Goal: Communication & Community: Ask a question

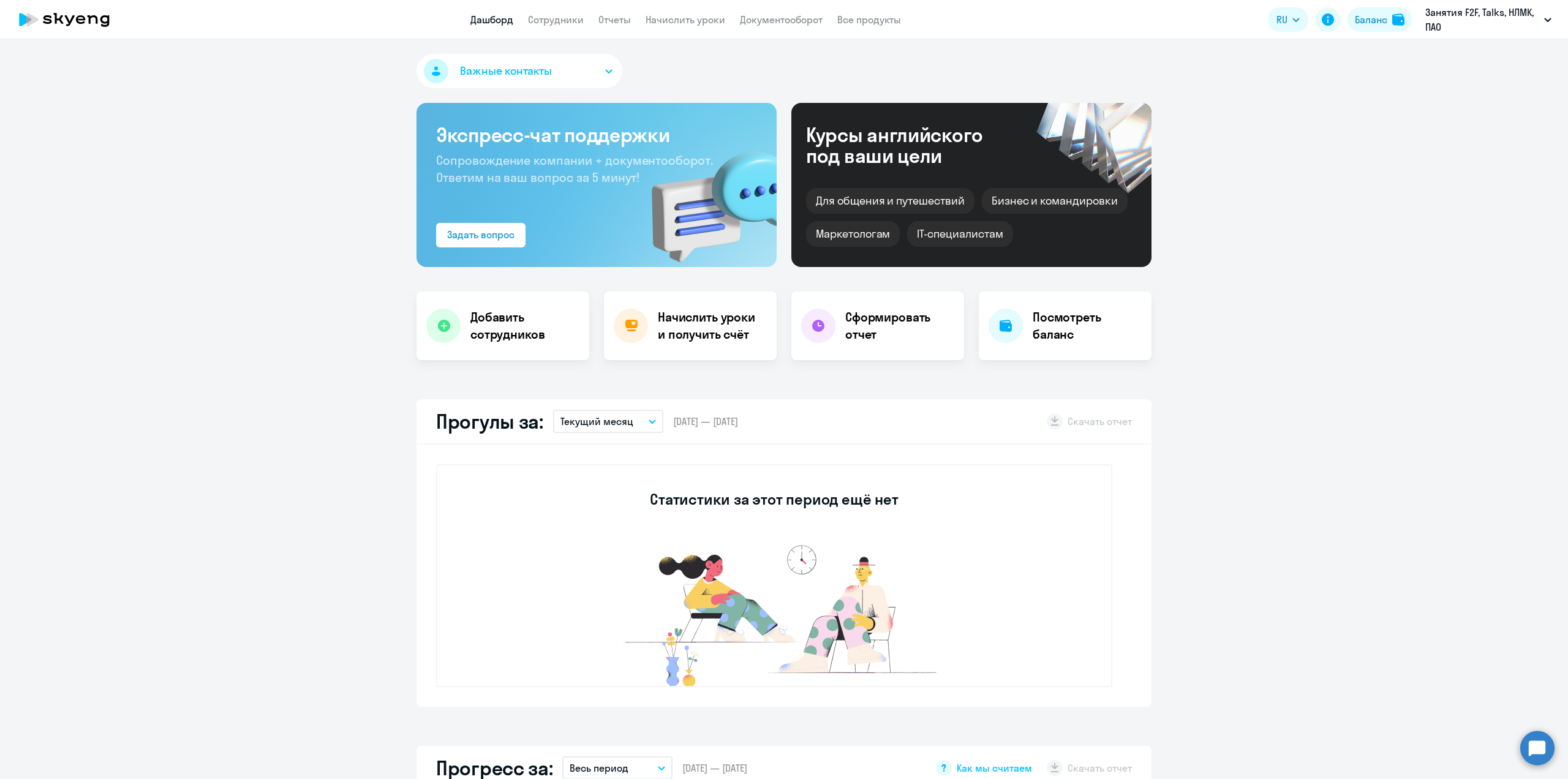
select select "30"
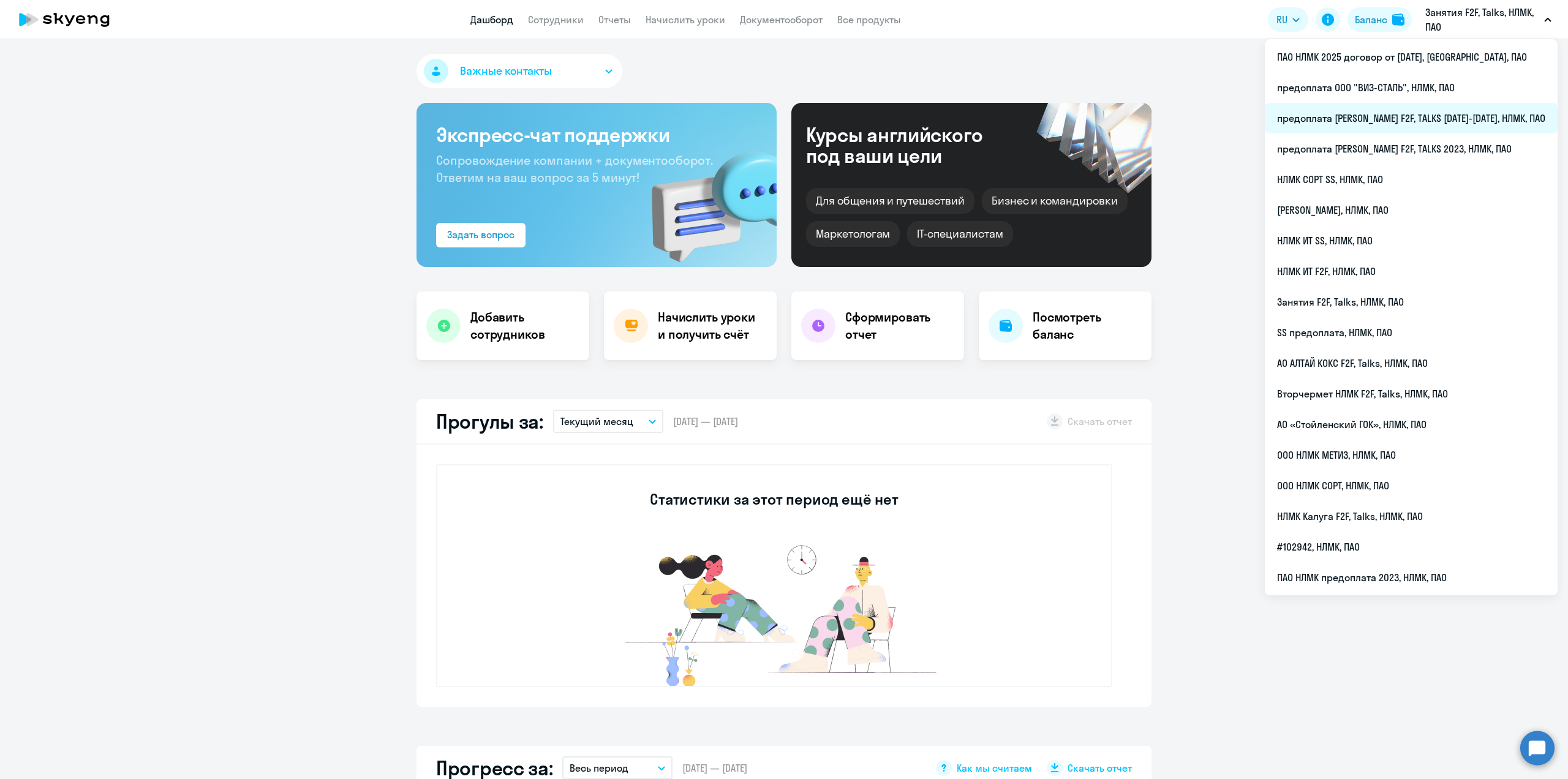
click at [1469, 114] on li "предоплата [PERSON_NAME] F2F, TALKS [DATE]-[DATE], НЛМК, ПАО" at bounding box center [1411, 118] width 293 height 31
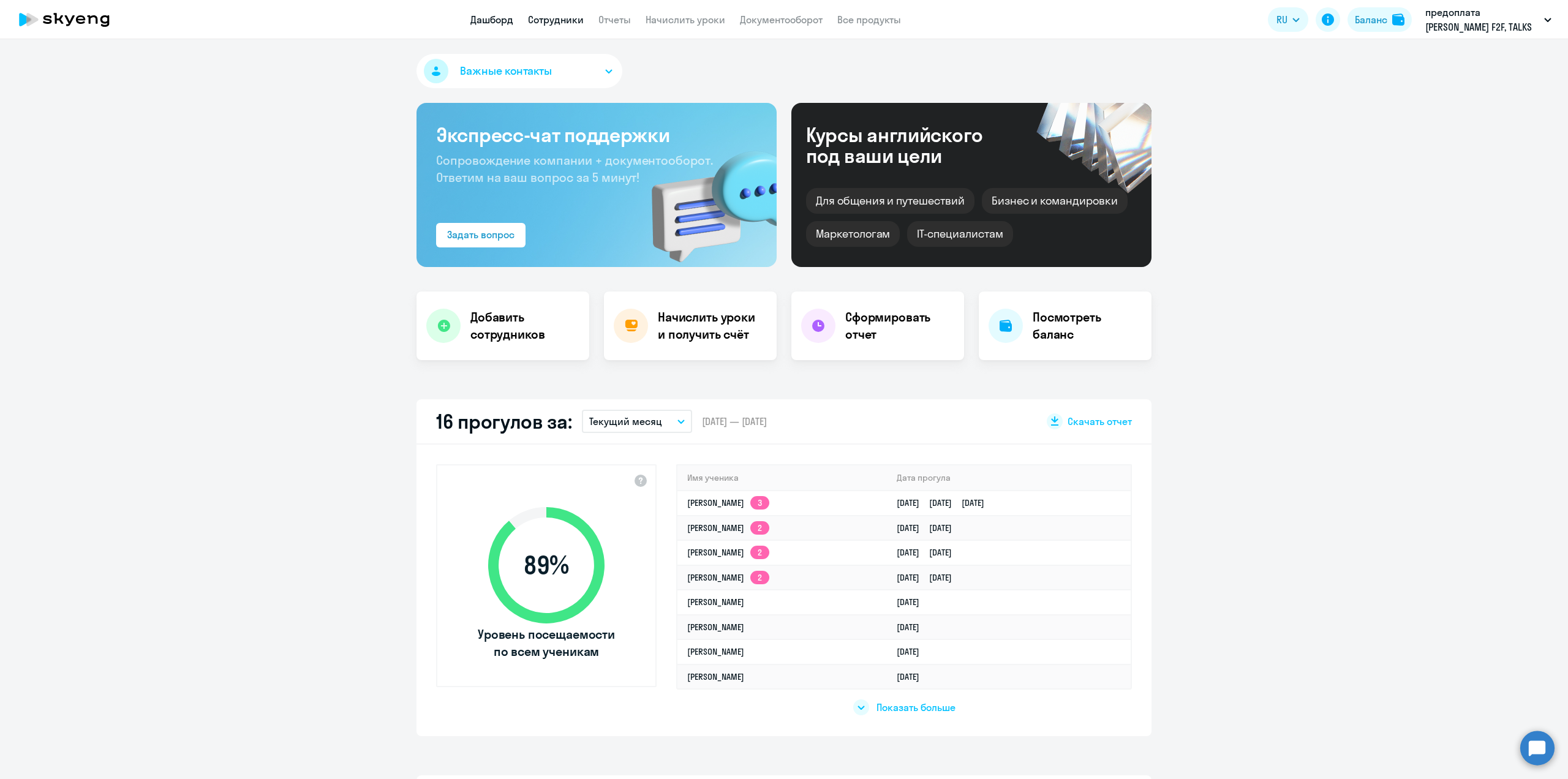
click at [550, 22] on link "Сотрудники" at bounding box center [555, 19] width 56 height 13
select select "30"
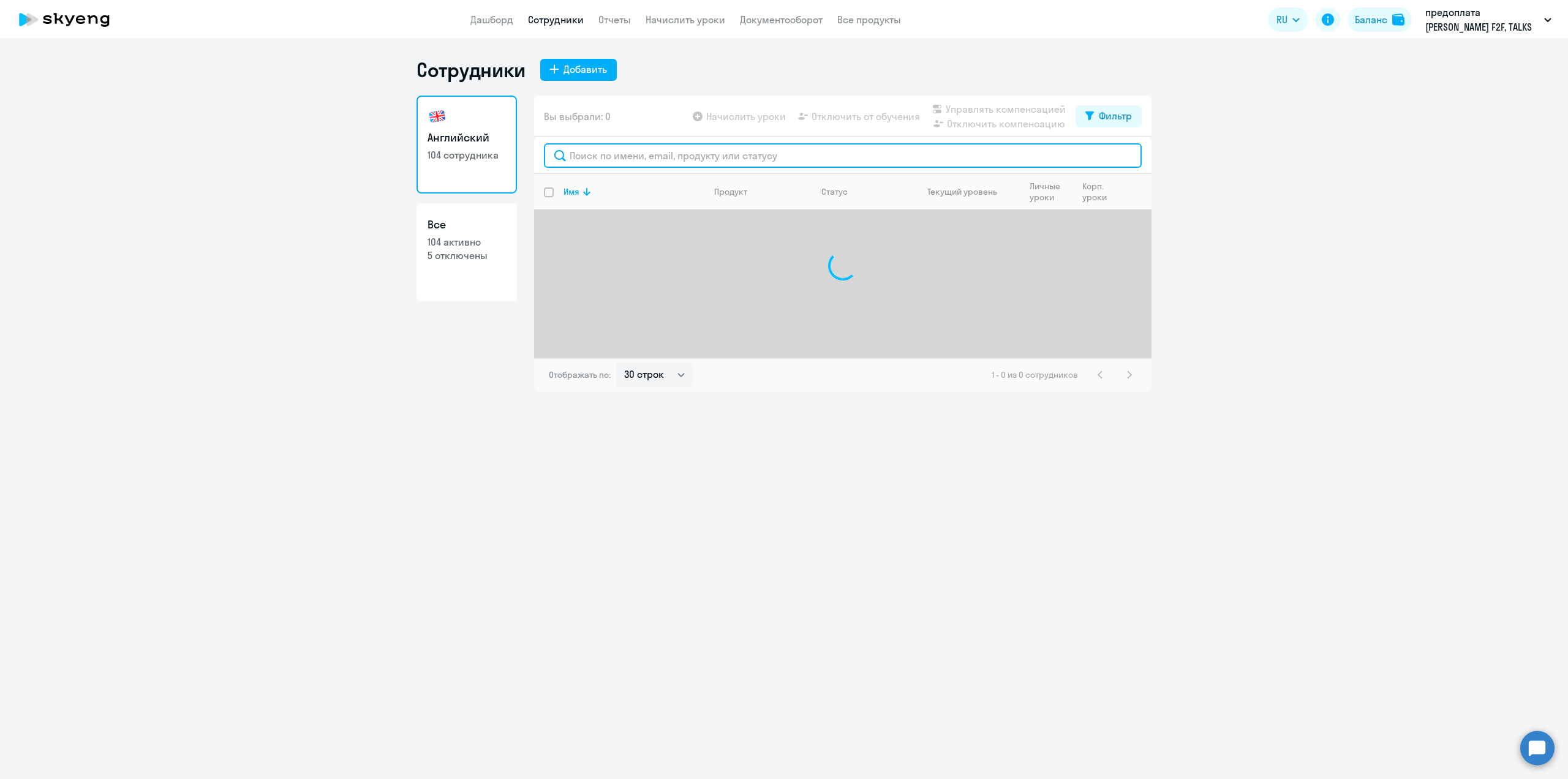
click at [633, 152] on input "text" at bounding box center [843, 155] width 597 height 24
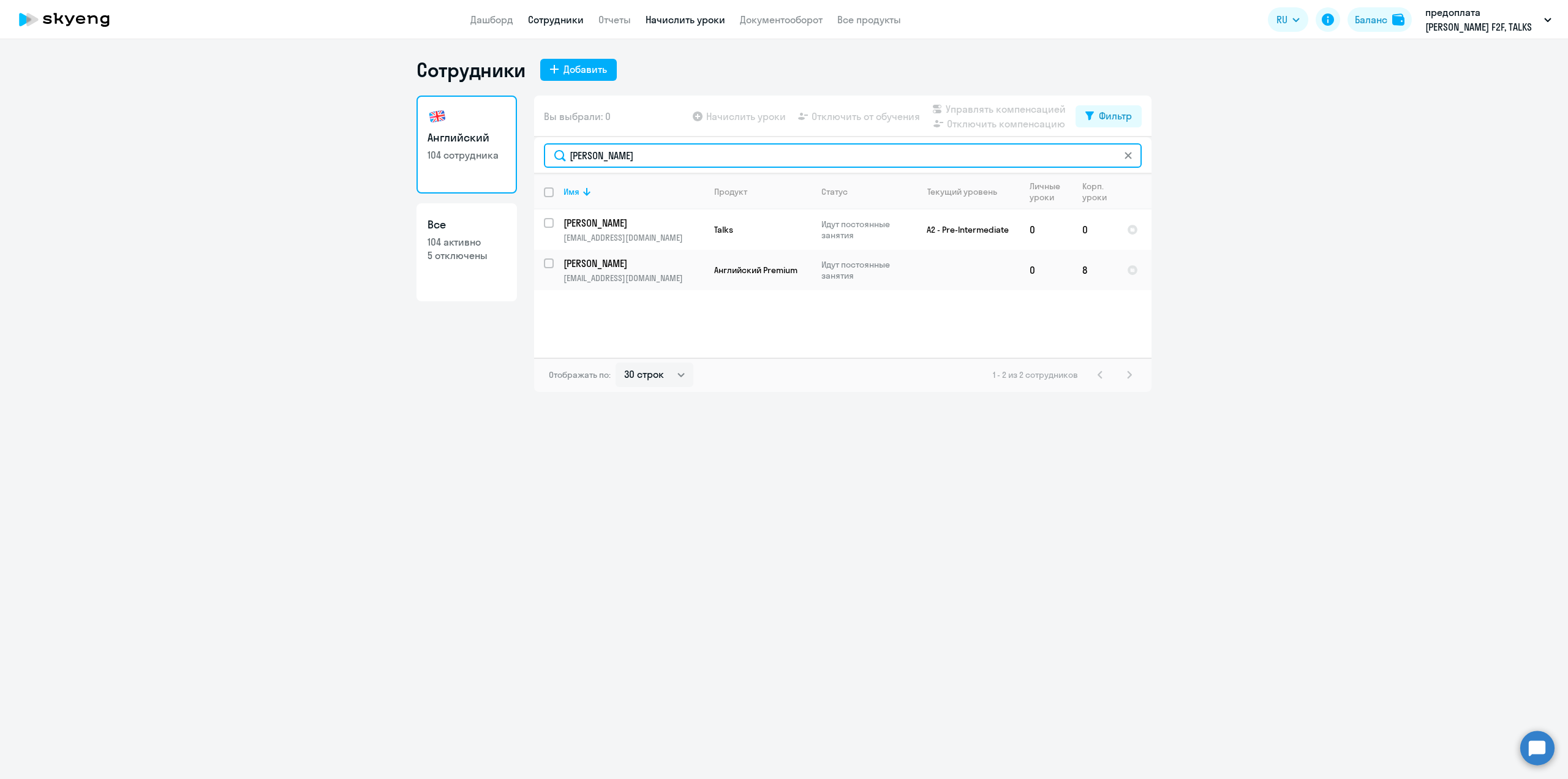
type input "[PERSON_NAME]"
click at [690, 23] on link "Начислить уроки" at bounding box center [685, 19] width 80 height 13
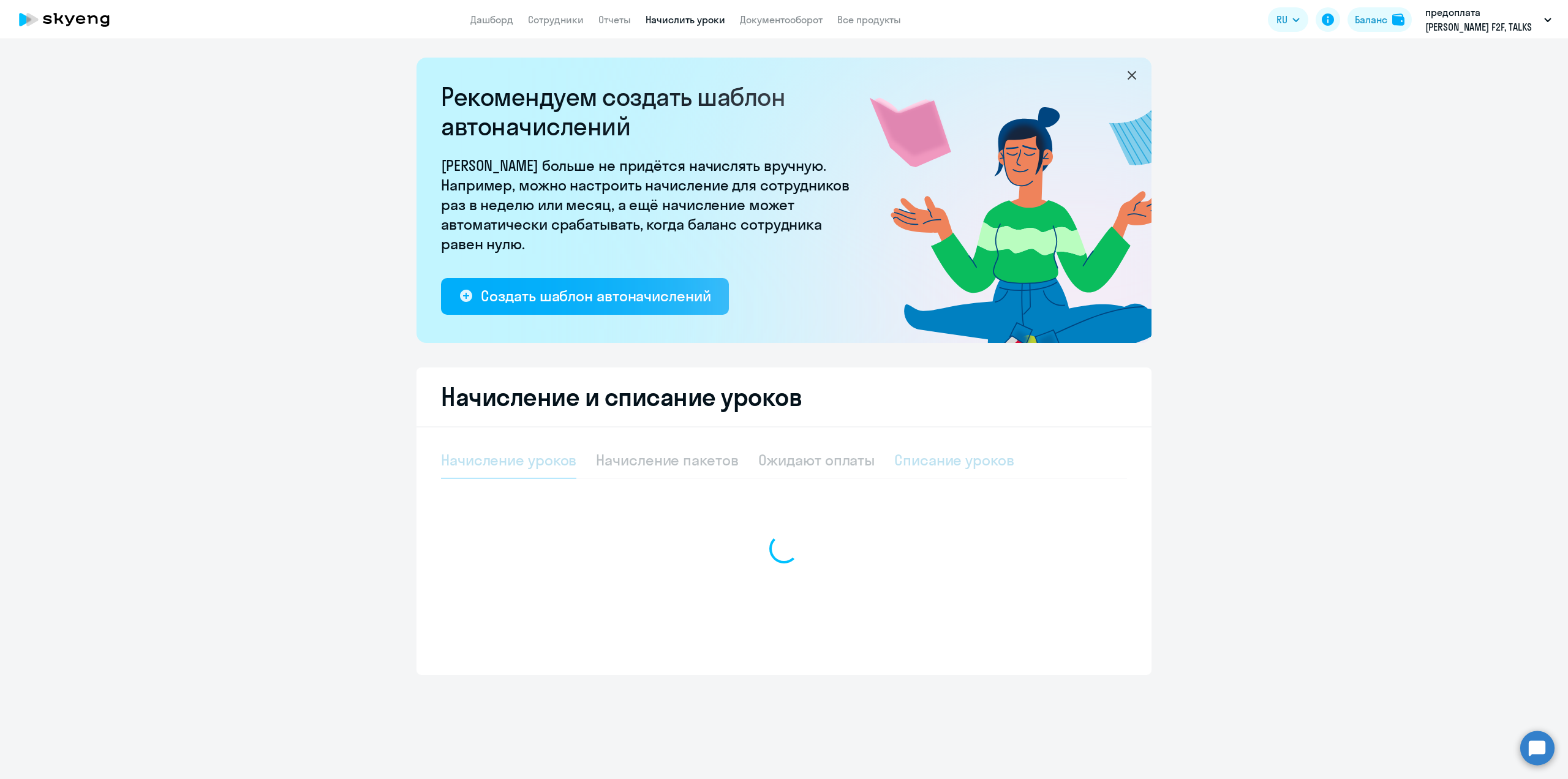
select select "10"
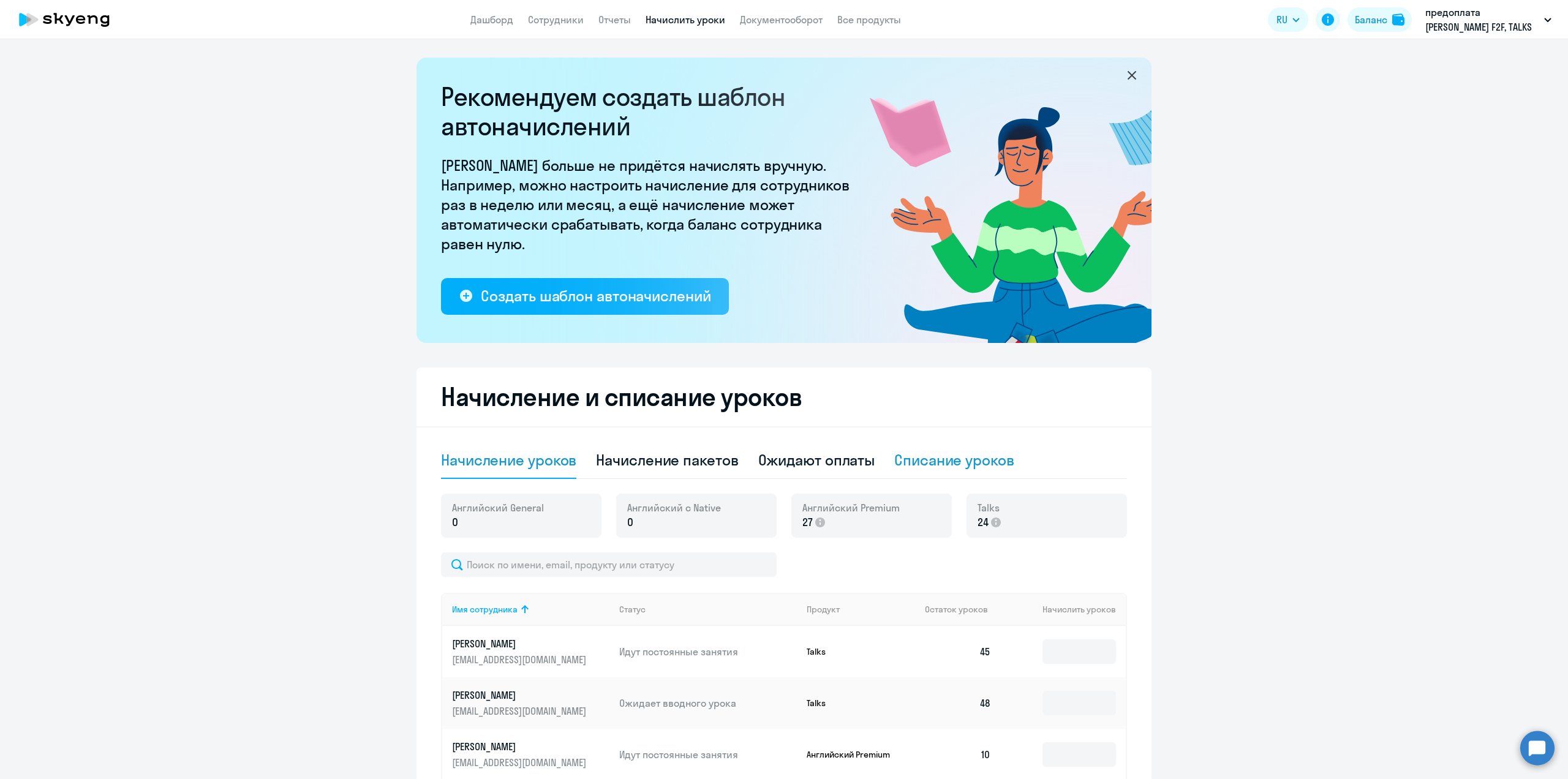
click at [960, 466] on div "Списание уроков" at bounding box center [954, 460] width 120 height 20
select select "10"
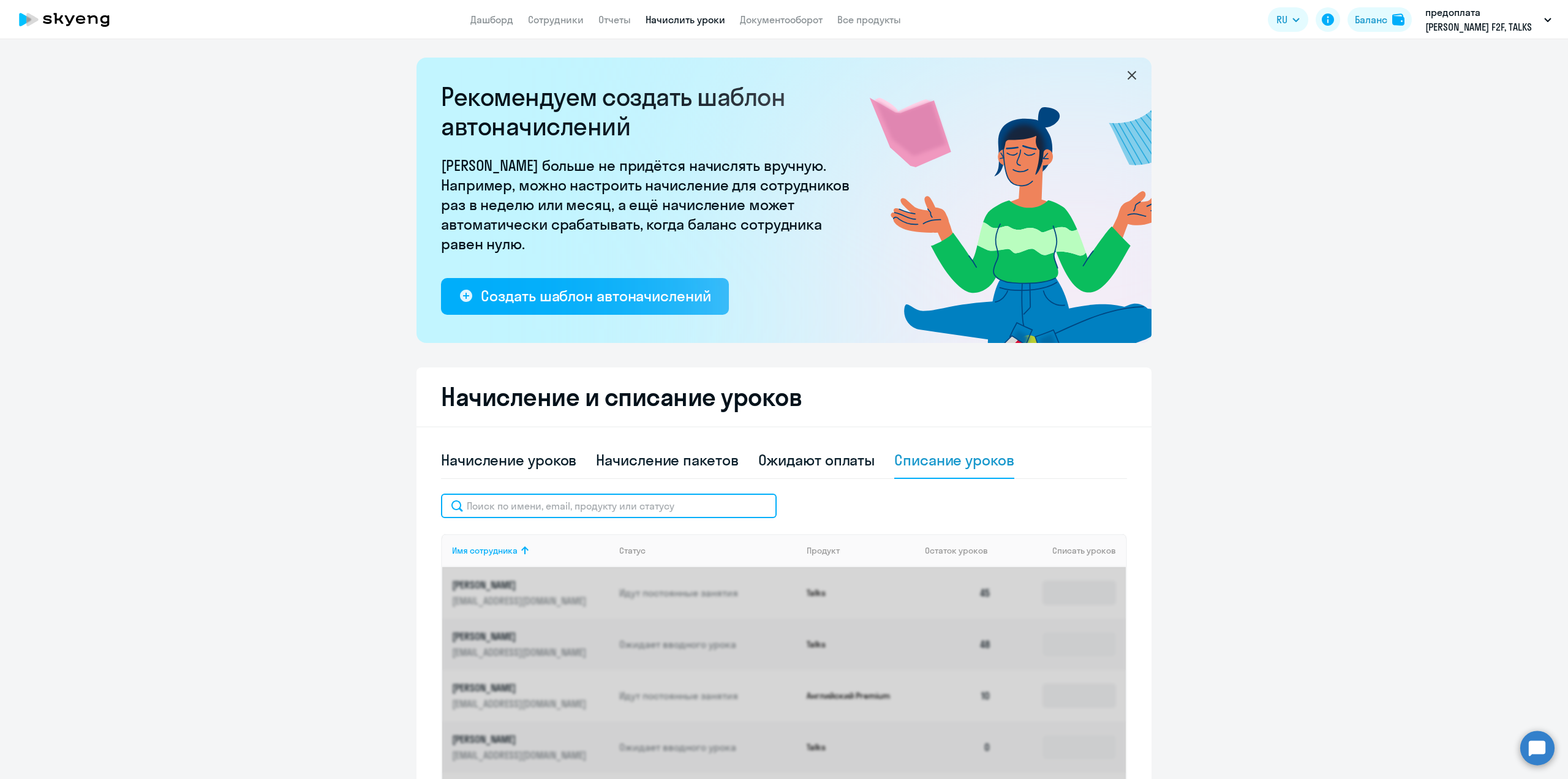
click at [520, 512] on input "text" at bounding box center [609, 505] width 336 height 24
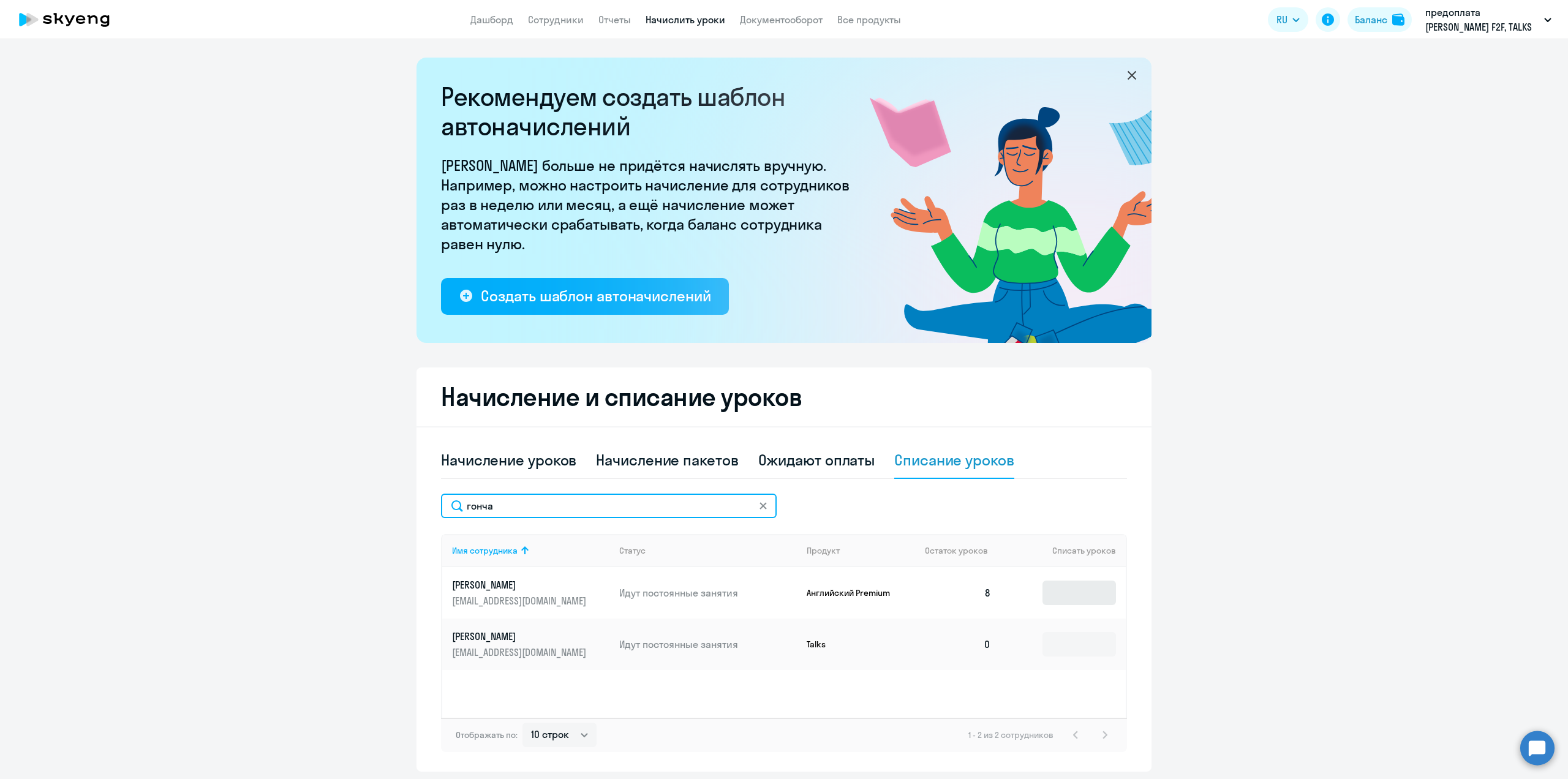
type input "гонча"
click at [1089, 595] on input at bounding box center [1079, 592] width 74 height 24
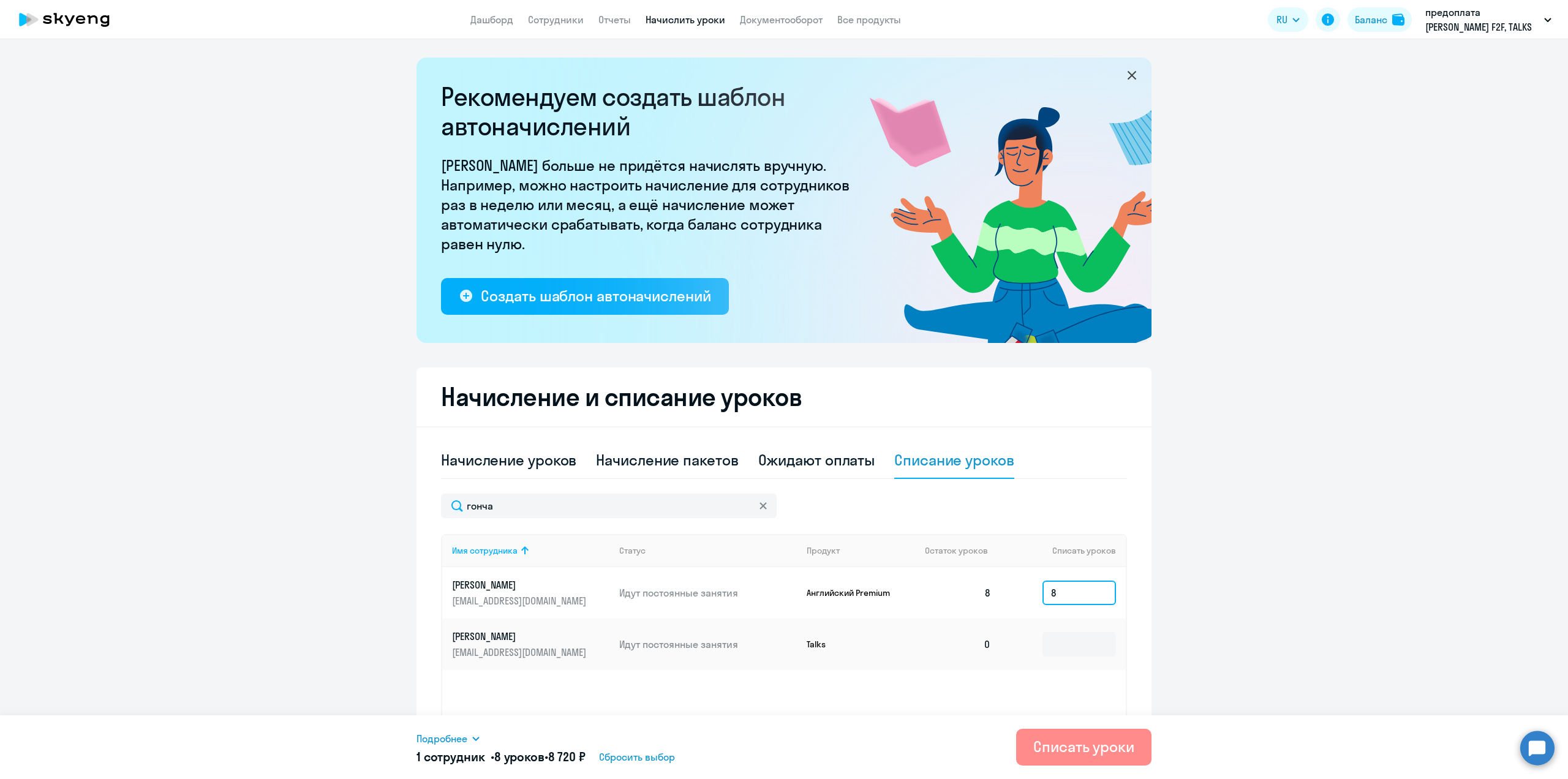
type input "8"
click at [1097, 742] on div "Списать уроки" at bounding box center [1084, 747] width 101 height 20
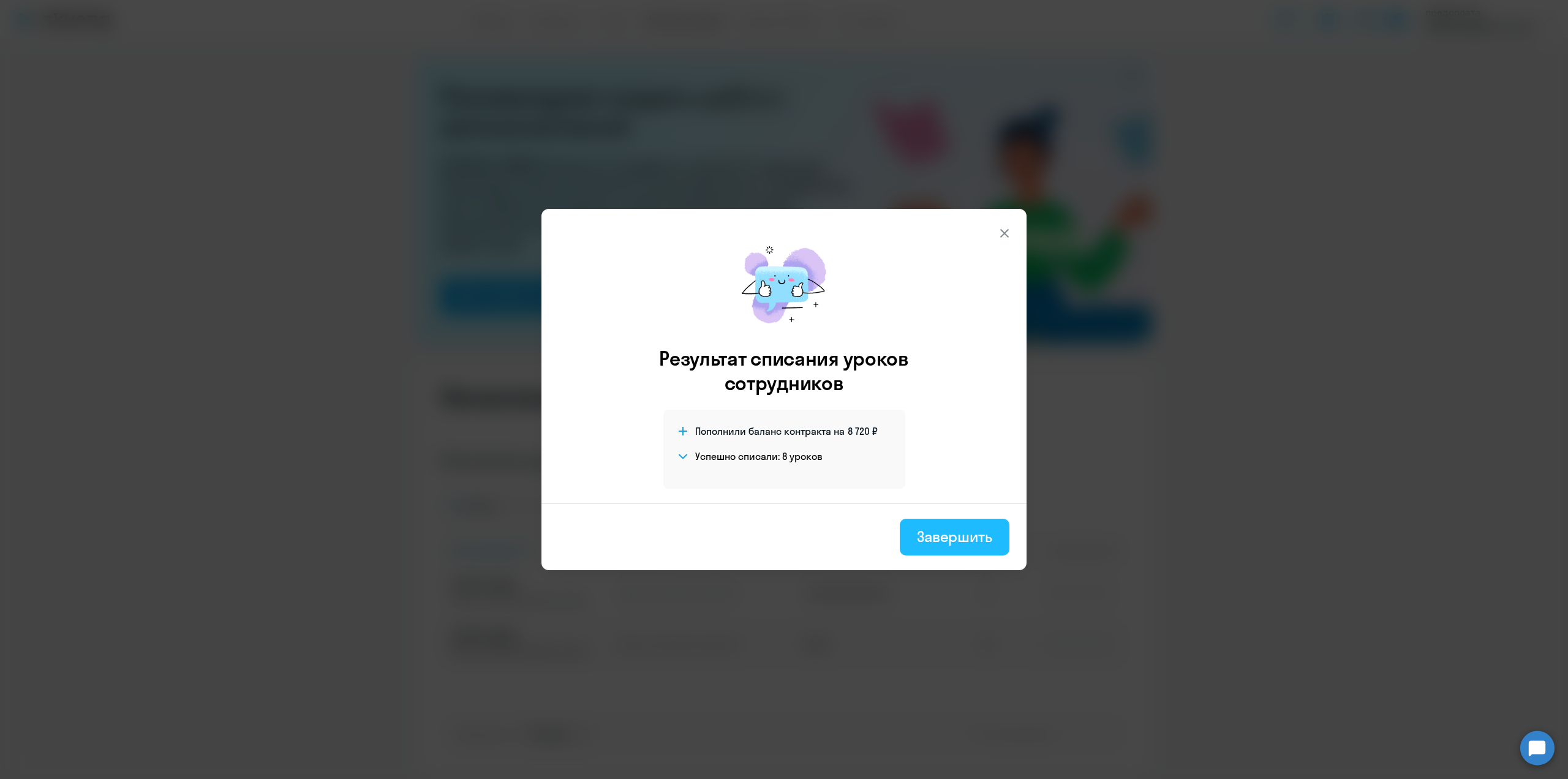
click at [928, 536] on div "Завершить" at bounding box center [954, 536] width 75 height 20
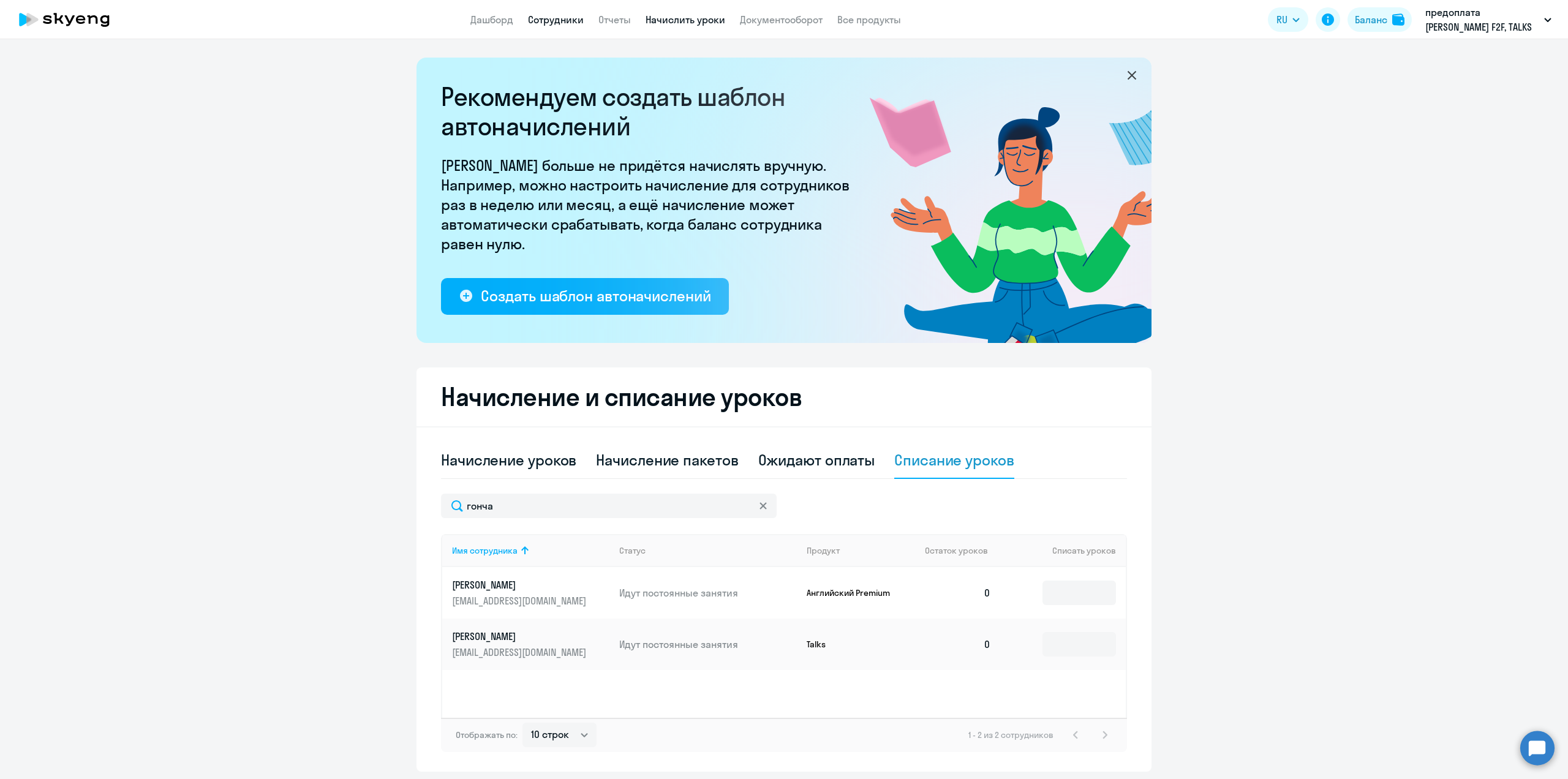
click at [570, 25] on link "Сотрудники" at bounding box center [555, 19] width 56 height 13
select select "30"
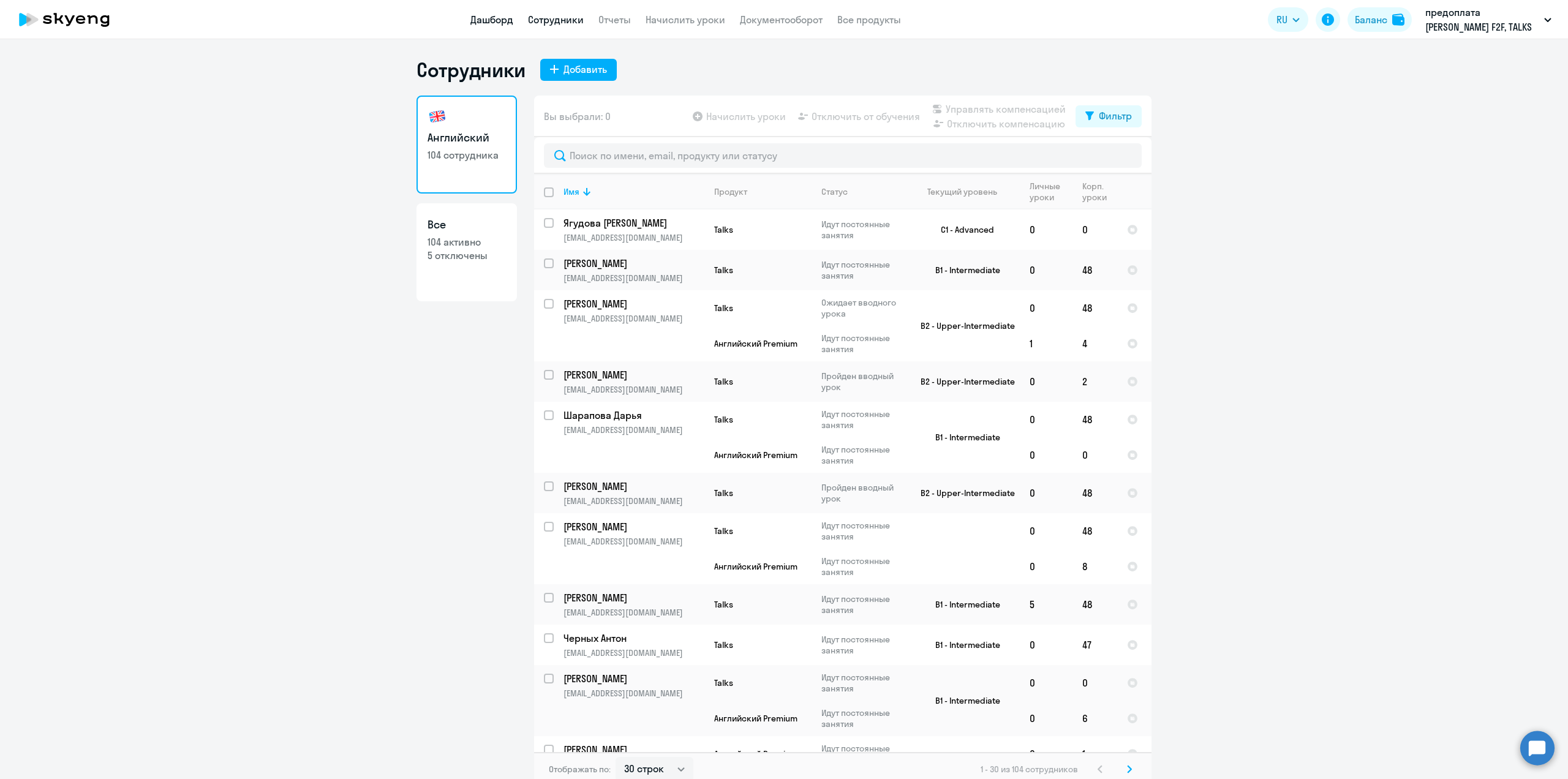
click at [503, 22] on link "Дашборд" at bounding box center [492, 19] width 43 height 13
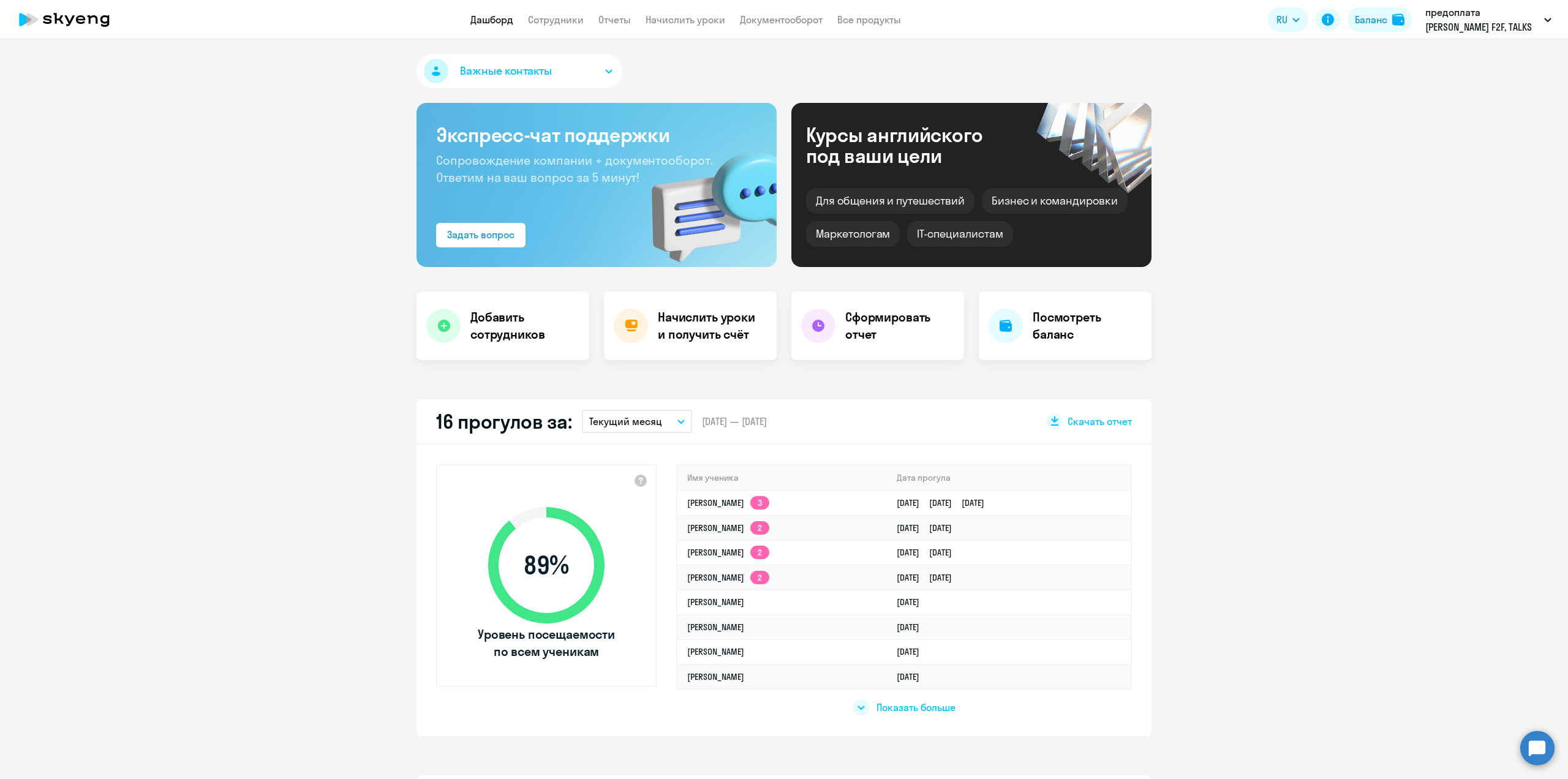
select select "30"
click at [549, 21] on link "Сотрудники" at bounding box center [555, 19] width 56 height 13
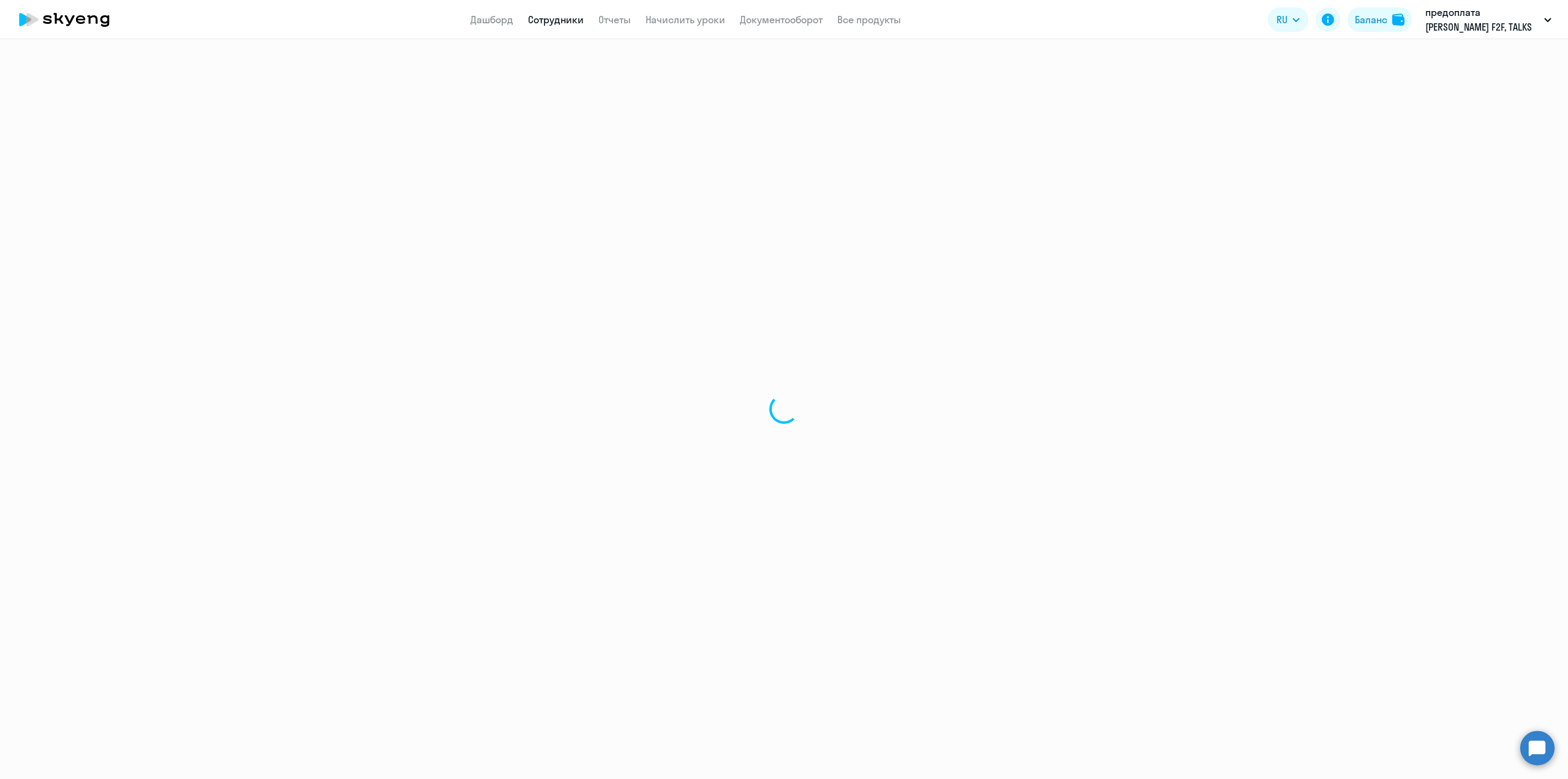
select select "30"
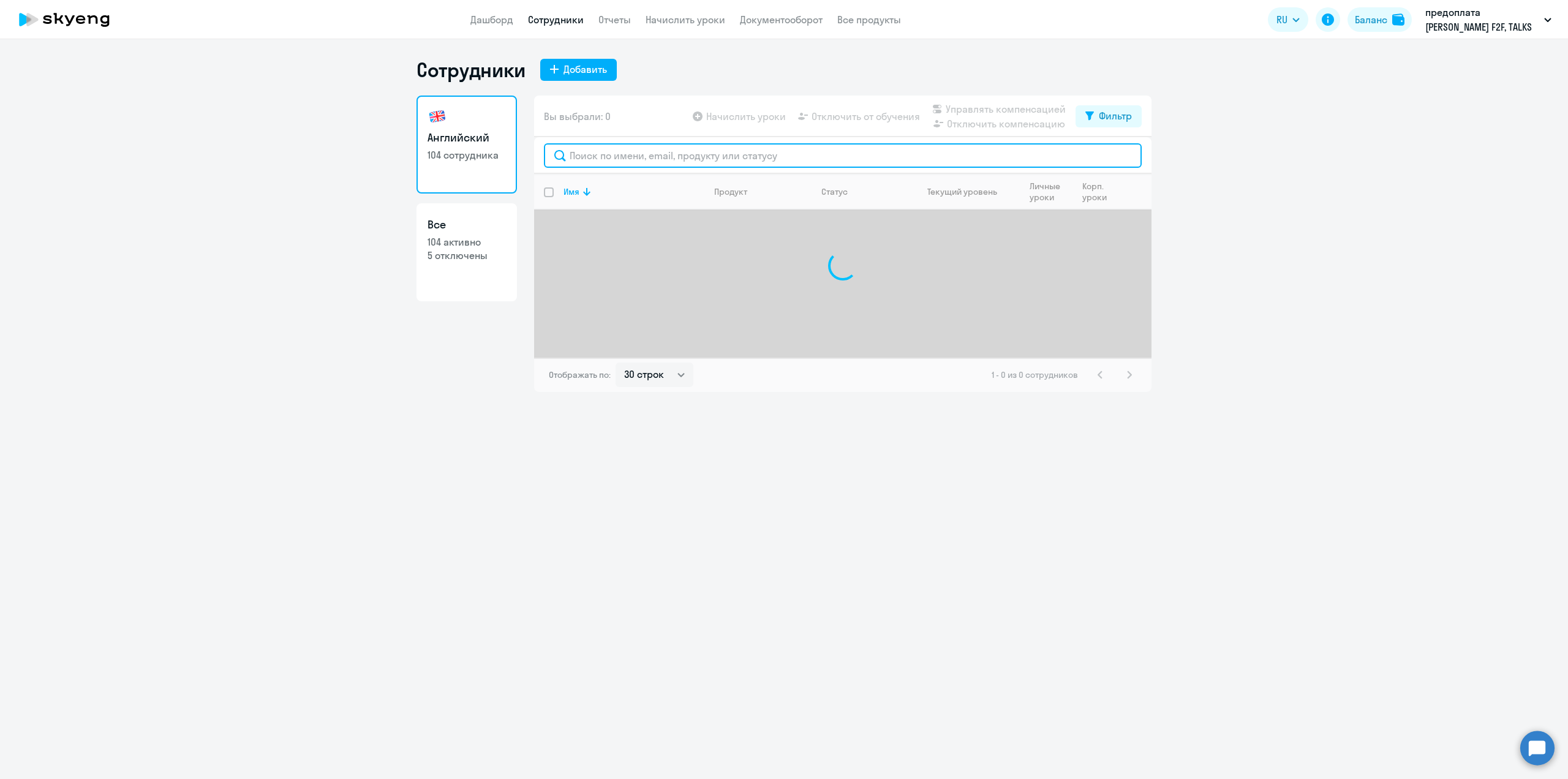
click at [582, 154] on input "text" at bounding box center [843, 155] width 597 height 24
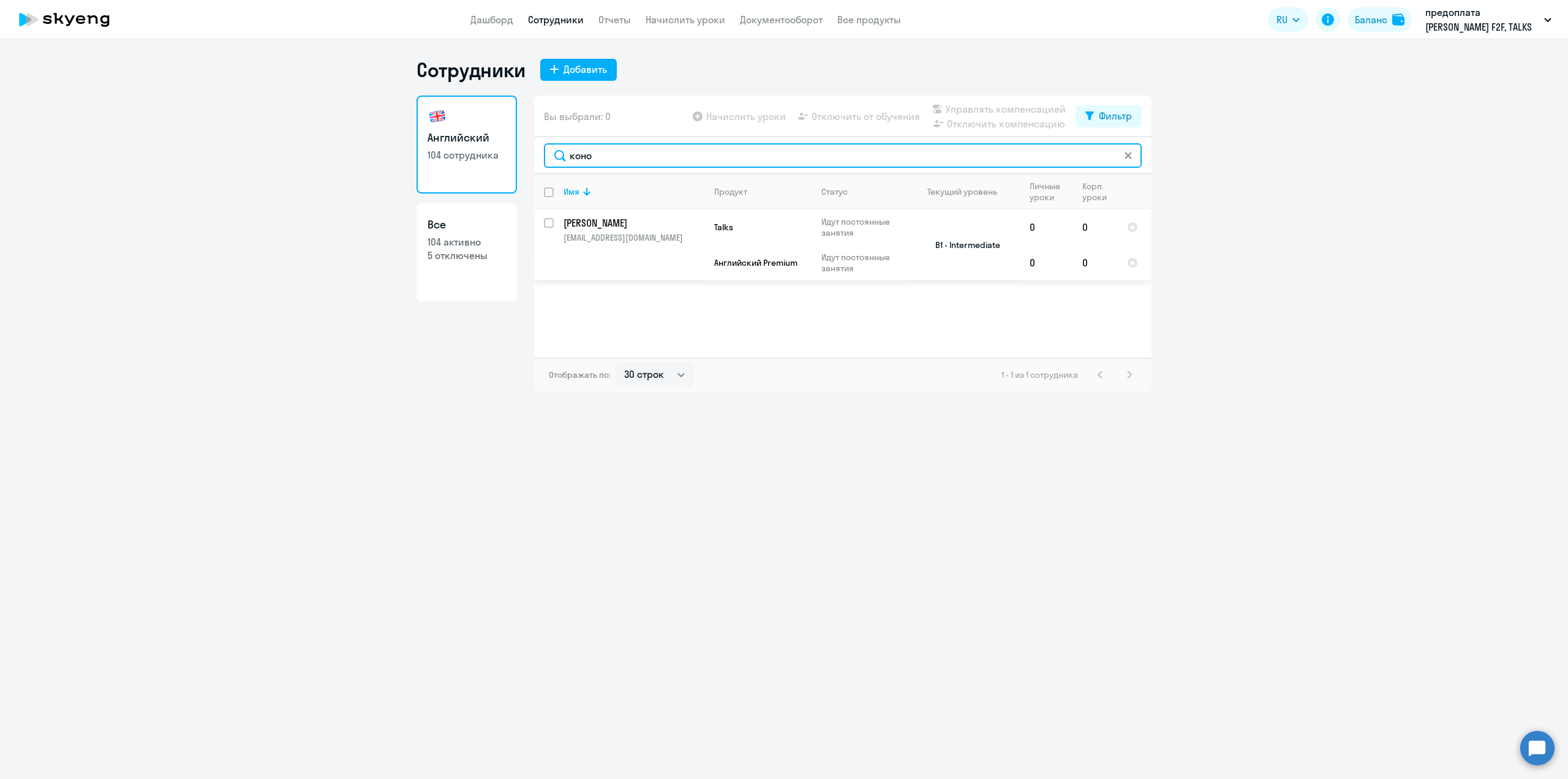
type input "коно"
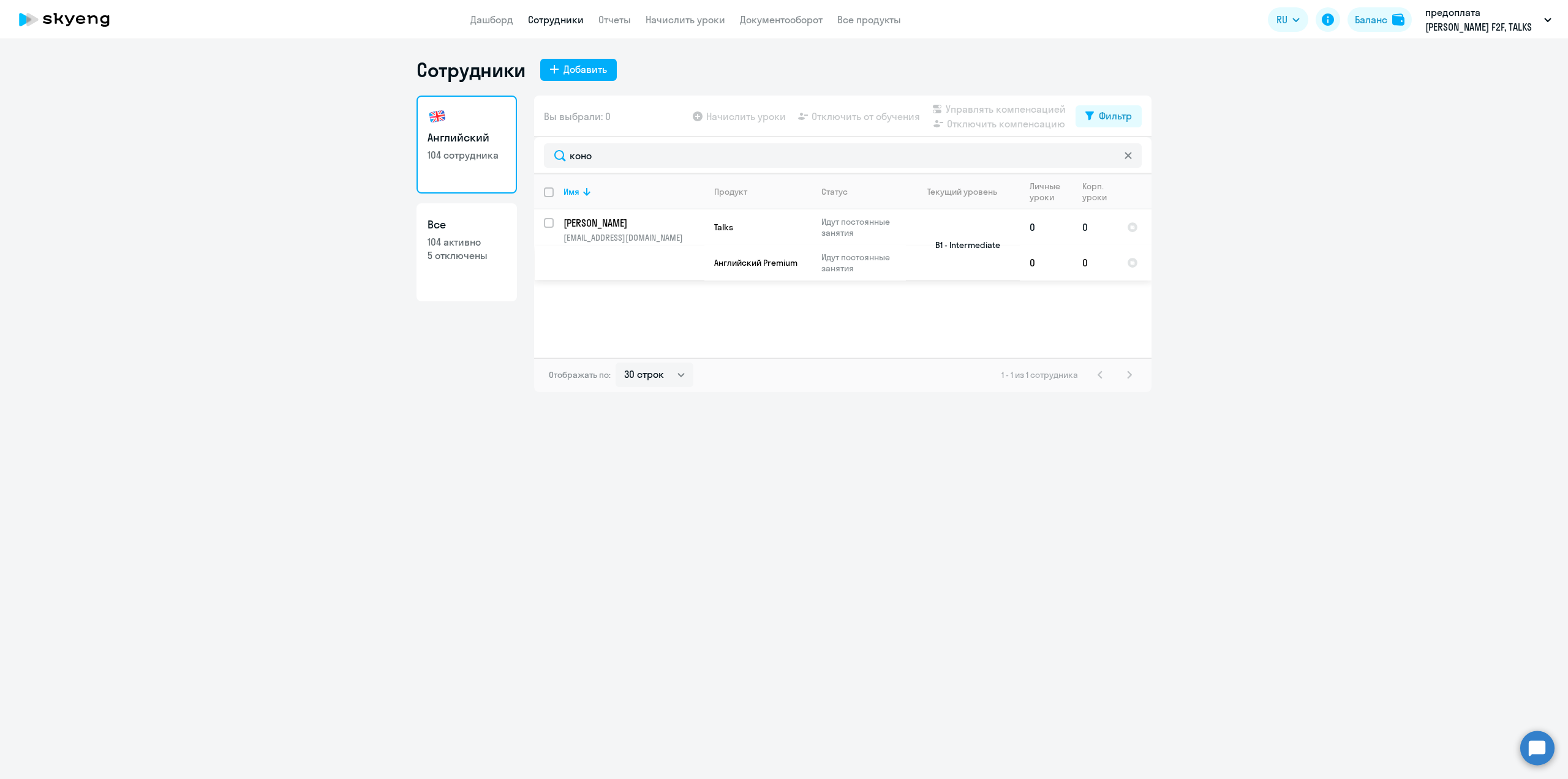
click at [607, 234] on p "[EMAIL_ADDRESS][DOMAIN_NAME]" at bounding box center [633, 238] width 140 height 11
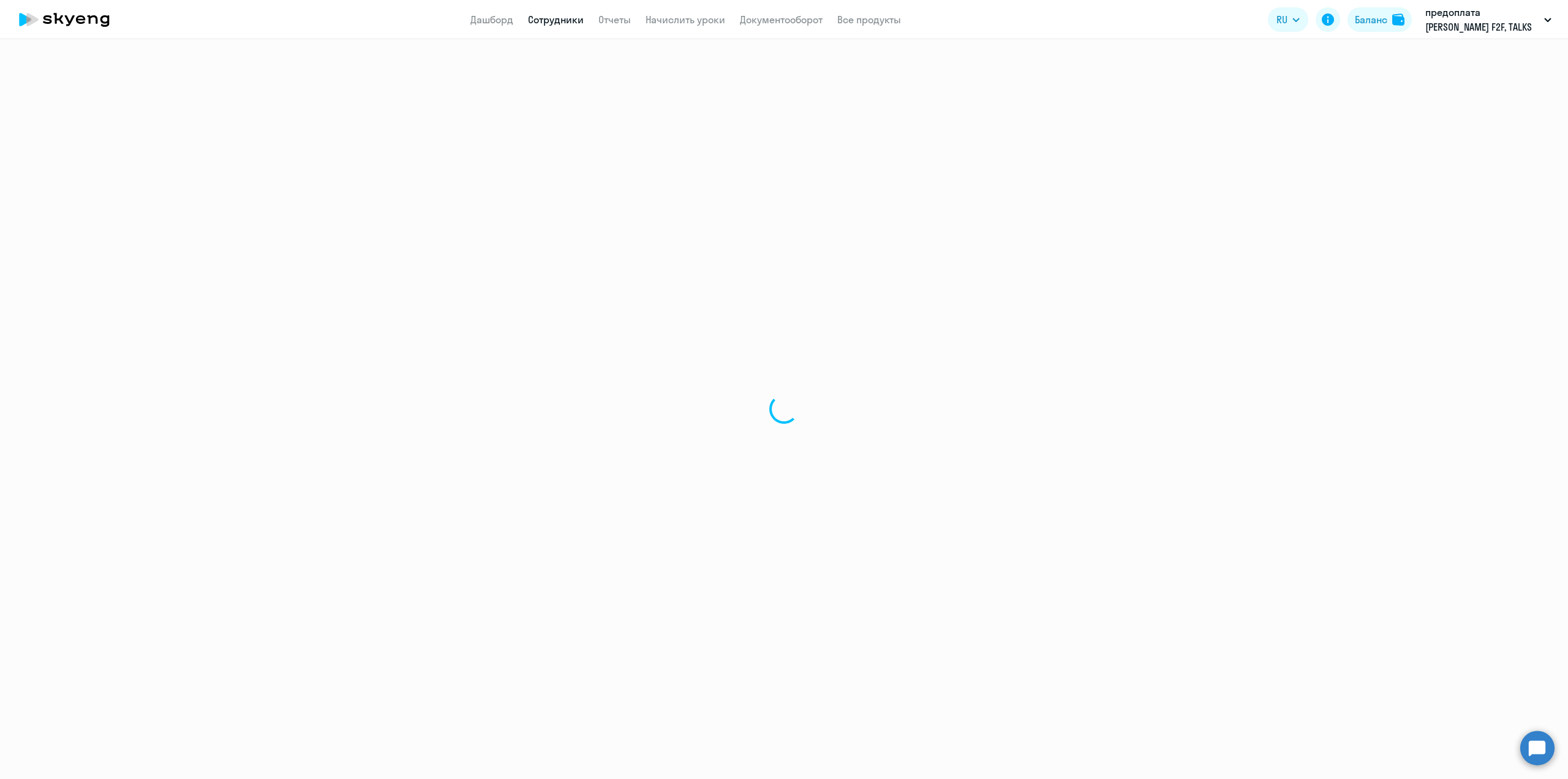
select select "english"
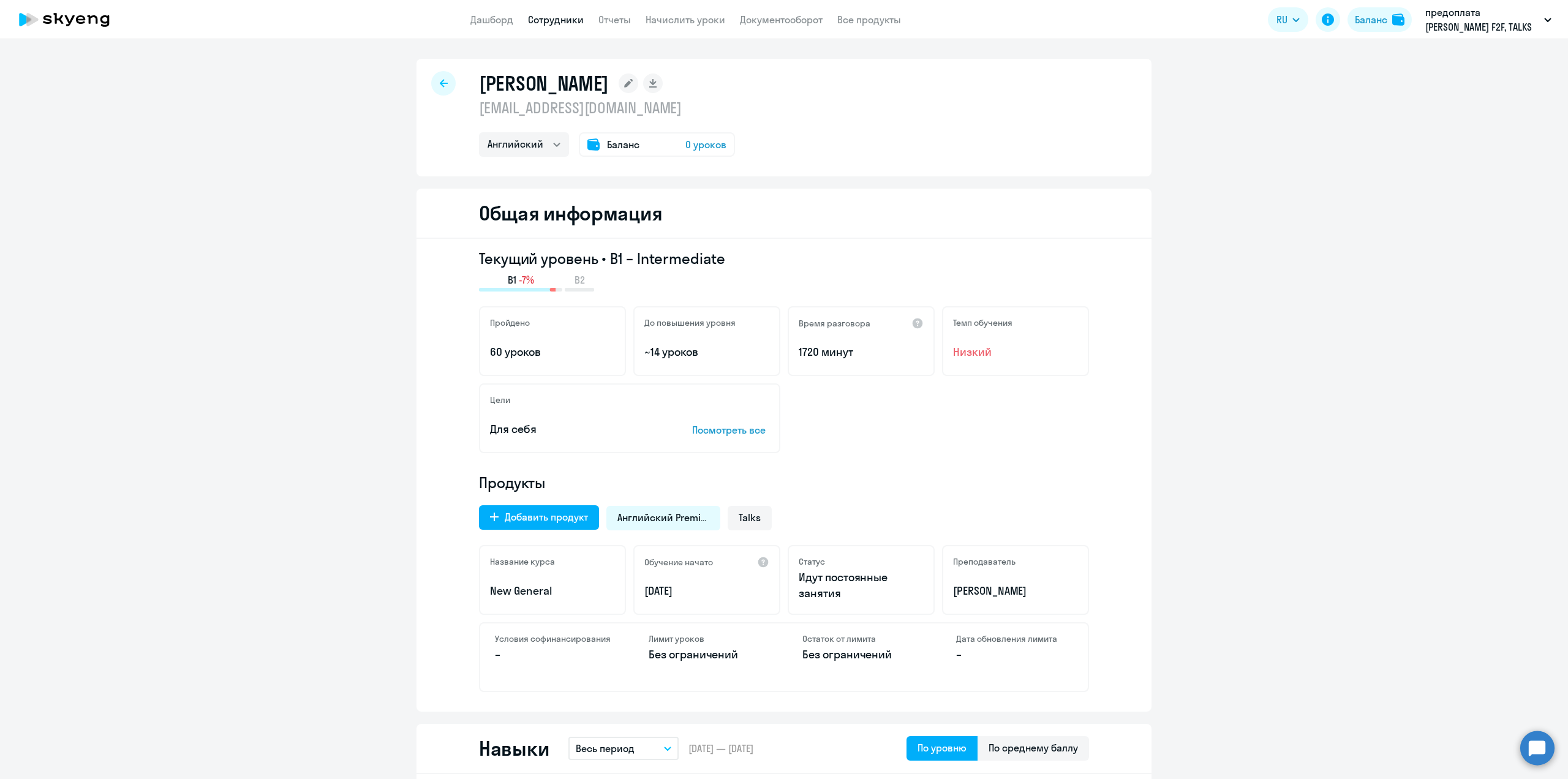
click at [553, 22] on link "Сотрудники" at bounding box center [555, 19] width 56 height 13
select select "30"
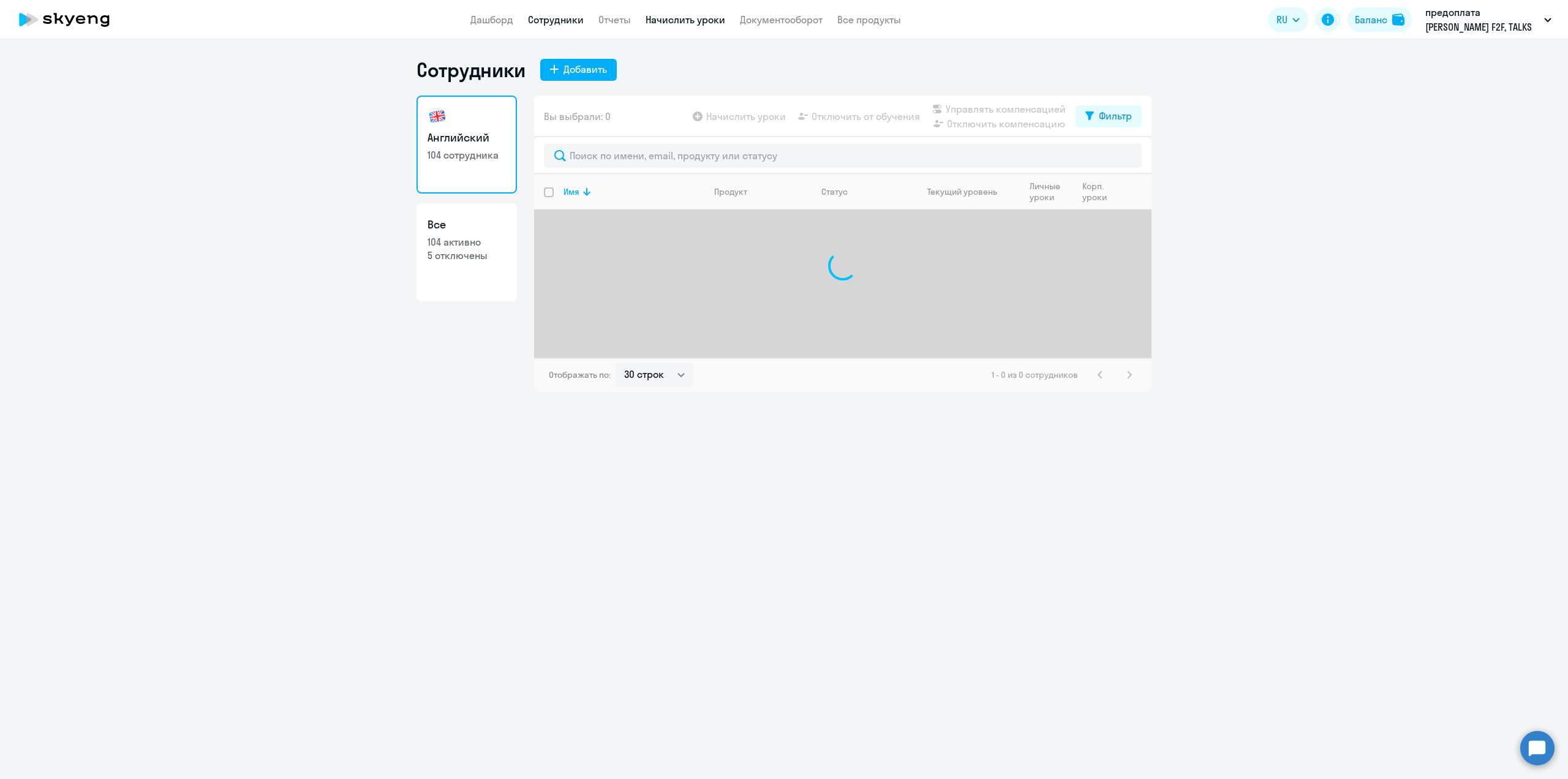
click at [698, 20] on link "Начислить уроки" at bounding box center [685, 19] width 80 height 13
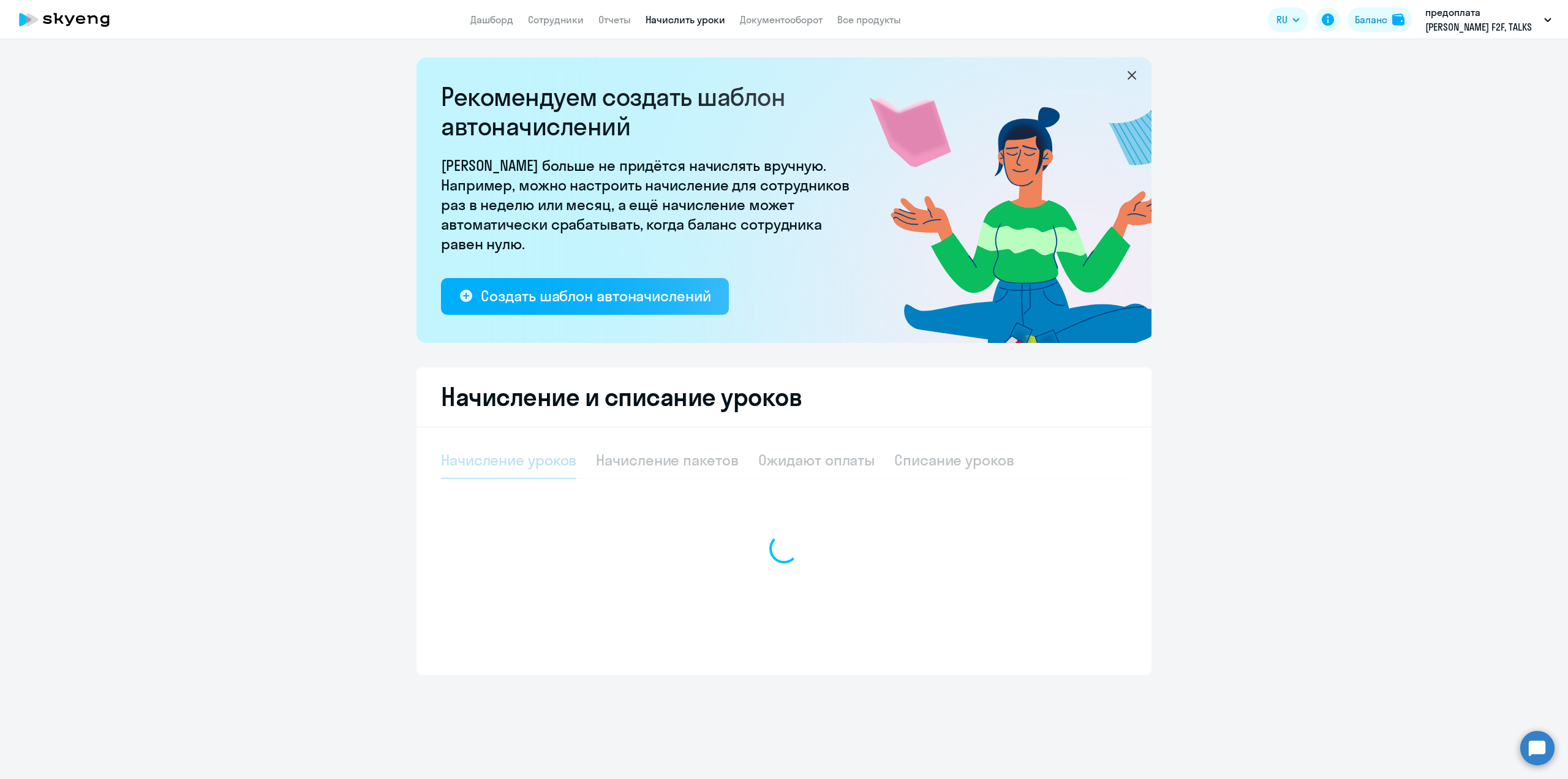
select select "10"
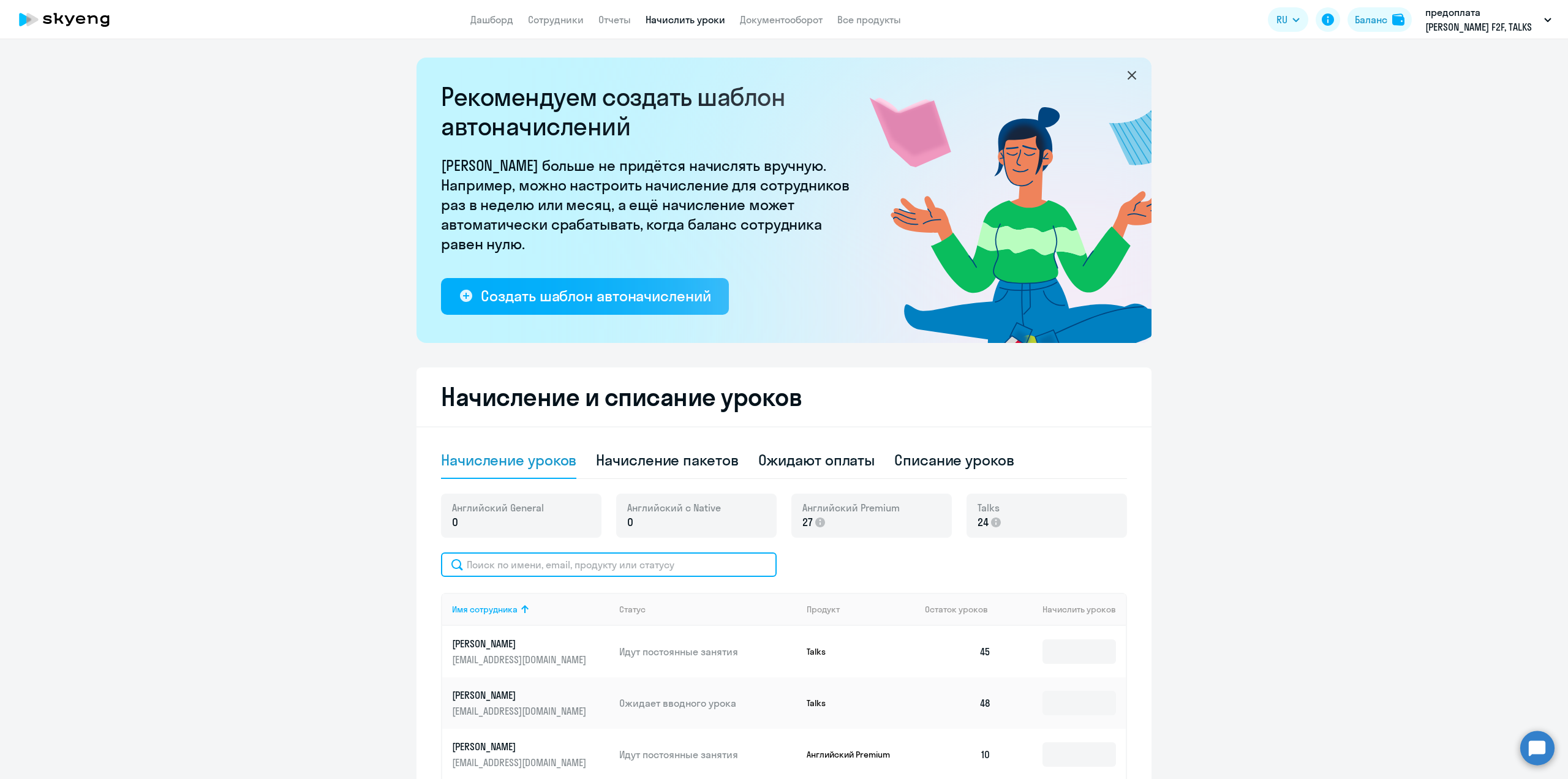
click at [488, 562] on input "text" at bounding box center [609, 565] width 336 height 24
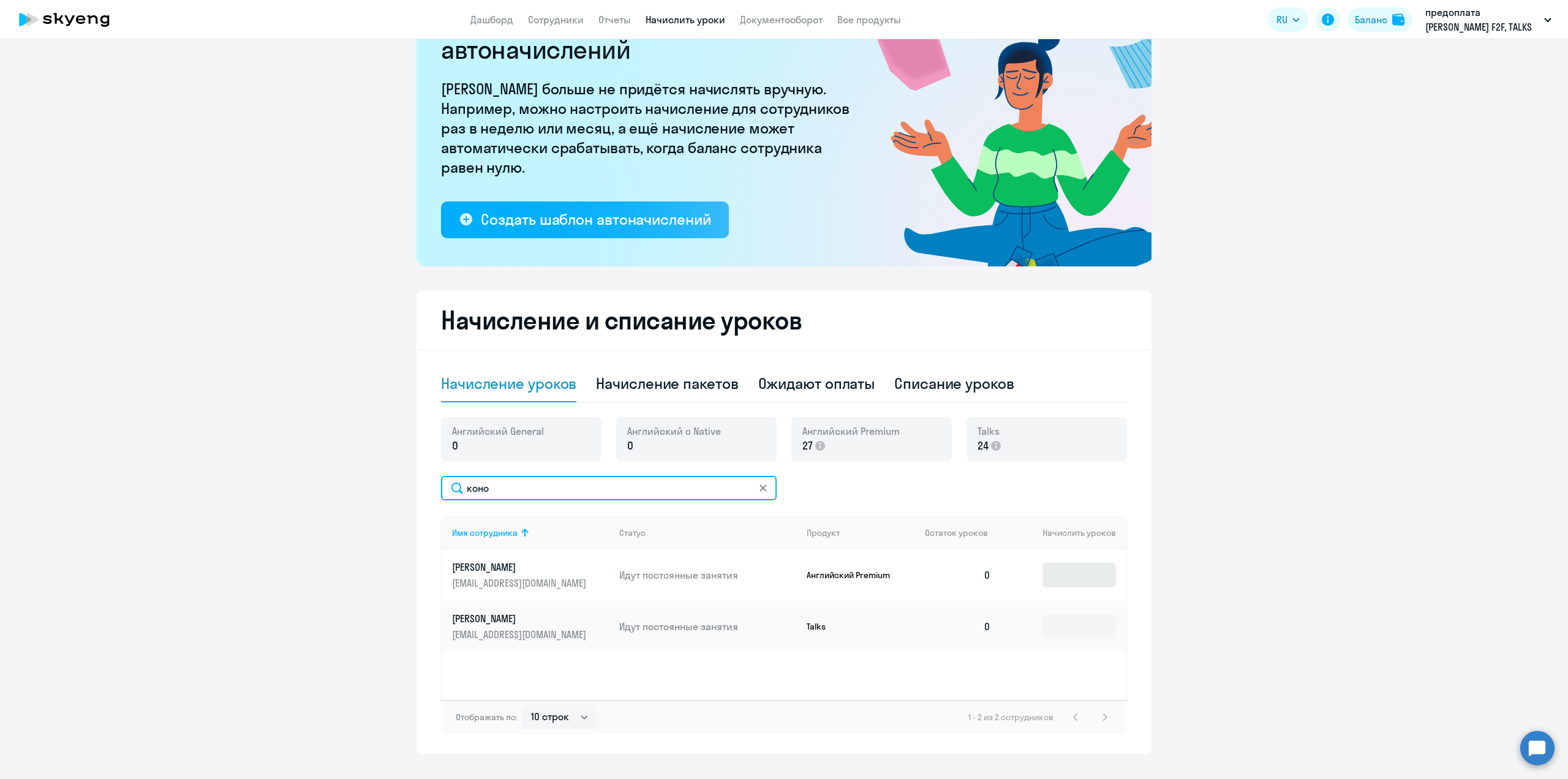
type input "коно"
click at [1045, 579] on input at bounding box center [1079, 574] width 74 height 24
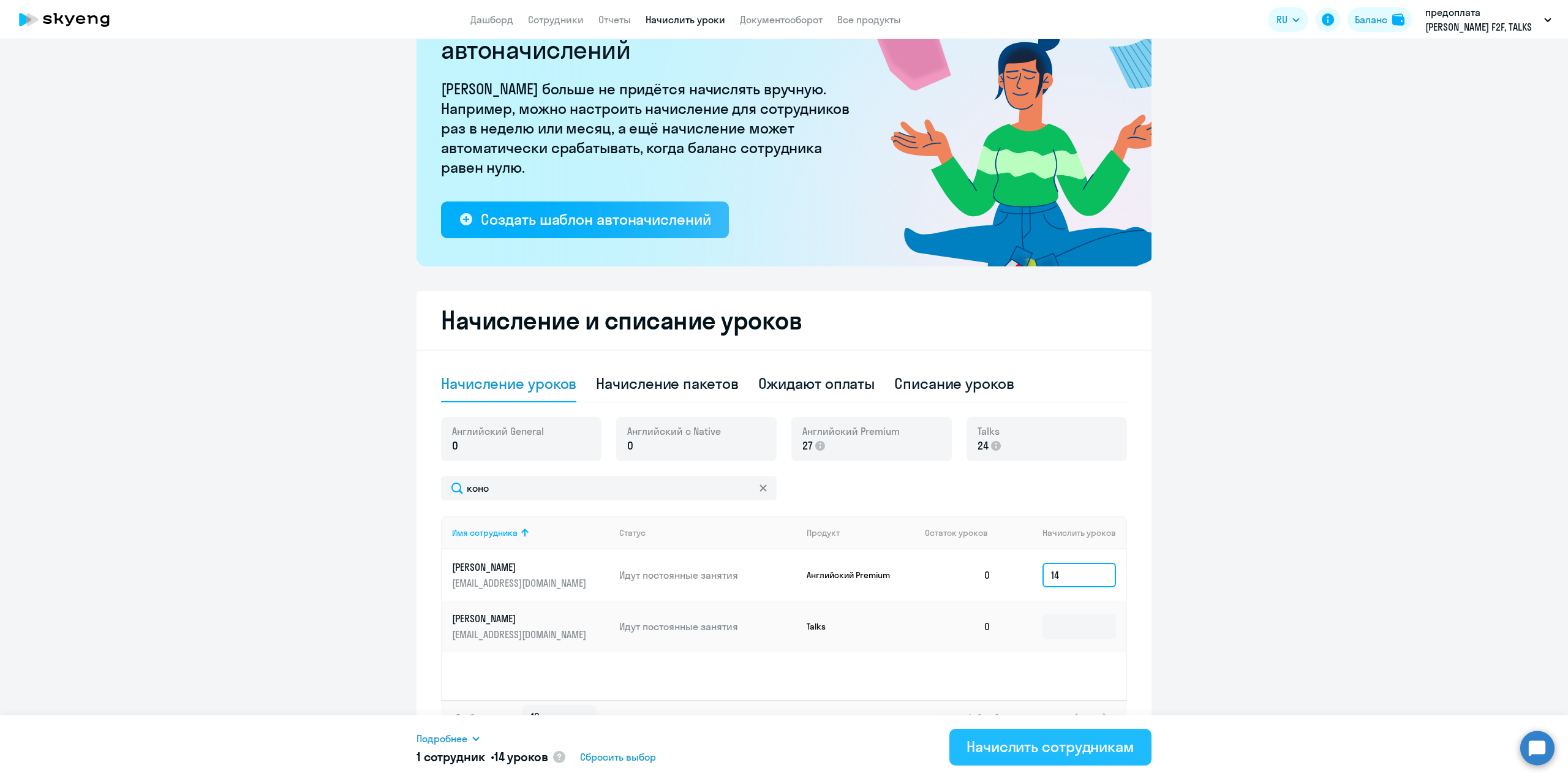
type input "14"
click at [1101, 743] on div "Начислить сотрудникам" at bounding box center [1050, 747] width 168 height 20
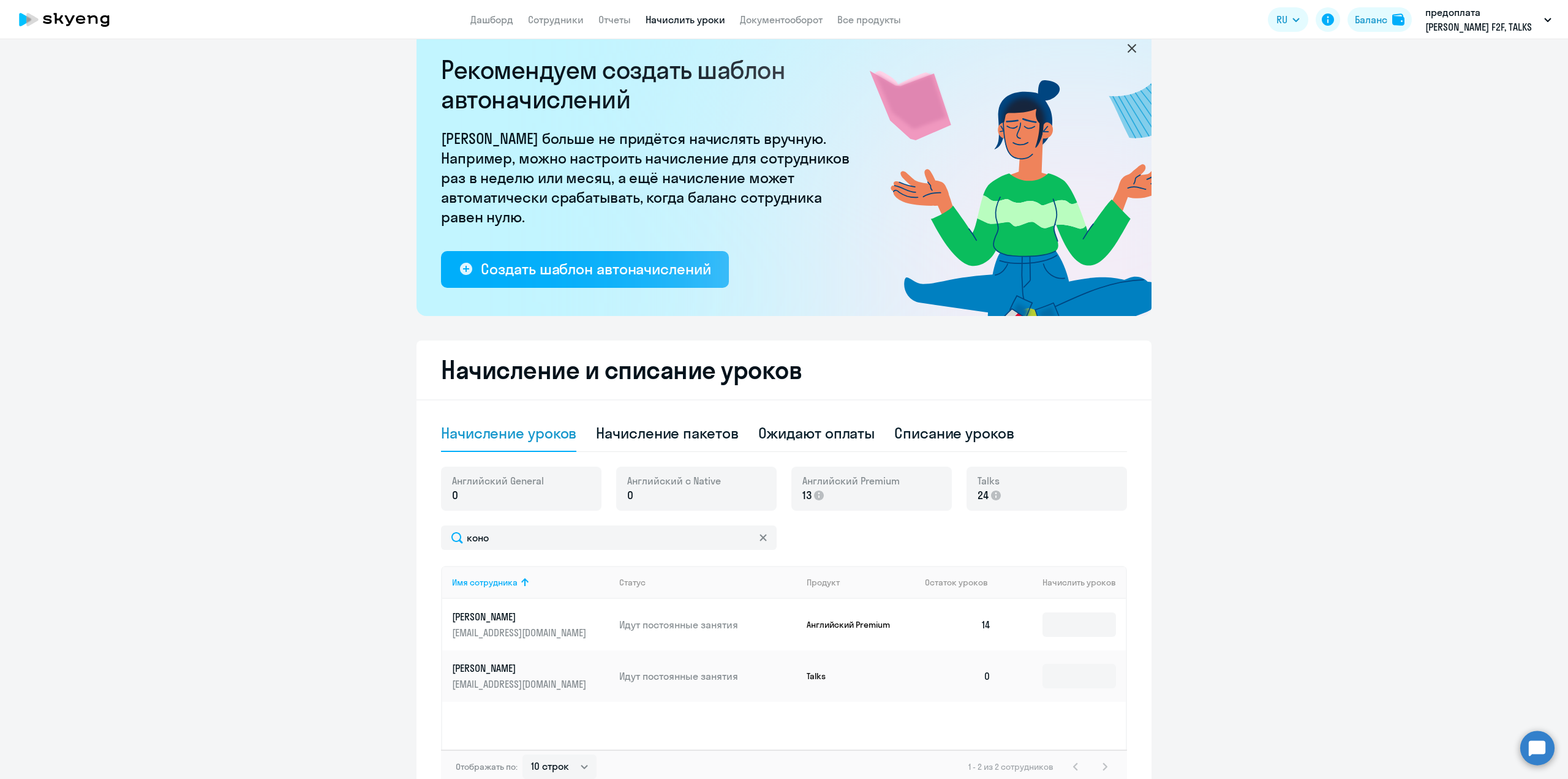
scroll to position [0, 0]
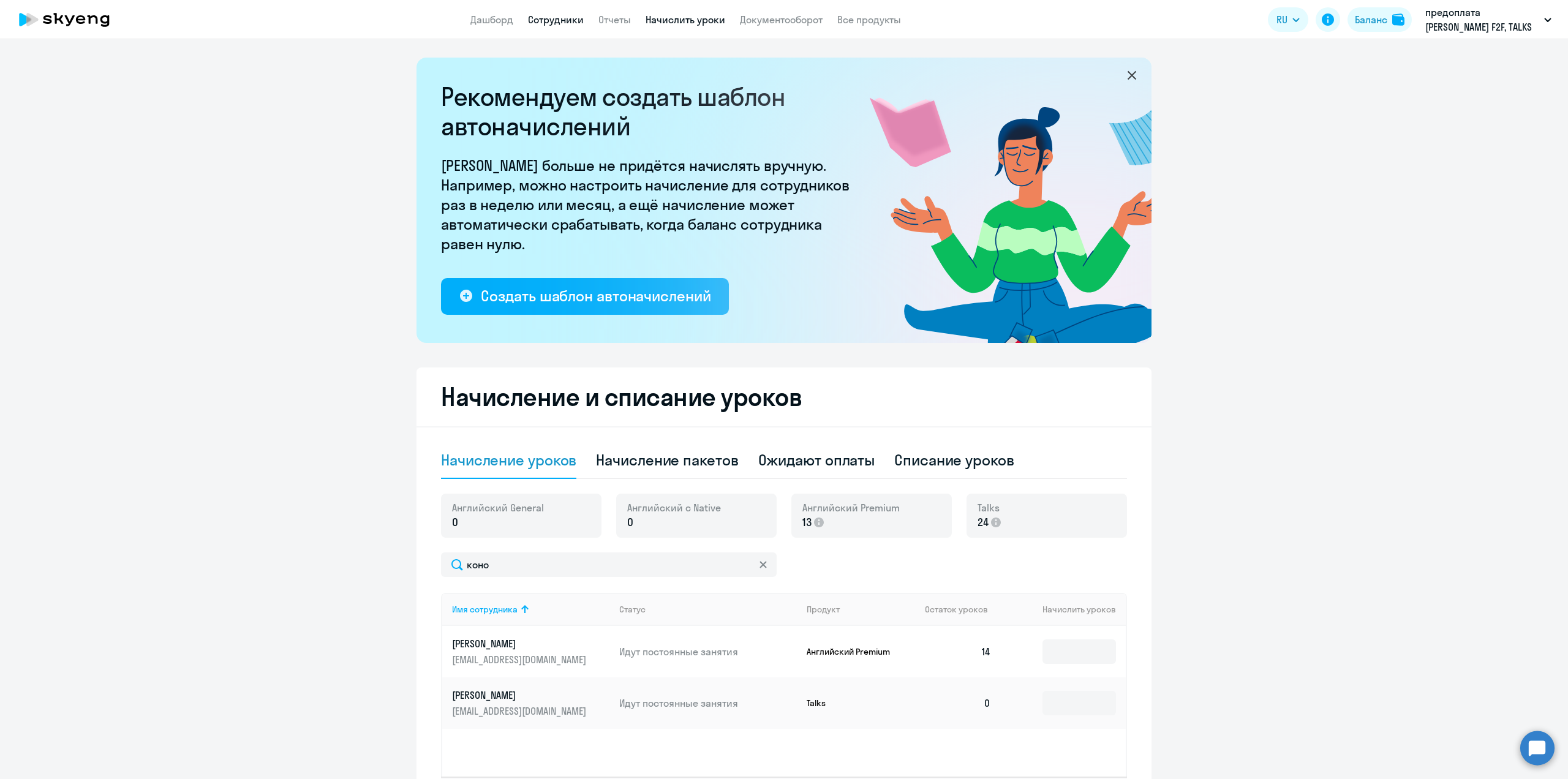
click at [555, 22] on link "Сотрудники" at bounding box center [555, 19] width 56 height 13
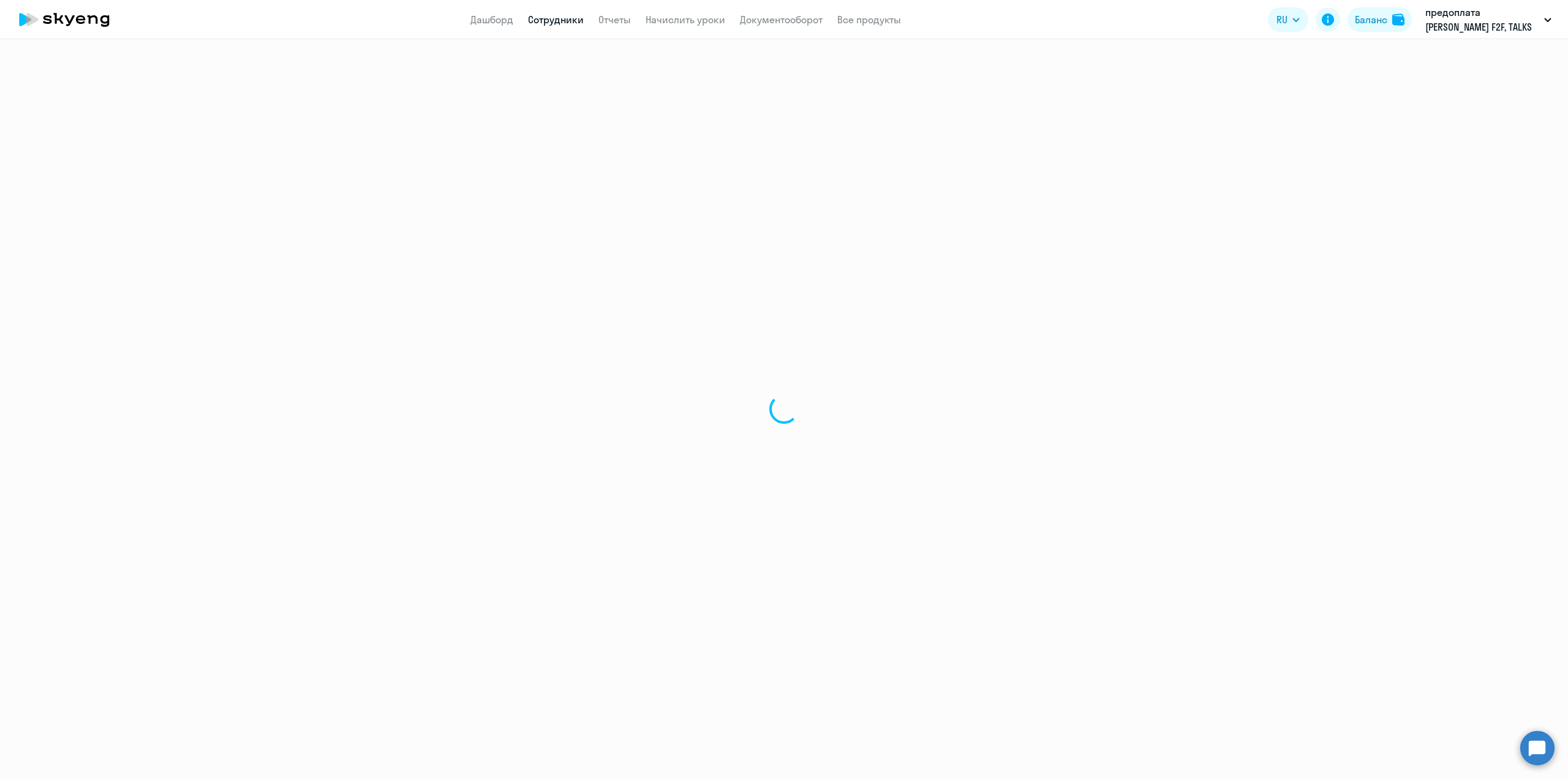
select select "30"
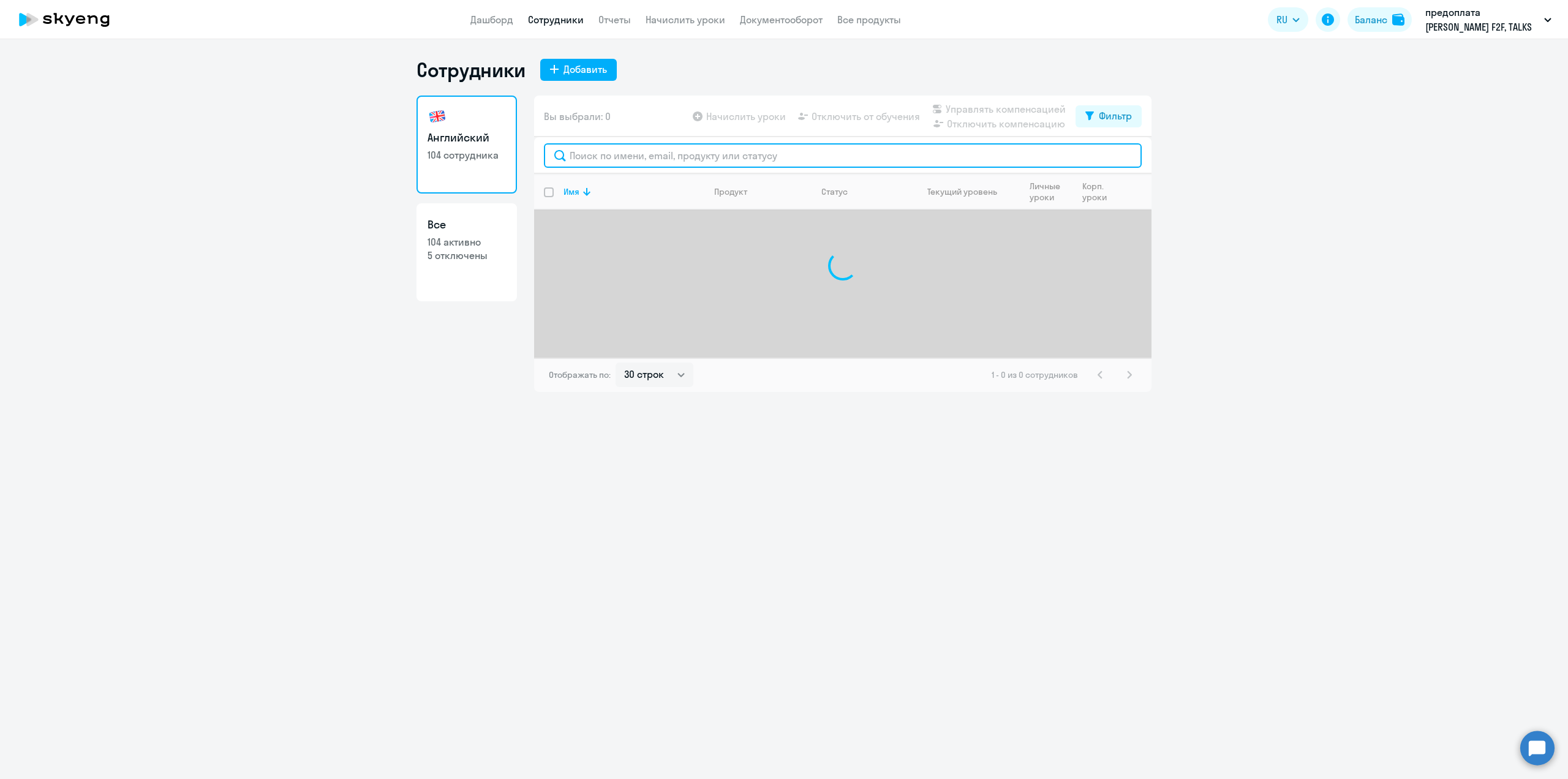
click at [592, 159] on input "text" at bounding box center [843, 155] width 597 height 24
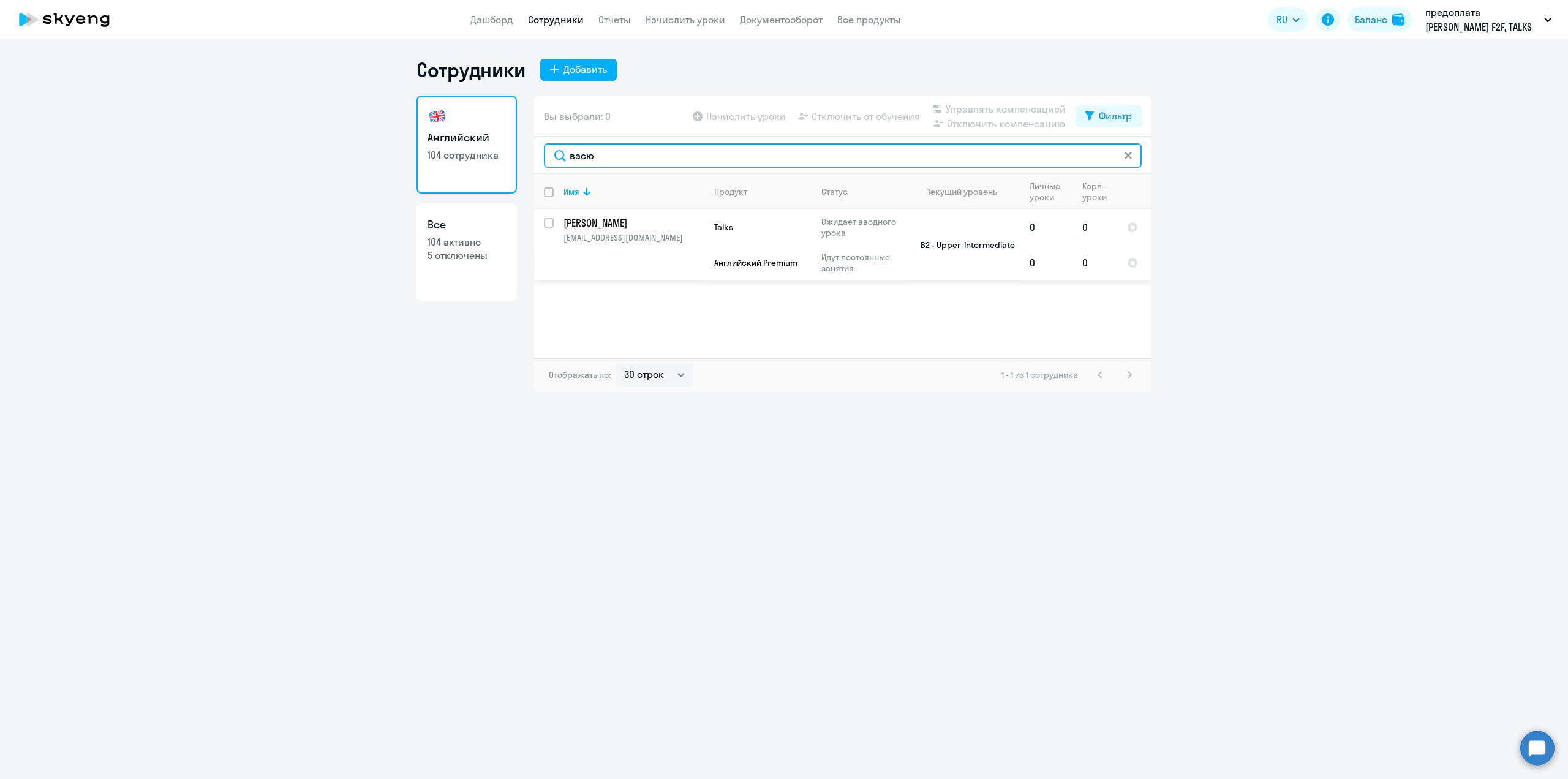
type input "васю"
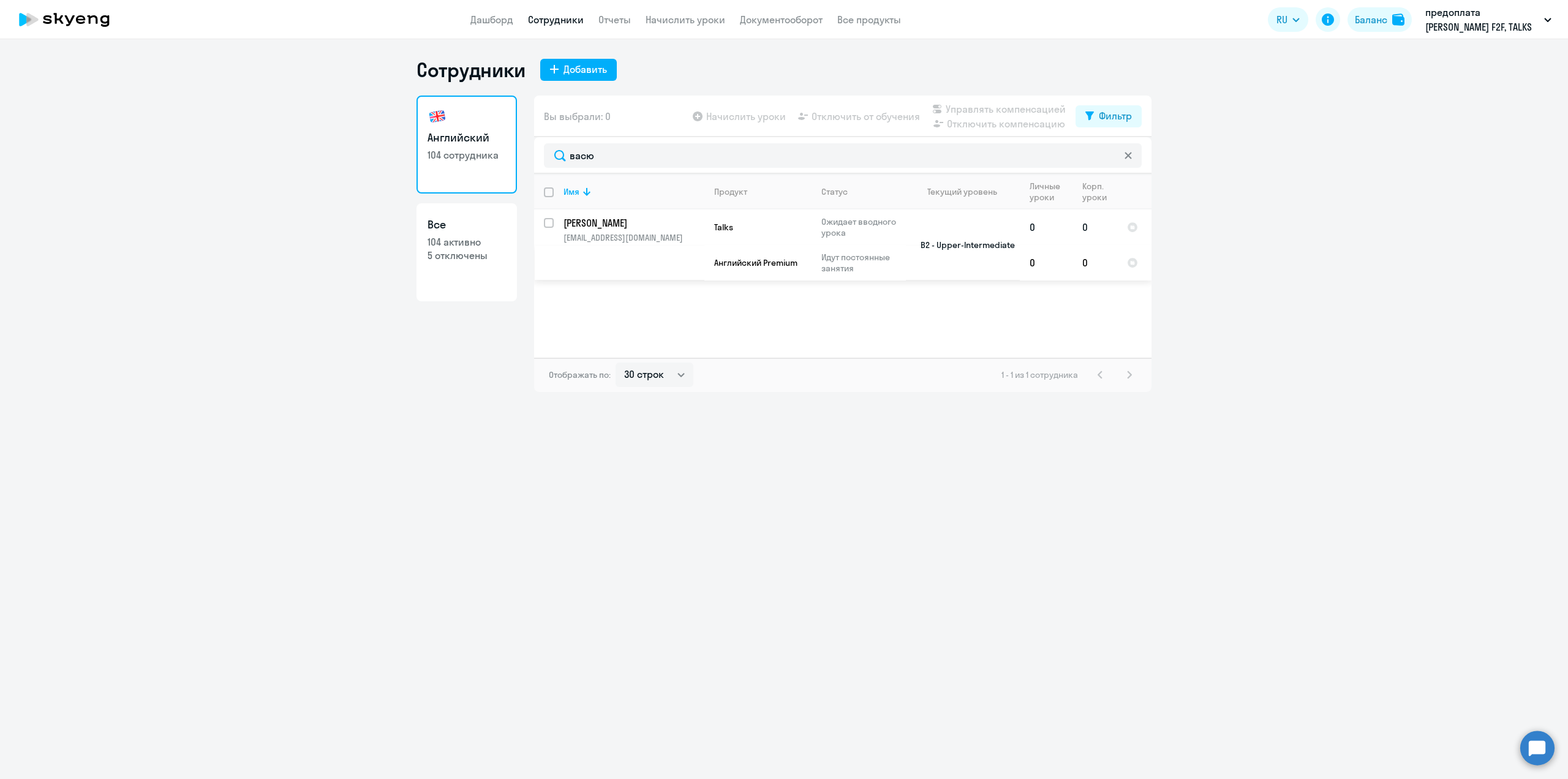
click at [606, 228] on p "[PERSON_NAME]" at bounding box center [632, 223] width 138 height 13
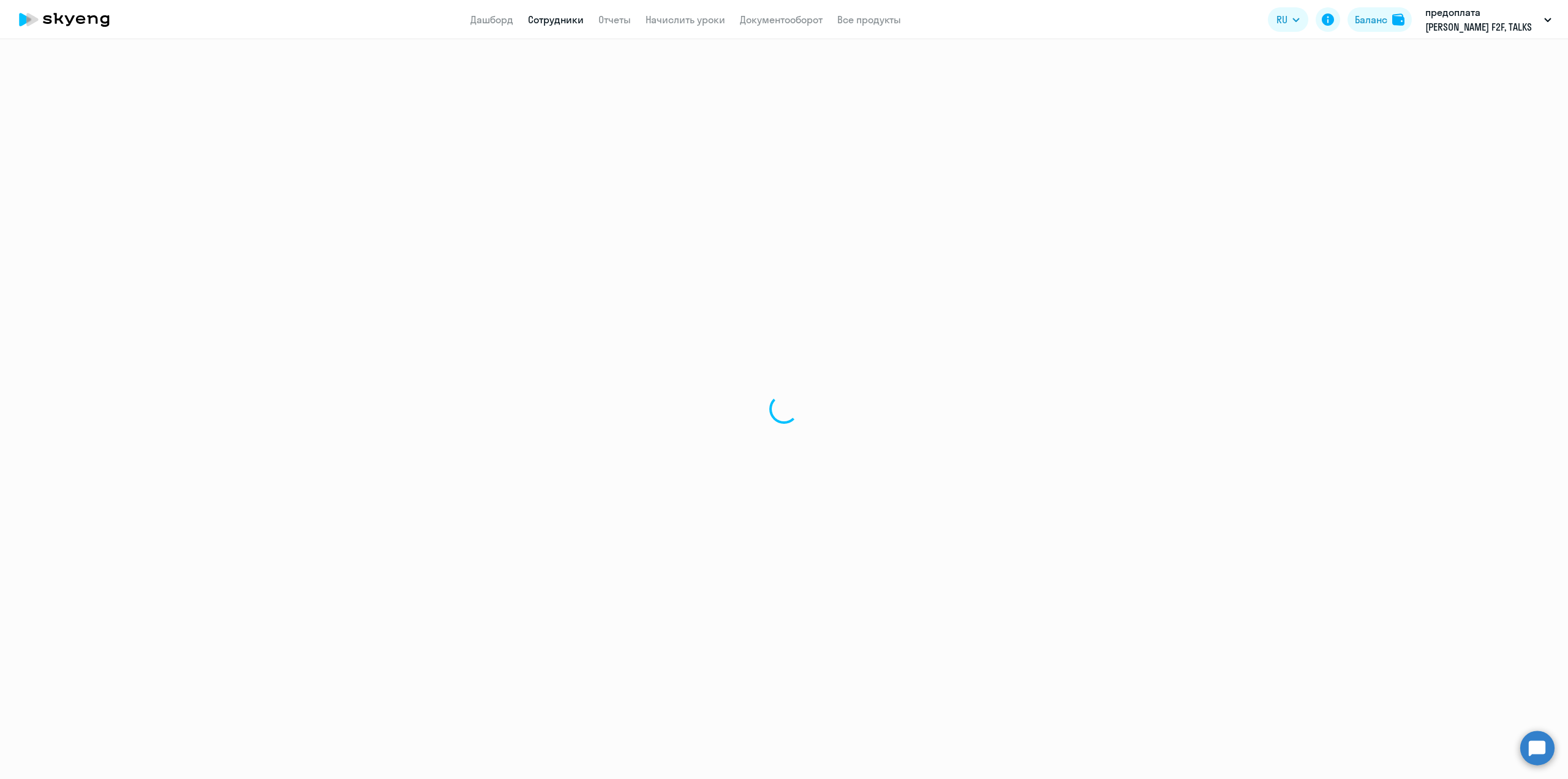
select select "english"
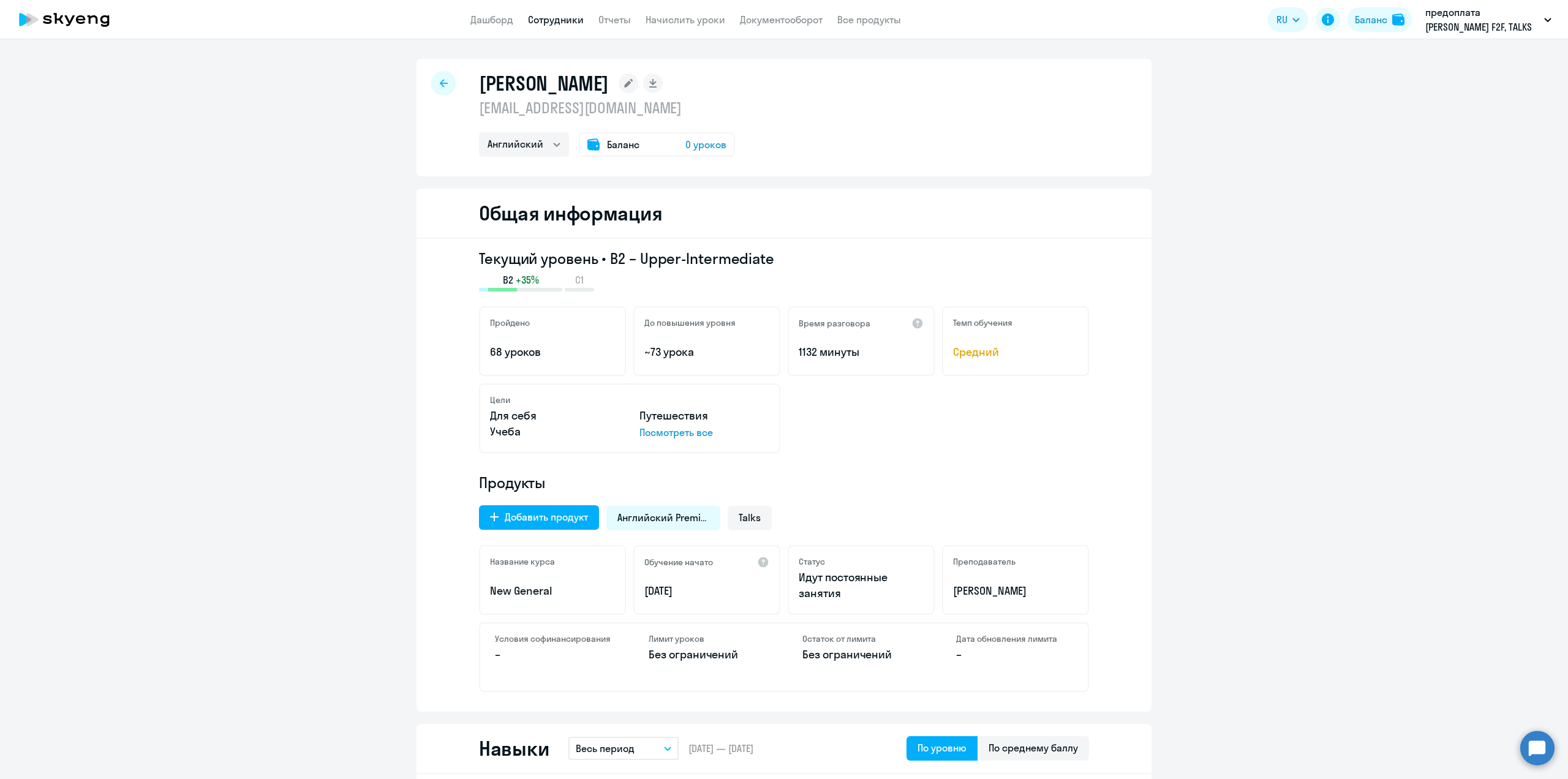
click at [674, 430] on p "Посмотреть все" at bounding box center [704, 432] width 130 height 14
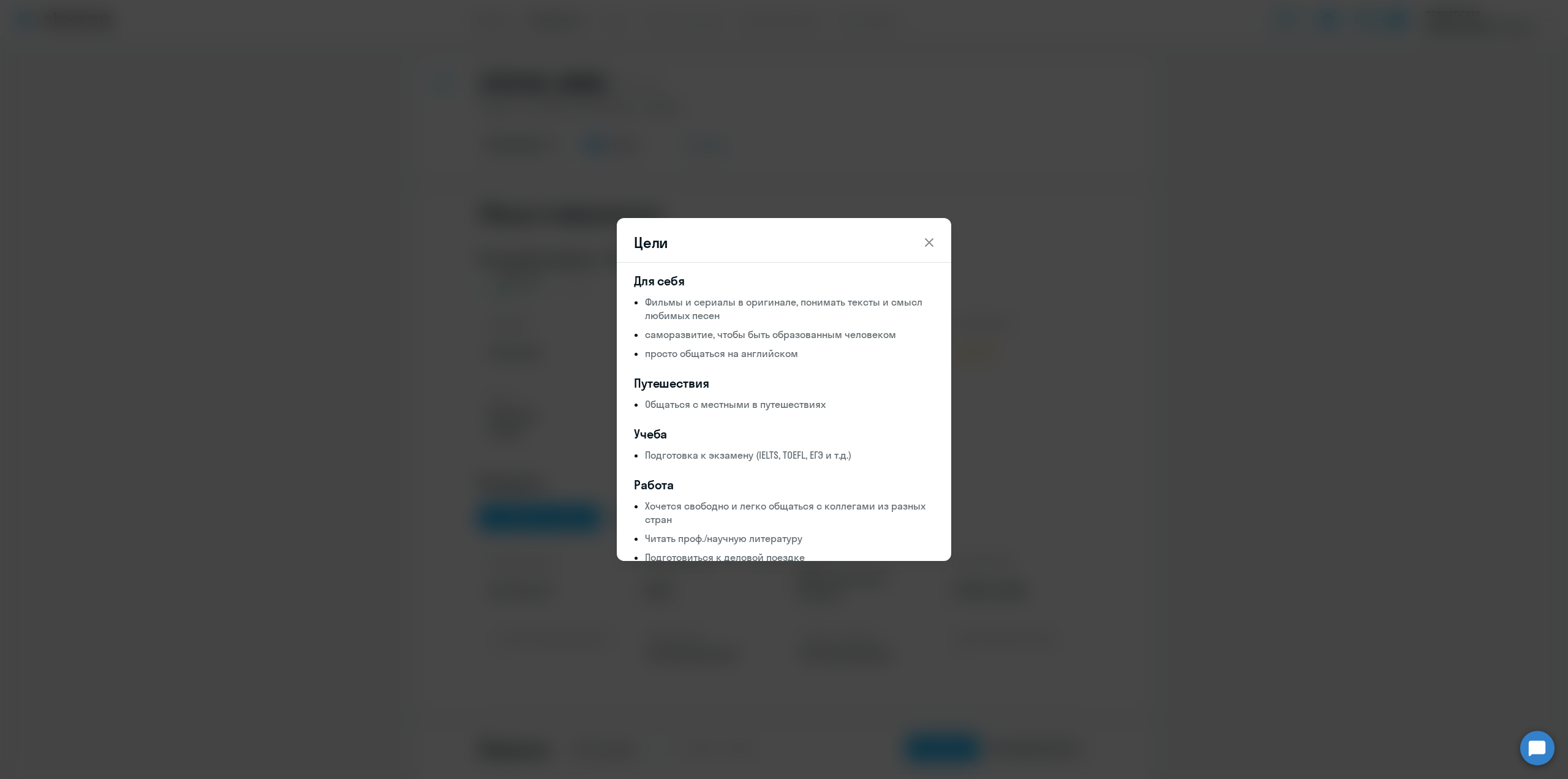
click at [924, 246] on icon at bounding box center [929, 242] width 14 height 14
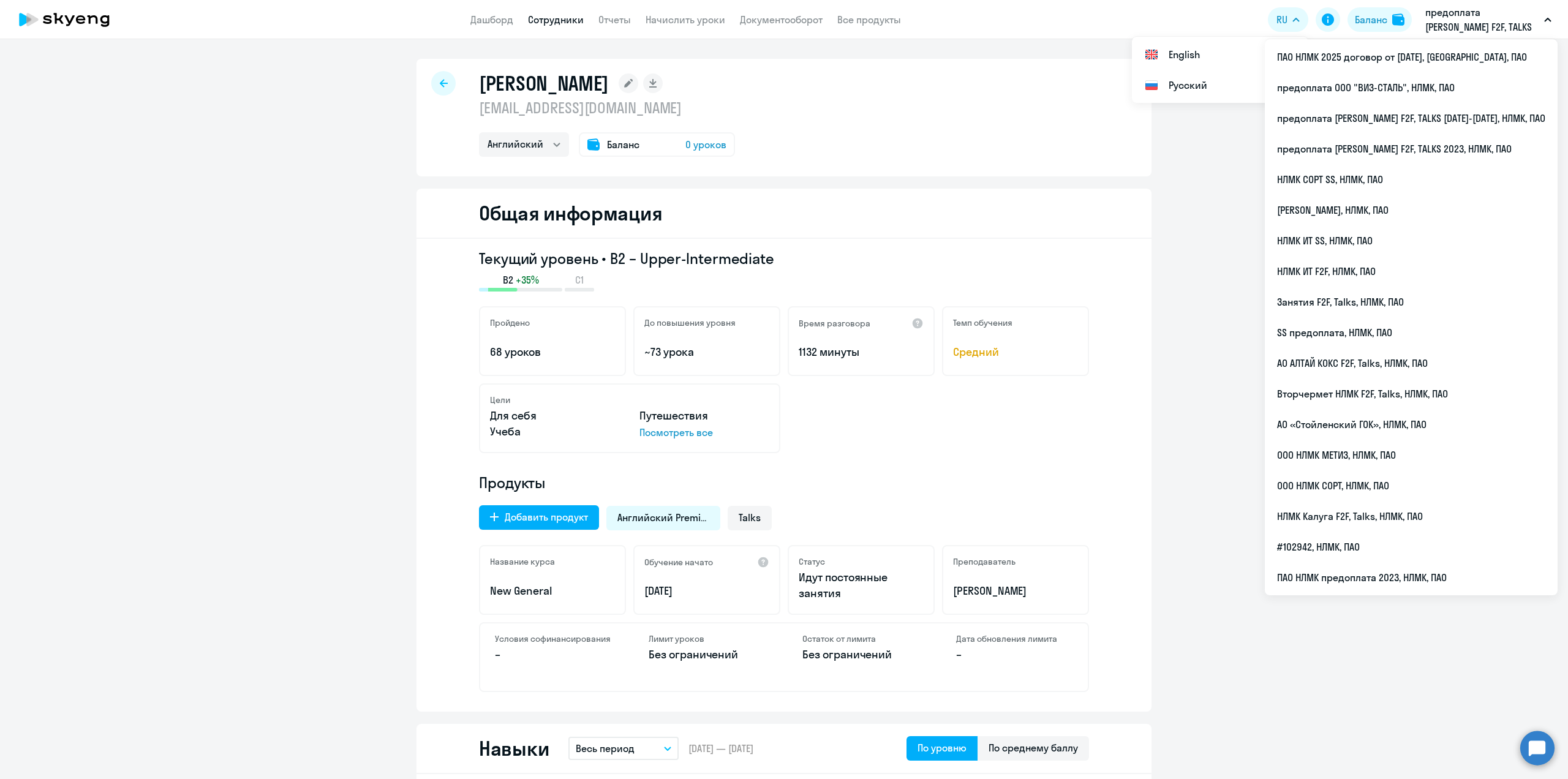
click at [552, 22] on link "Сотрудники" at bounding box center [555, 19] width 56 height 13
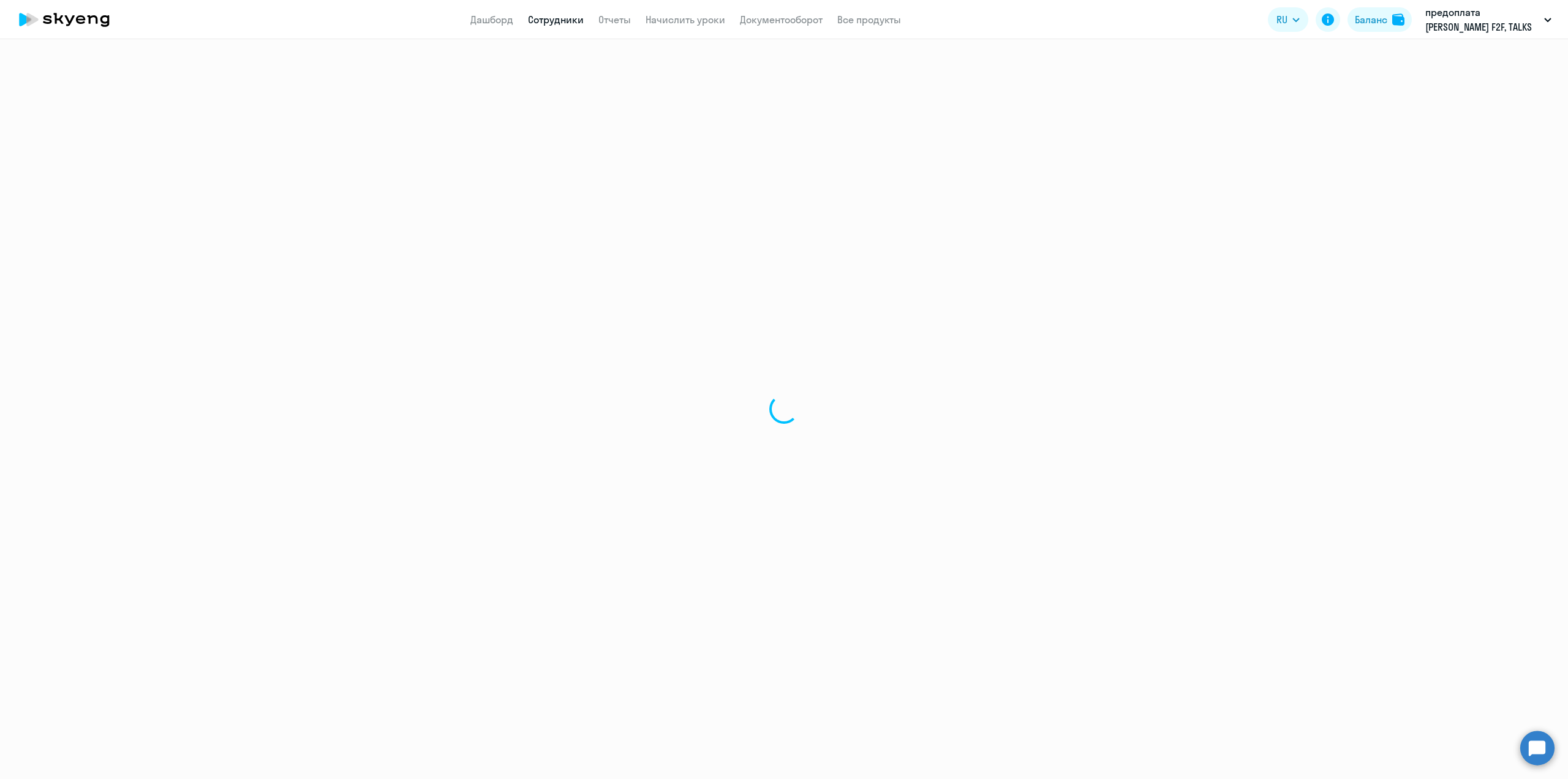
select select "30"
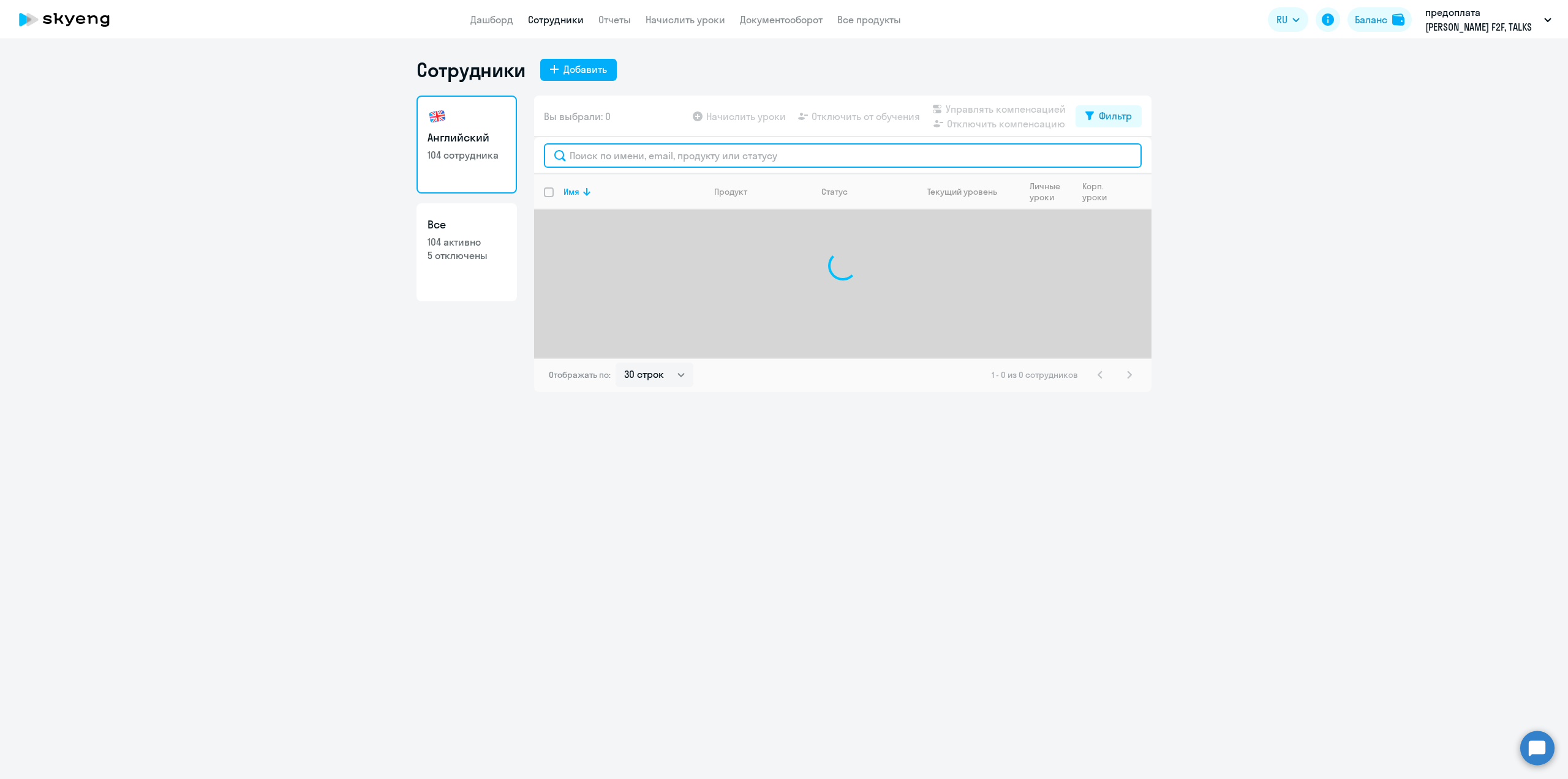
click at [601, 155] on input "text" at bounding box center [843, 155] width 597 height 24
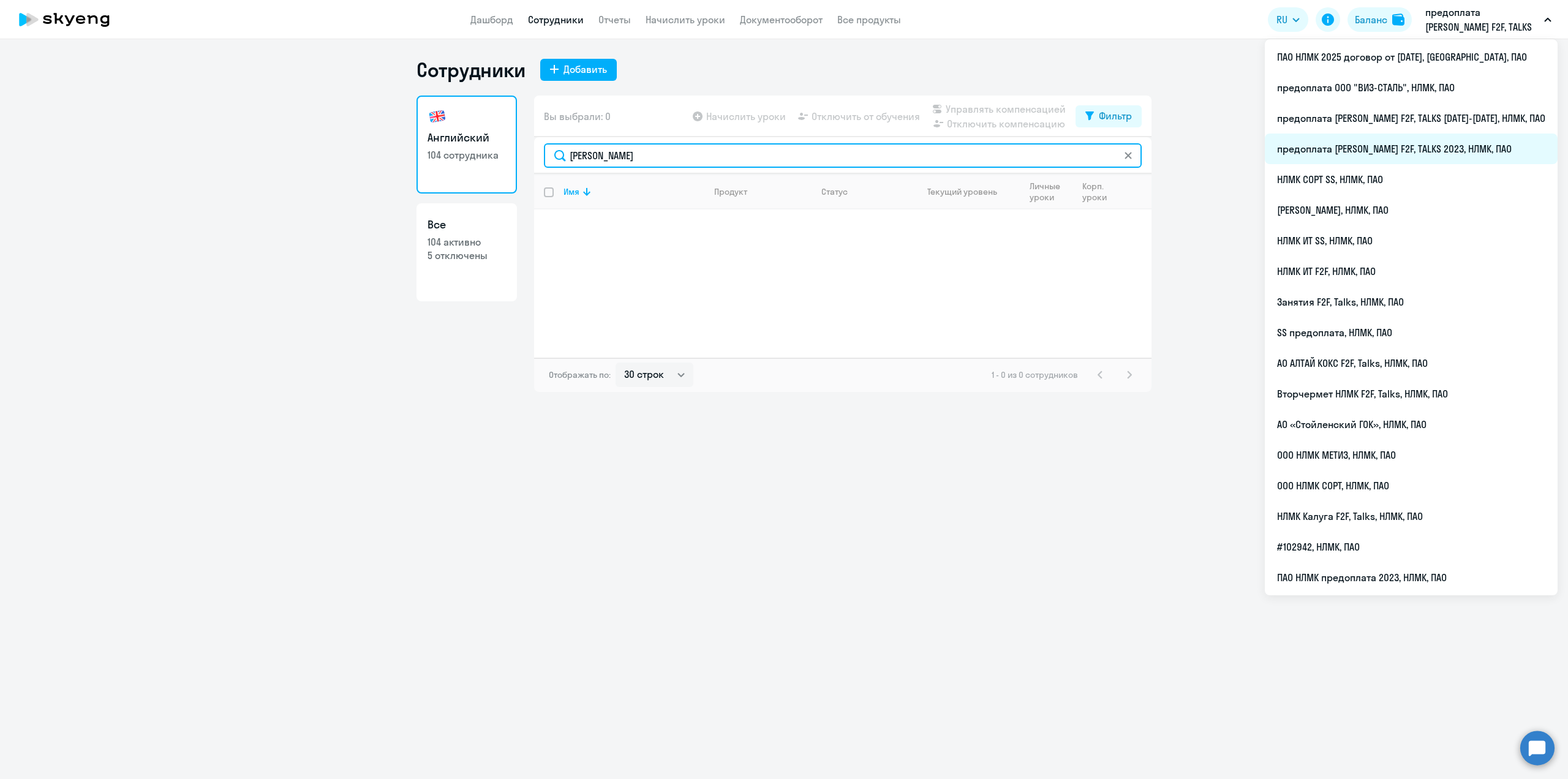
type input "[PERSON_NAME]"
click at [1461, 149] on li "предоплата [PERSON_NAME] F2F, TALKS 2023, НЛМК, ПАО" at bounding box center [1411, 149] width 293 height 31
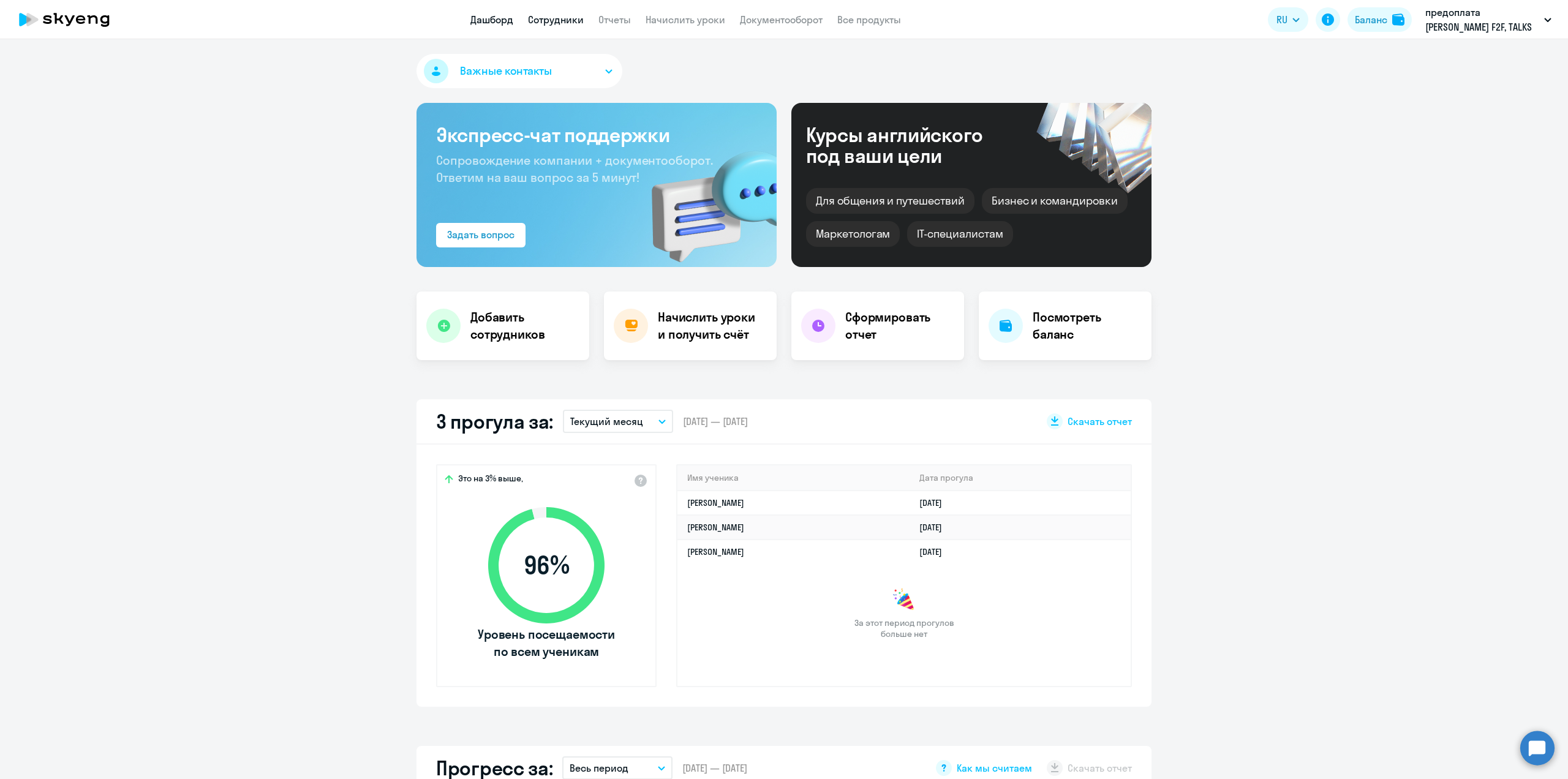
click at [555, 22] on link "Сотрудники" at bounding box center [555, 19] width 56 height 13
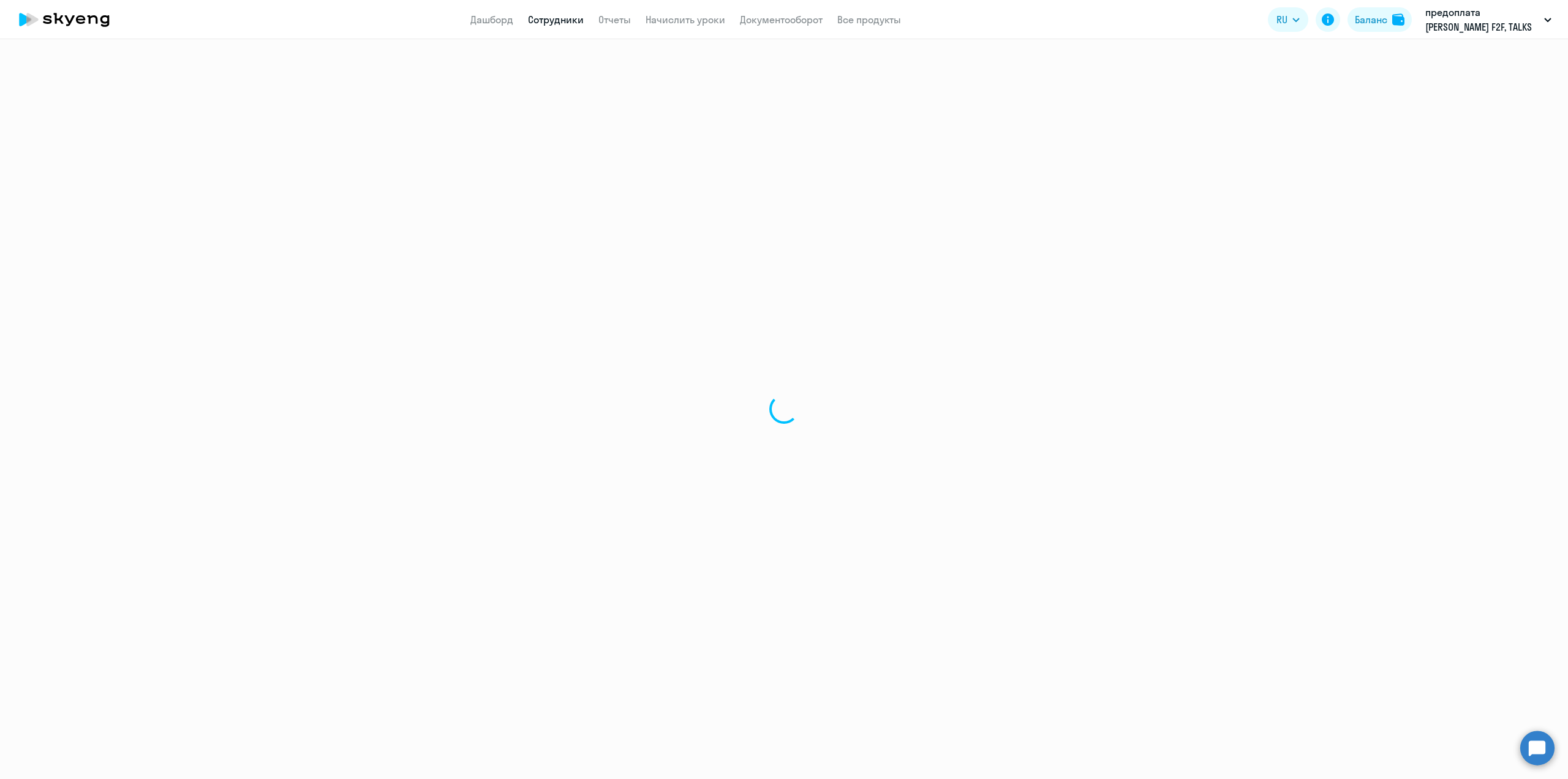
select select "30"
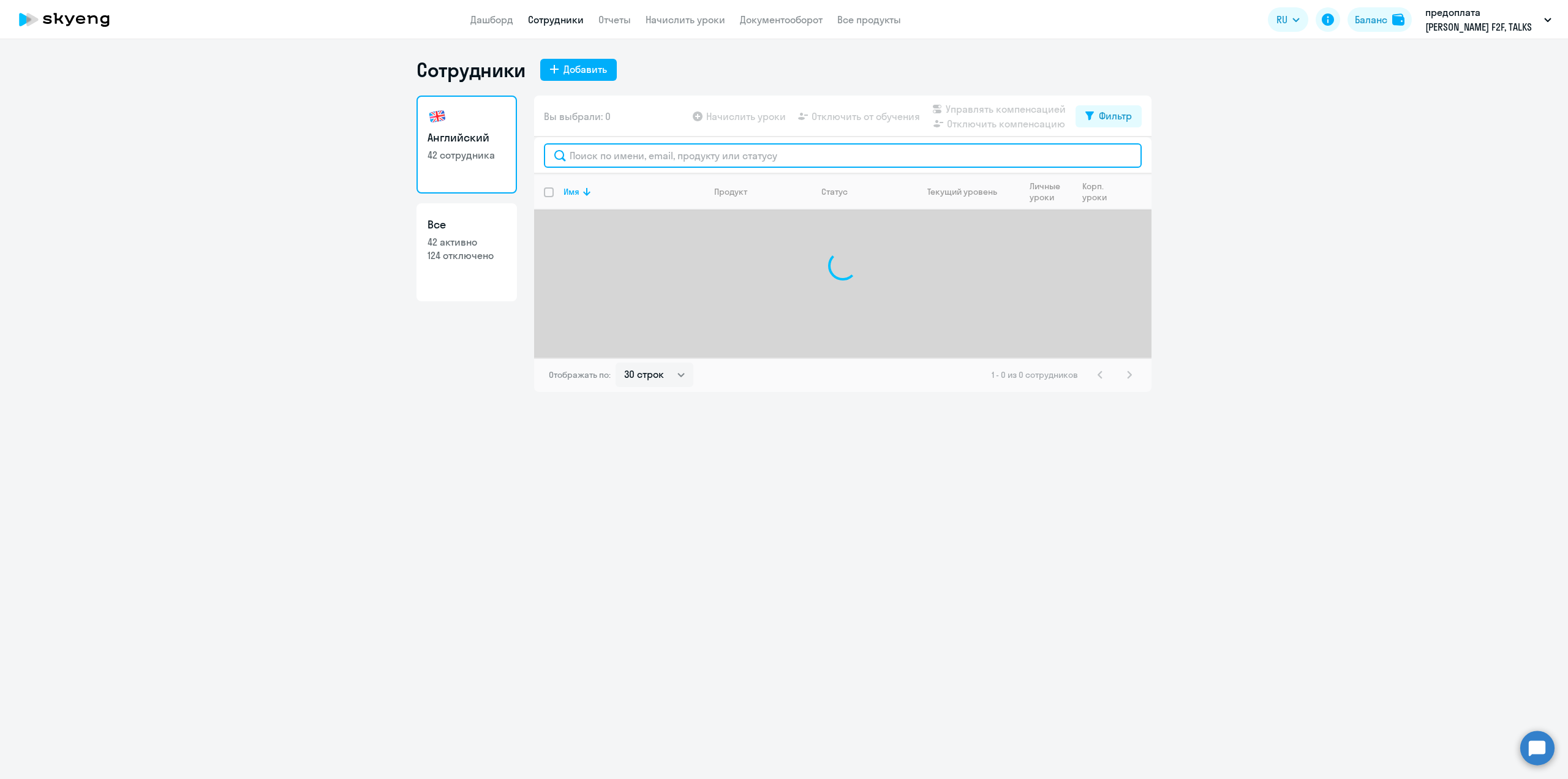
click at [596, 151] on input "text" at bounding box center [843, 155] width 597 height 24
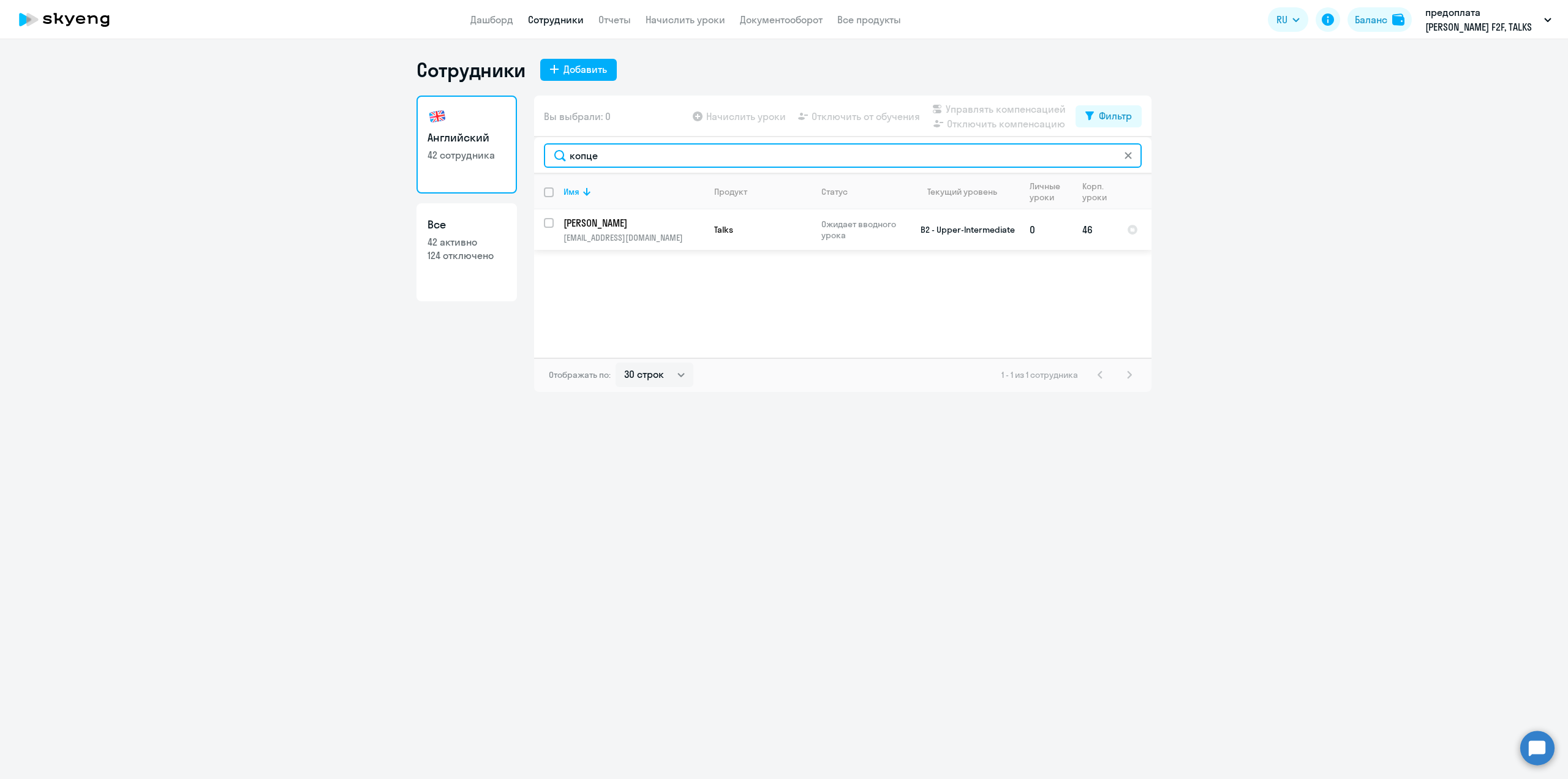
type input "копце"
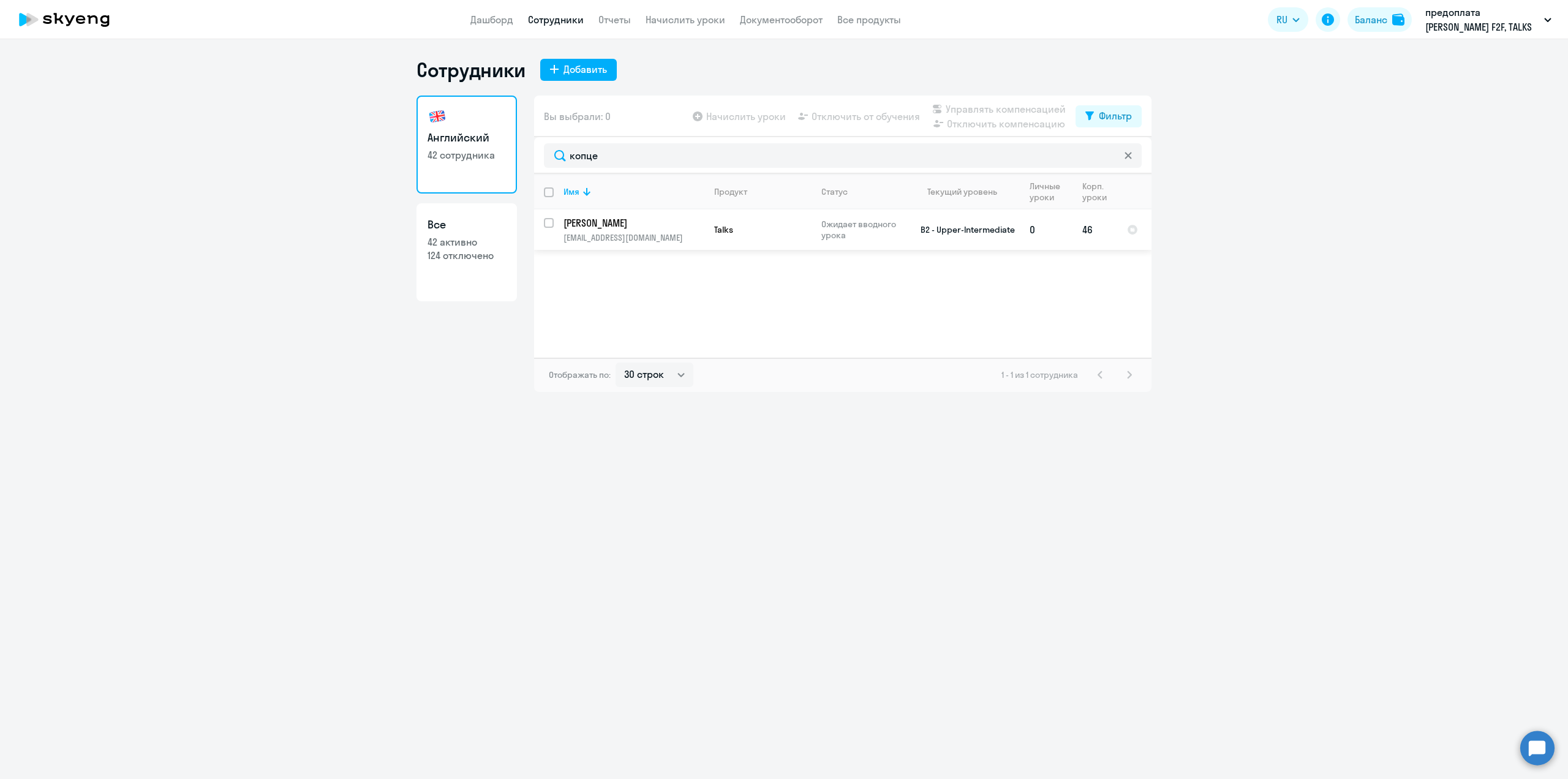
click at [594, 227] on p "[PERSON_NAME]" at bounding box center [632, 223] width 138 height 13
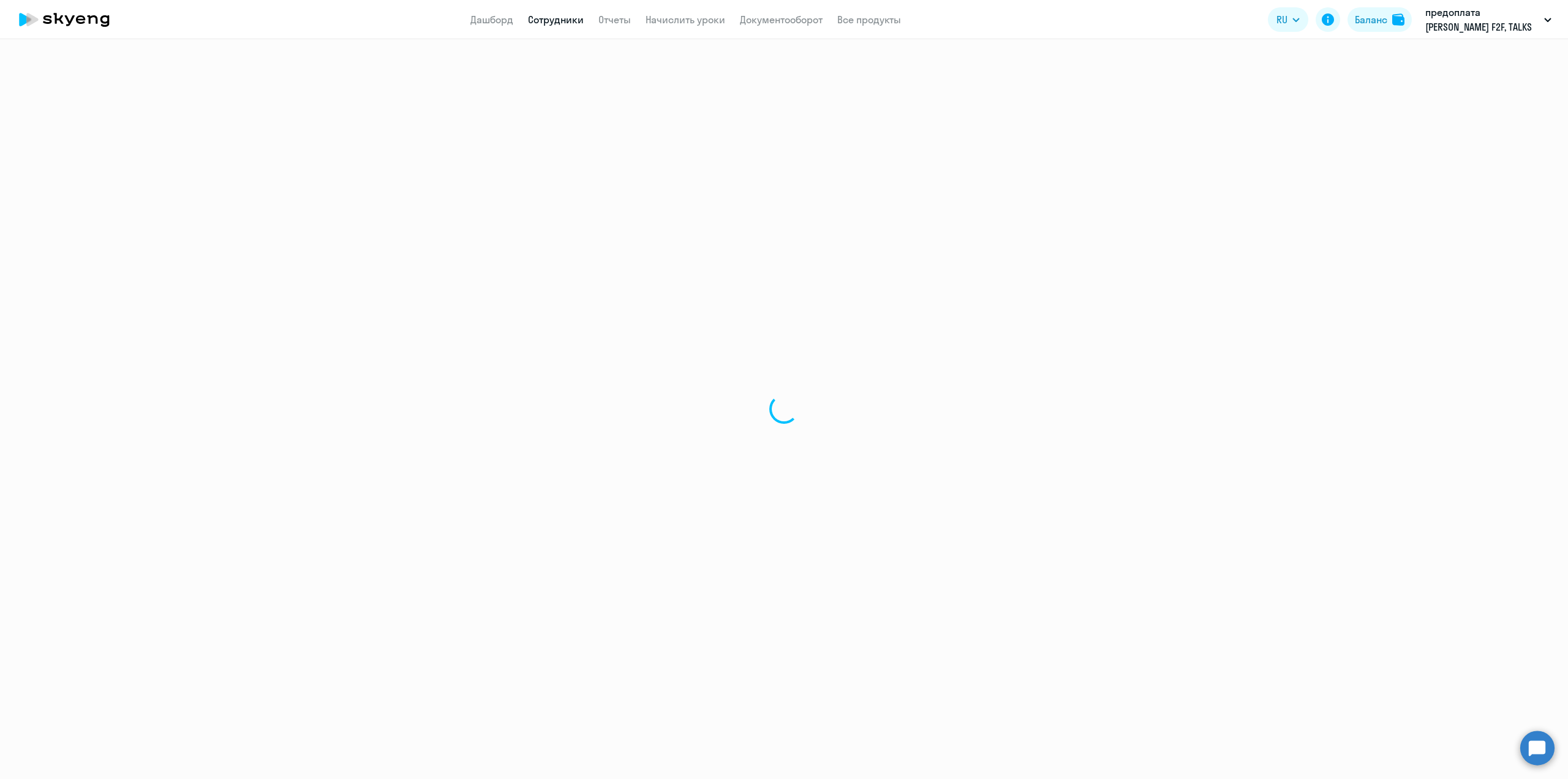
select select "english"
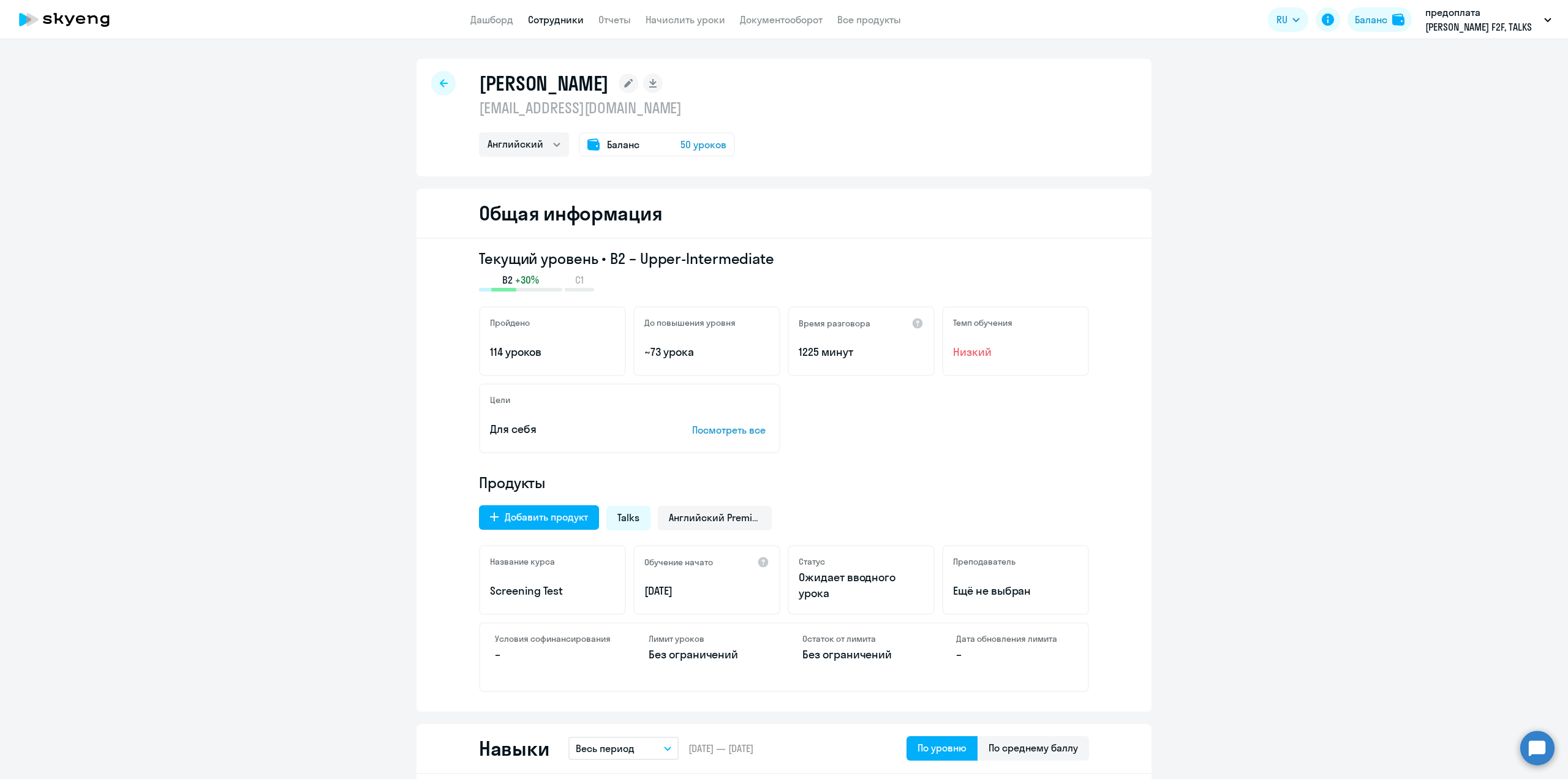
click at [678, 26] on app-menu-item-link "Начислить уроки" at bounding box center [685, 20] width 80 height 15
click at [678, 18] on link "Начислить уроки" at bounding box center [685, 19] width 80 height 13
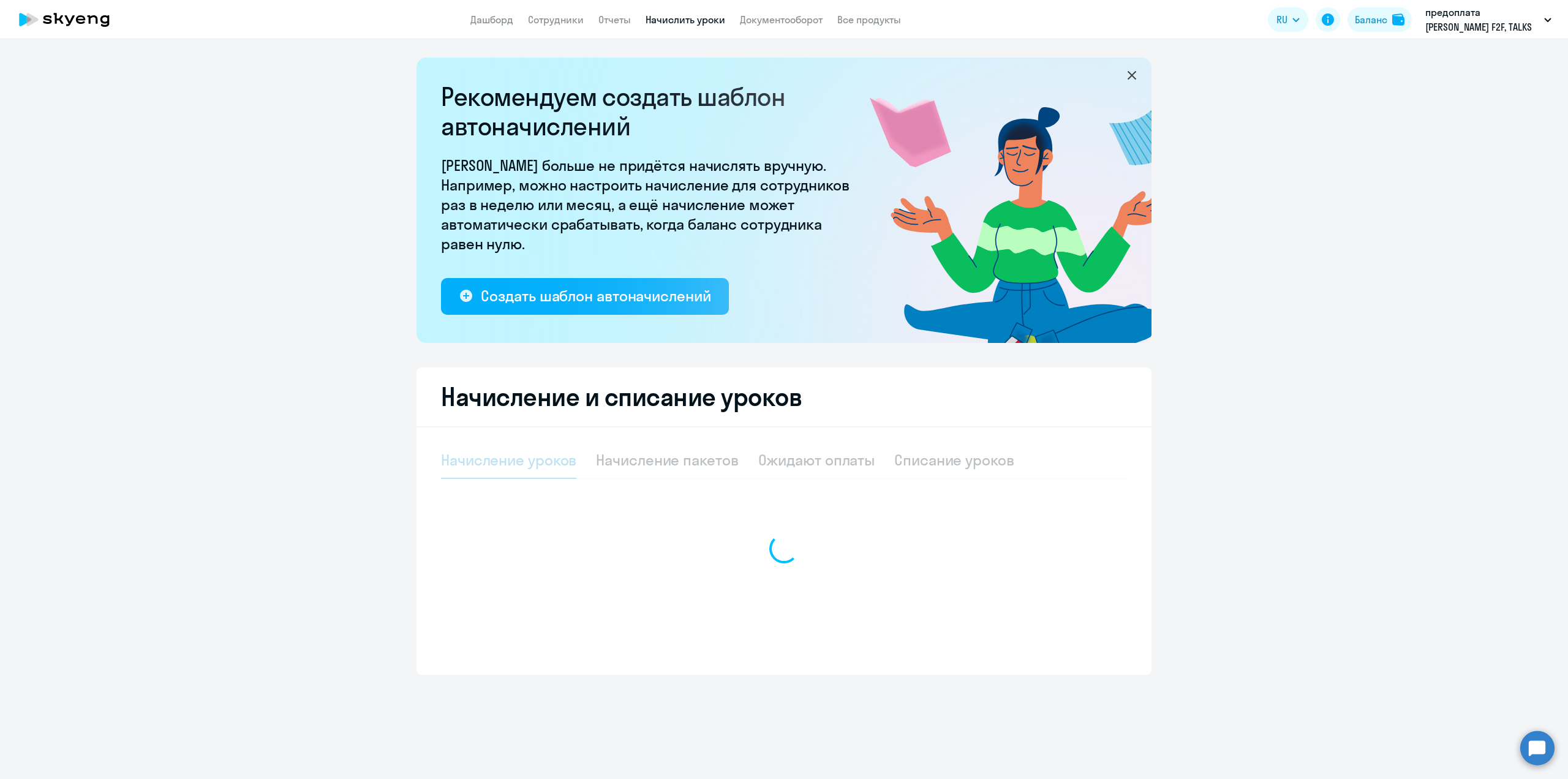
select select "10"
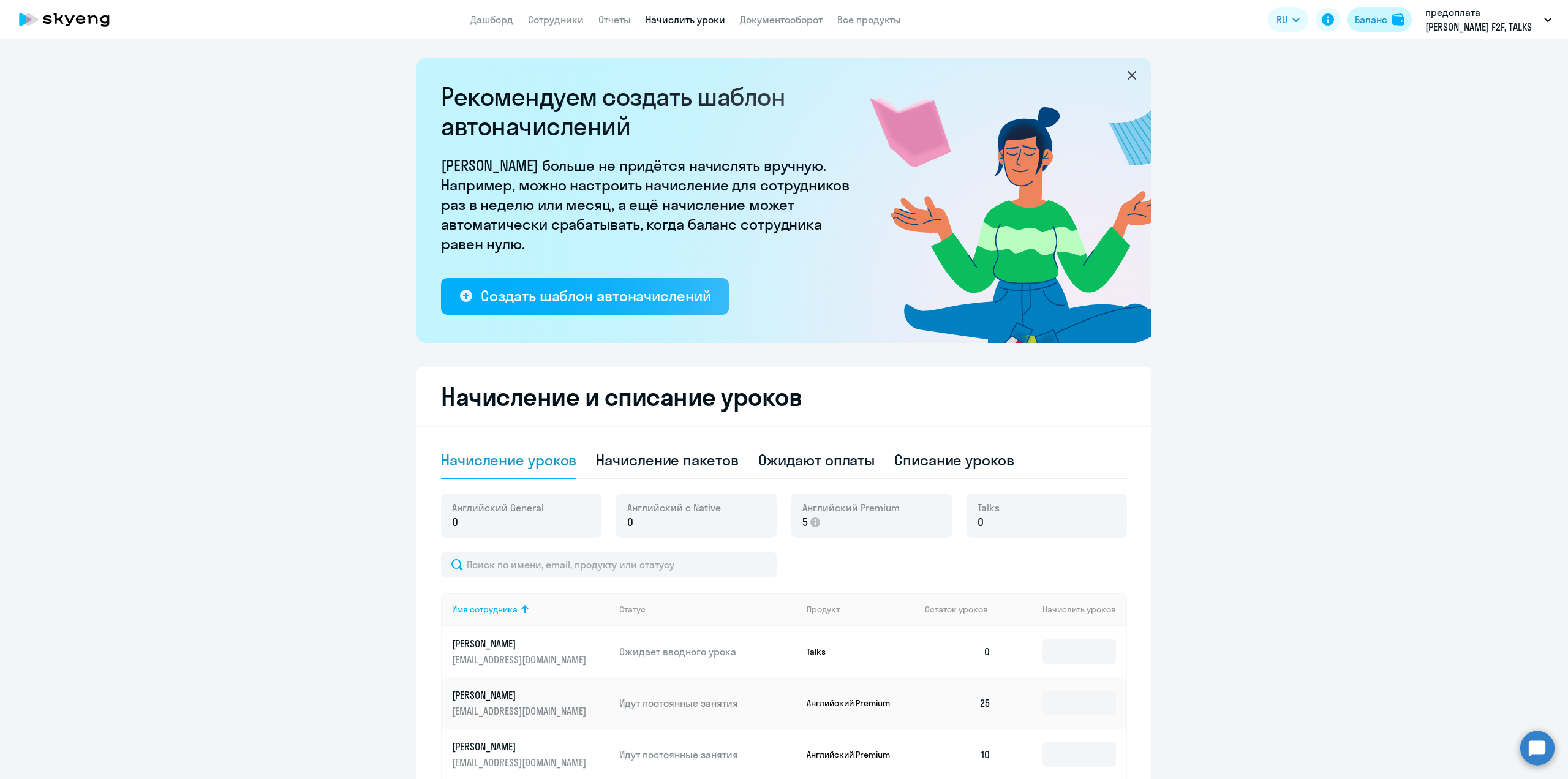
click at [1366, 30] on button "Баланс" at bounding box center [1380, 19] width 64 height 24
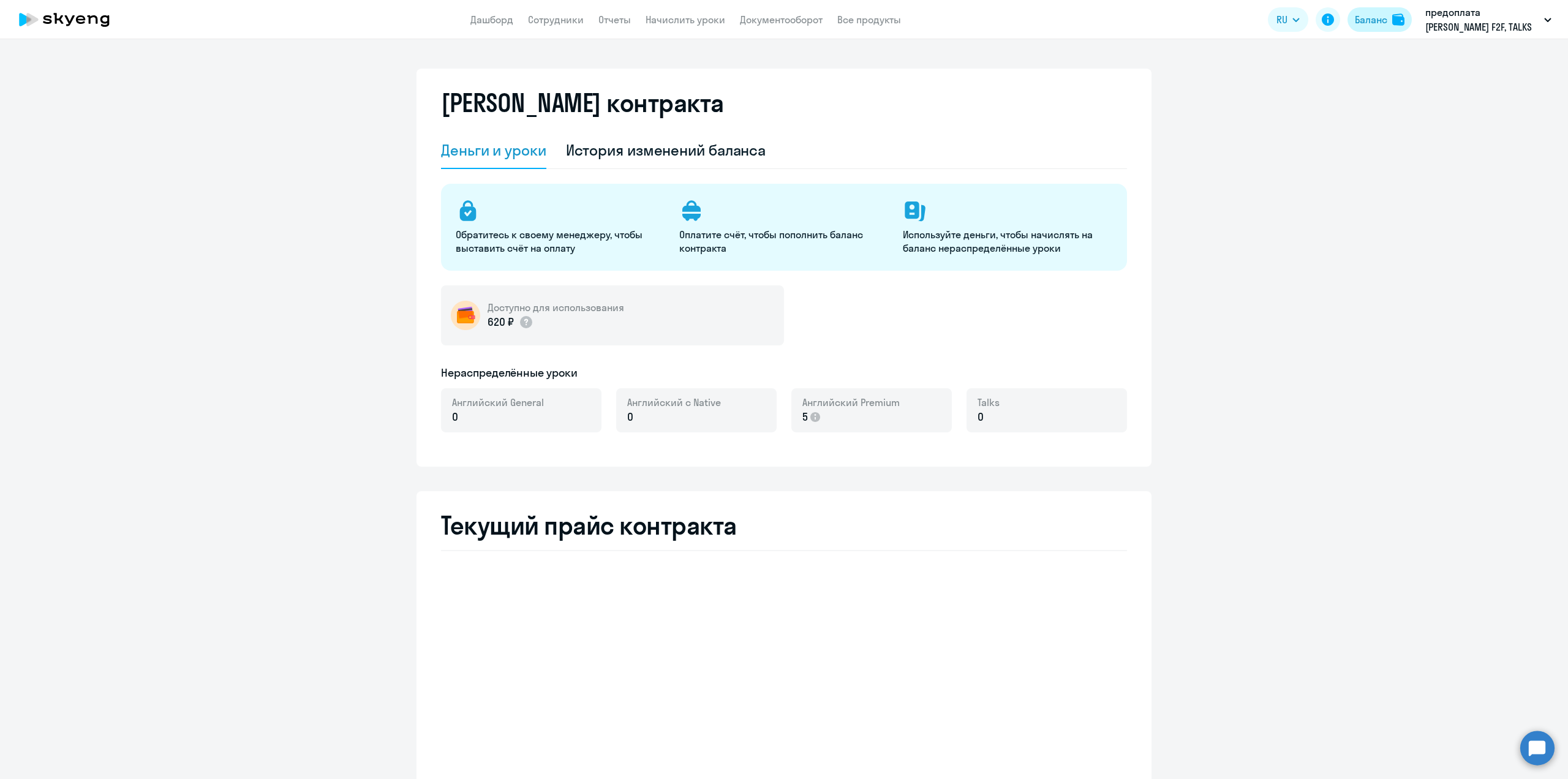
select select "english_adult_not_native_speaker"
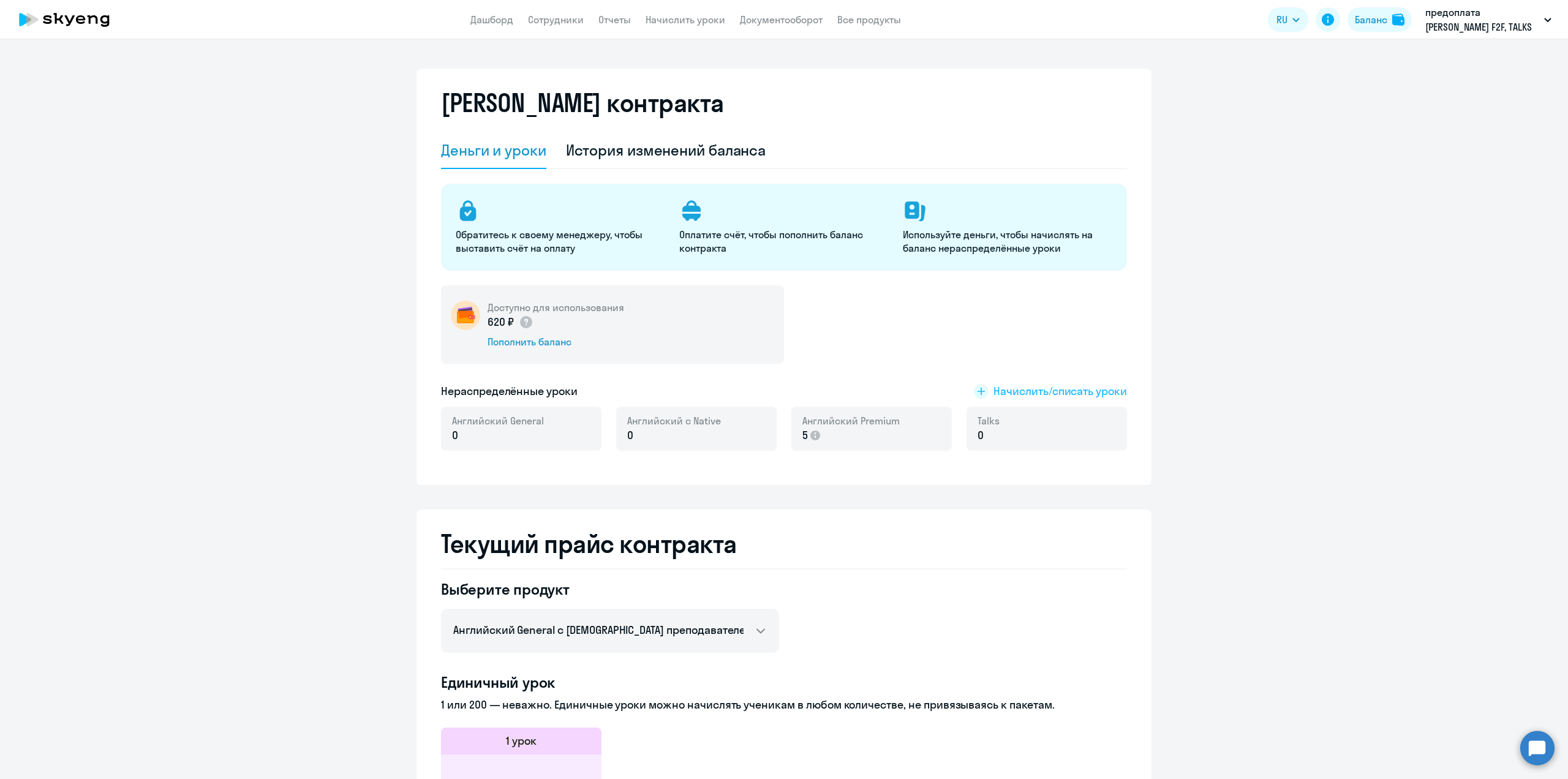
click at [1015, 390] on span "Начислить/списать уроки" at bounding box center [1060, 391] width 134 height 16
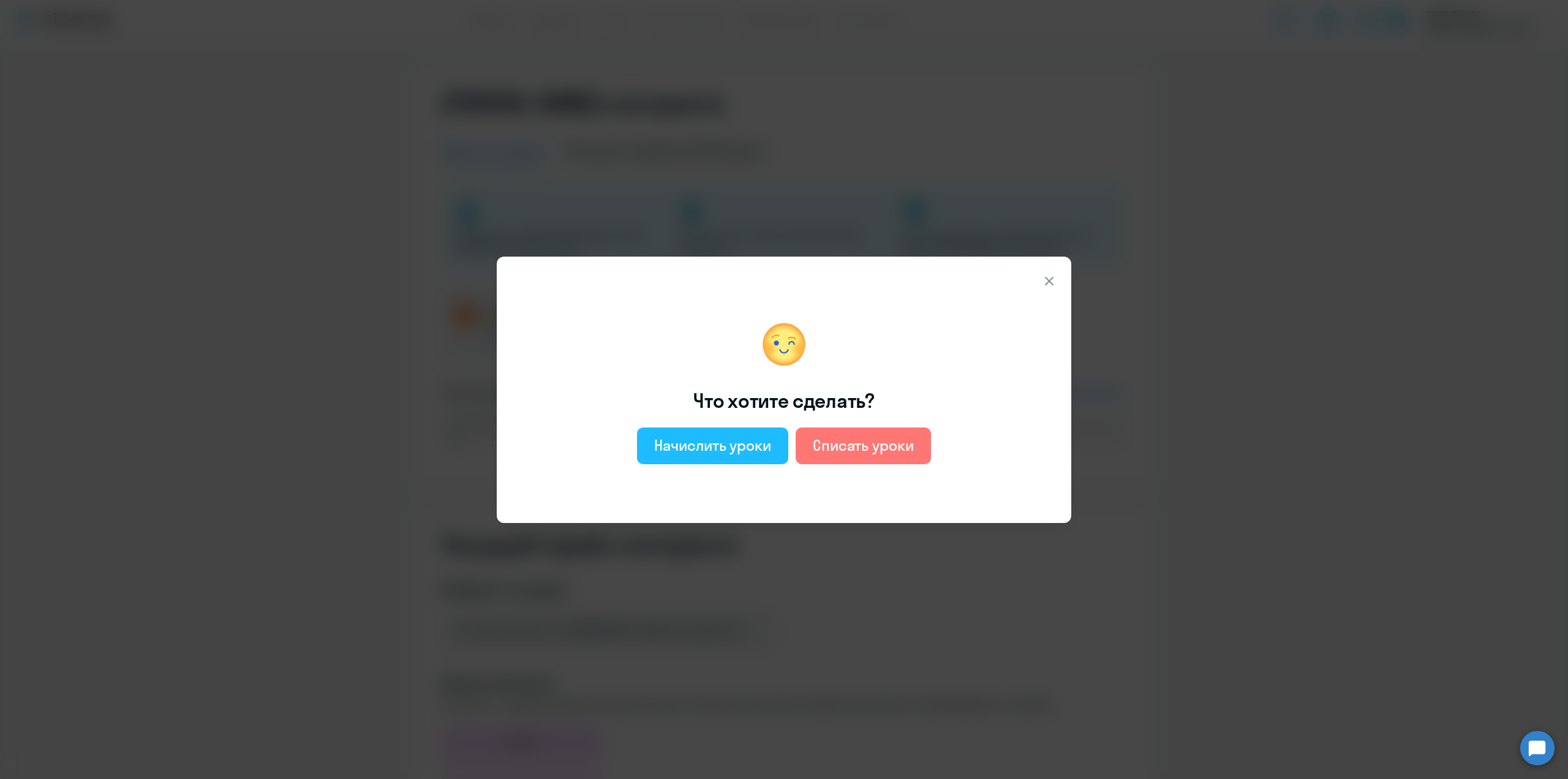
click at [694, 445] on div "Начислить уроки" at bounding box center [713, 445] width 117 height 20
select select "english_adult_not_native_speaker"
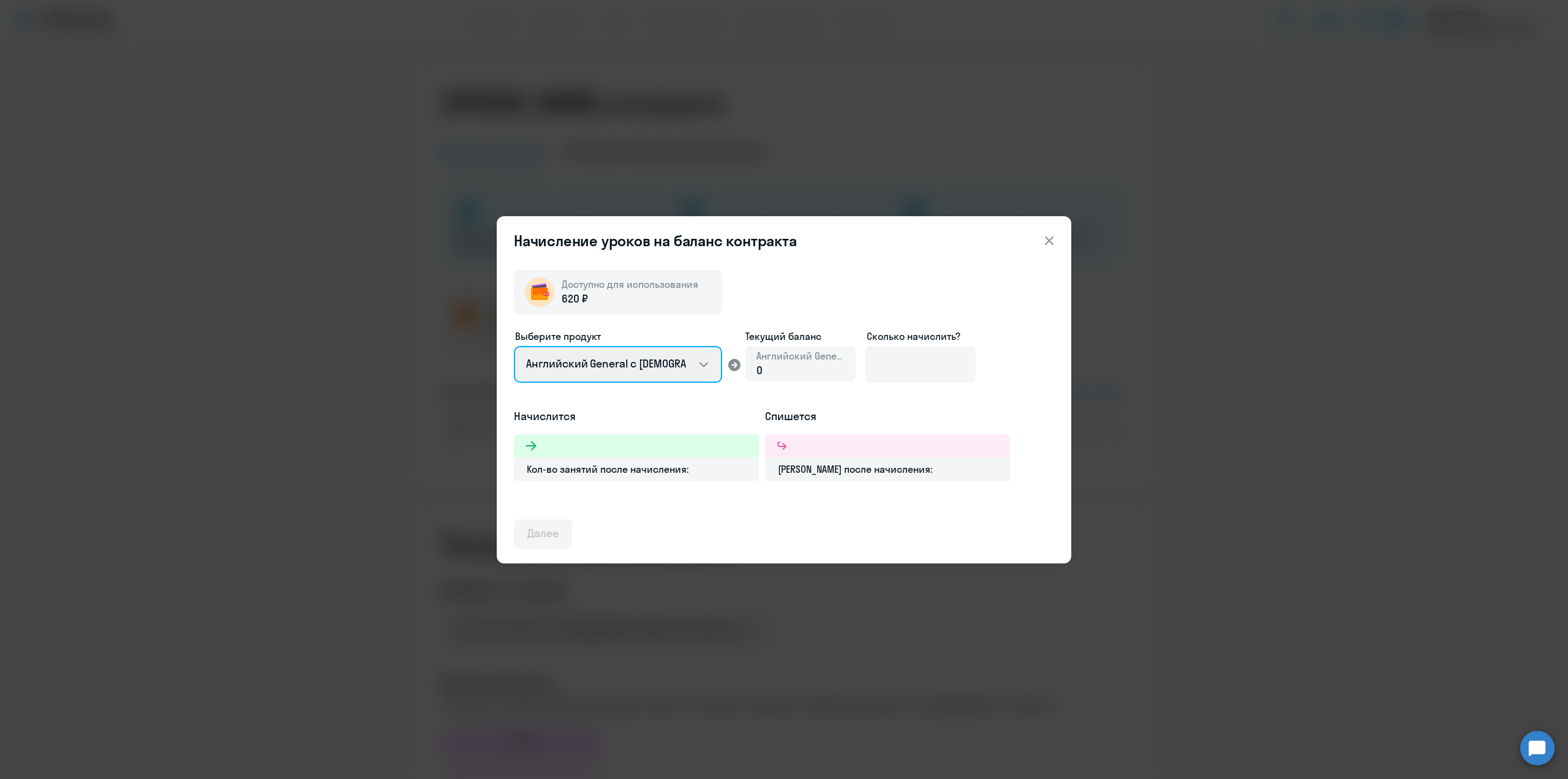
click at [700, 366] on select "Английский General с [DEMOGRAPHIC_DATA] преподавателем Английский General с [DE…" at bounding box center [618, 364] width 208 height 37
click at [514, 346] on select "Английский General с [DEMOGRAPHIC_DATA] преподавателем Английский General с [DE…" at bounding box center [618, 364] width 208 height 37
click at [925, 362] on input at bounding box center [921, 364] width 111 height 37
type input "1"
click at [1048, 239] on icon at bounding box center [1049, 239] width 9 height 9
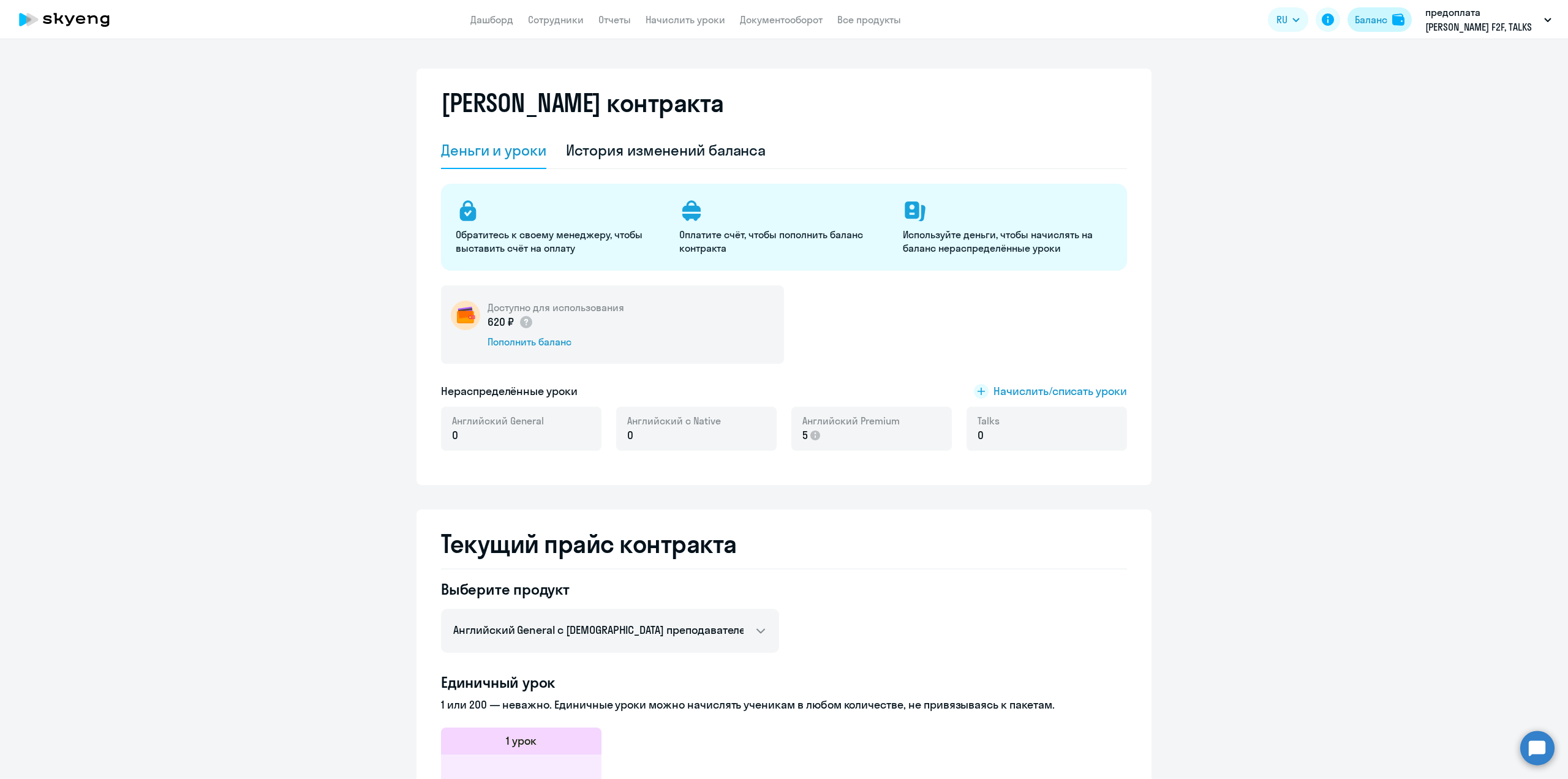
click at [1367, 16] on div "Баланс" at bounding box center [1371, 20] width 32 height 14
click at [533, 18] on link "Сотрудники" at bounding box center [555, 19] width 56 height 13
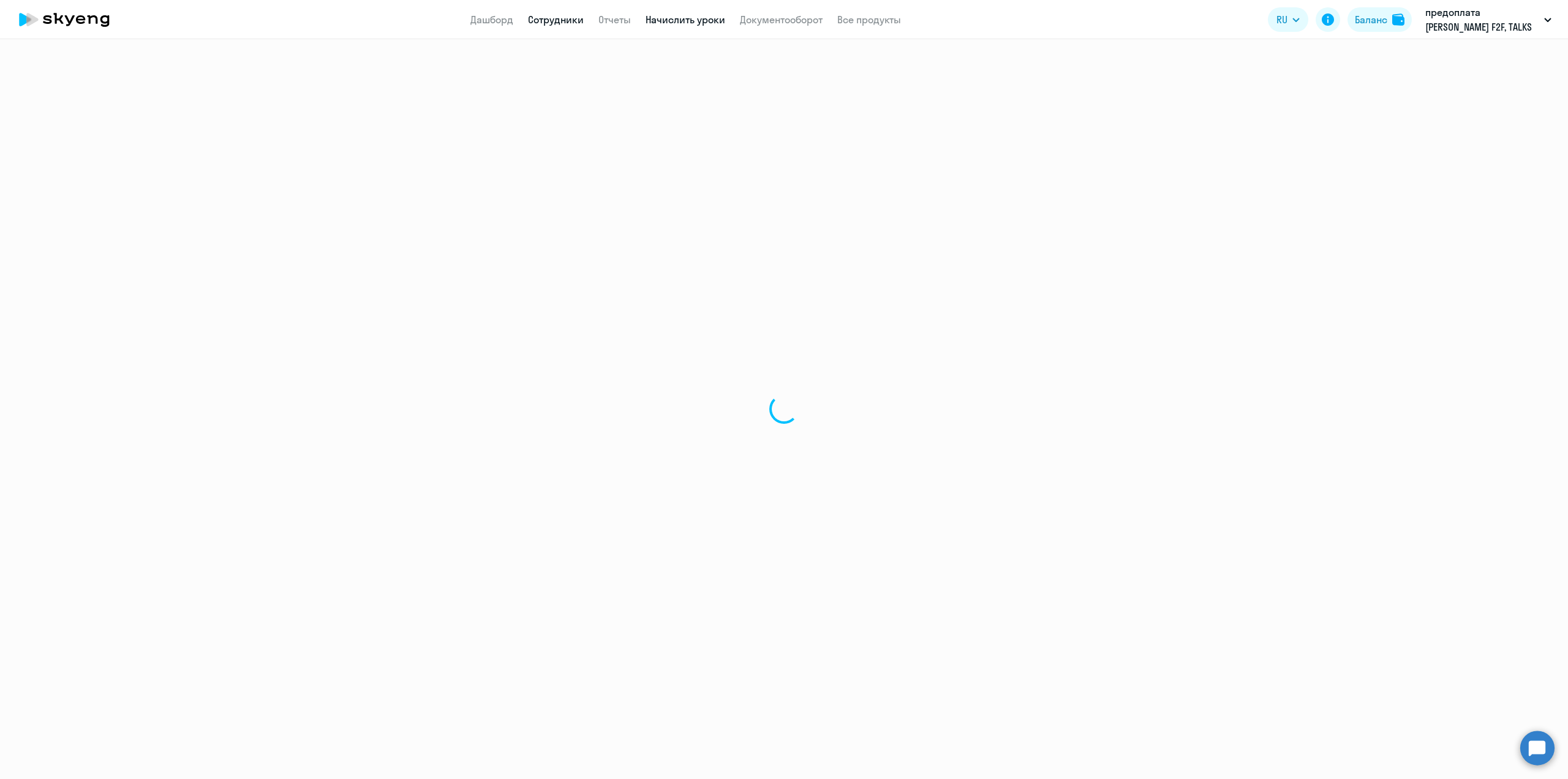
select select "30"
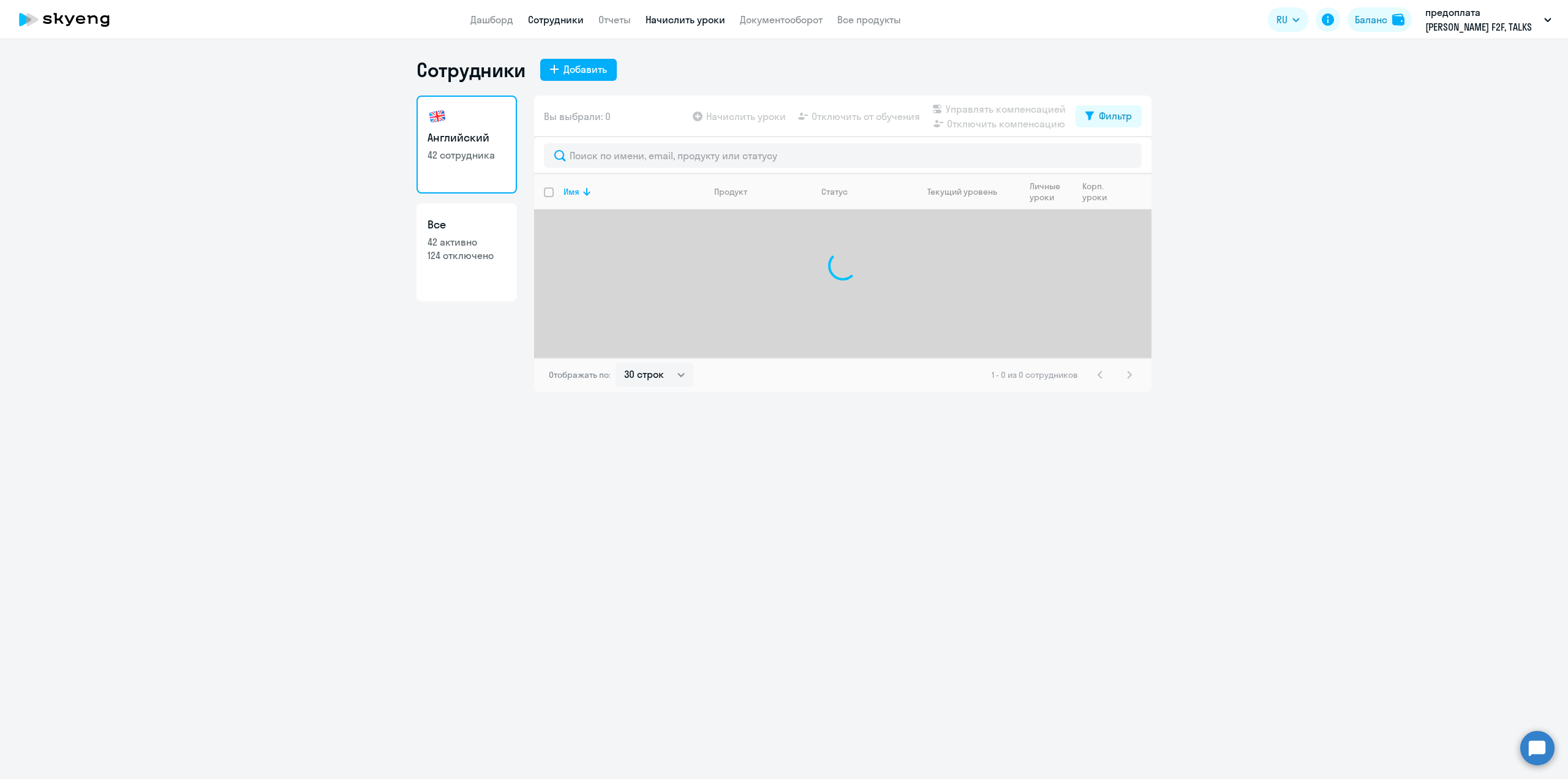
click at [664, 22] on link "Начислить уроки" at bounding box center [685, 19] width 80 height 13
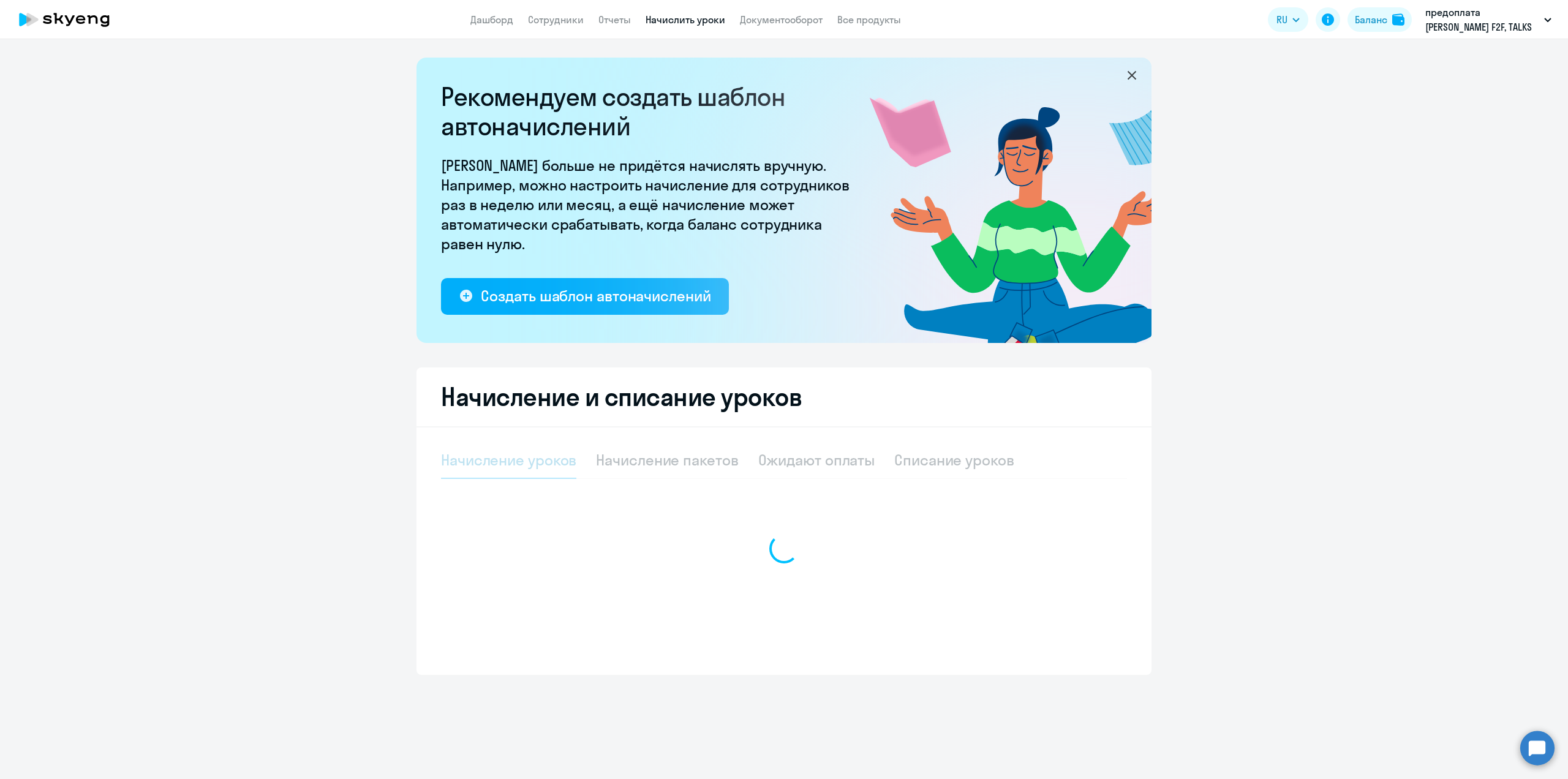
select select "10"
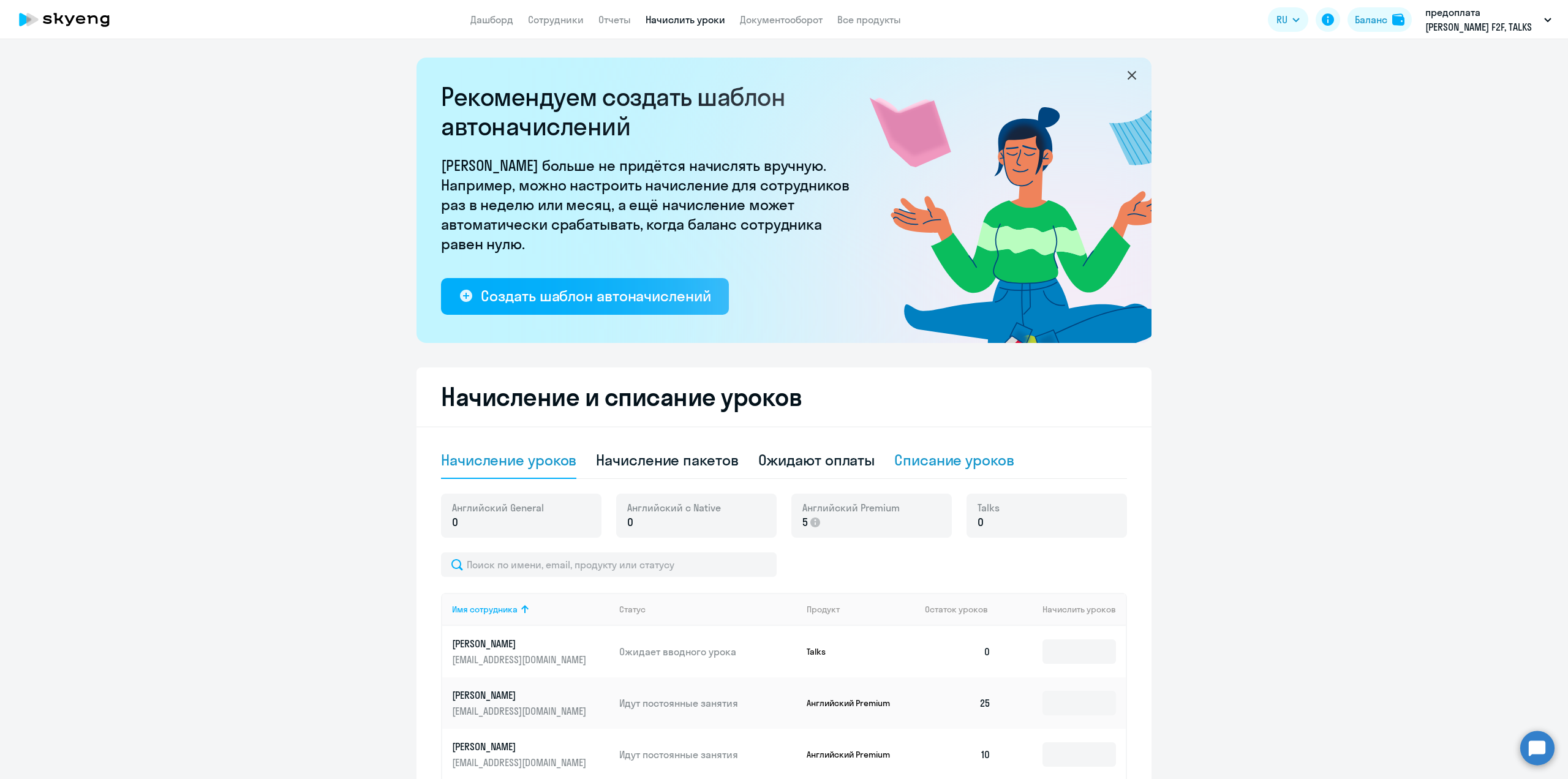
click at [928, 464] on div "Списание уроков" at bounding box center [954, 460] width 120 height 20
select select "10"
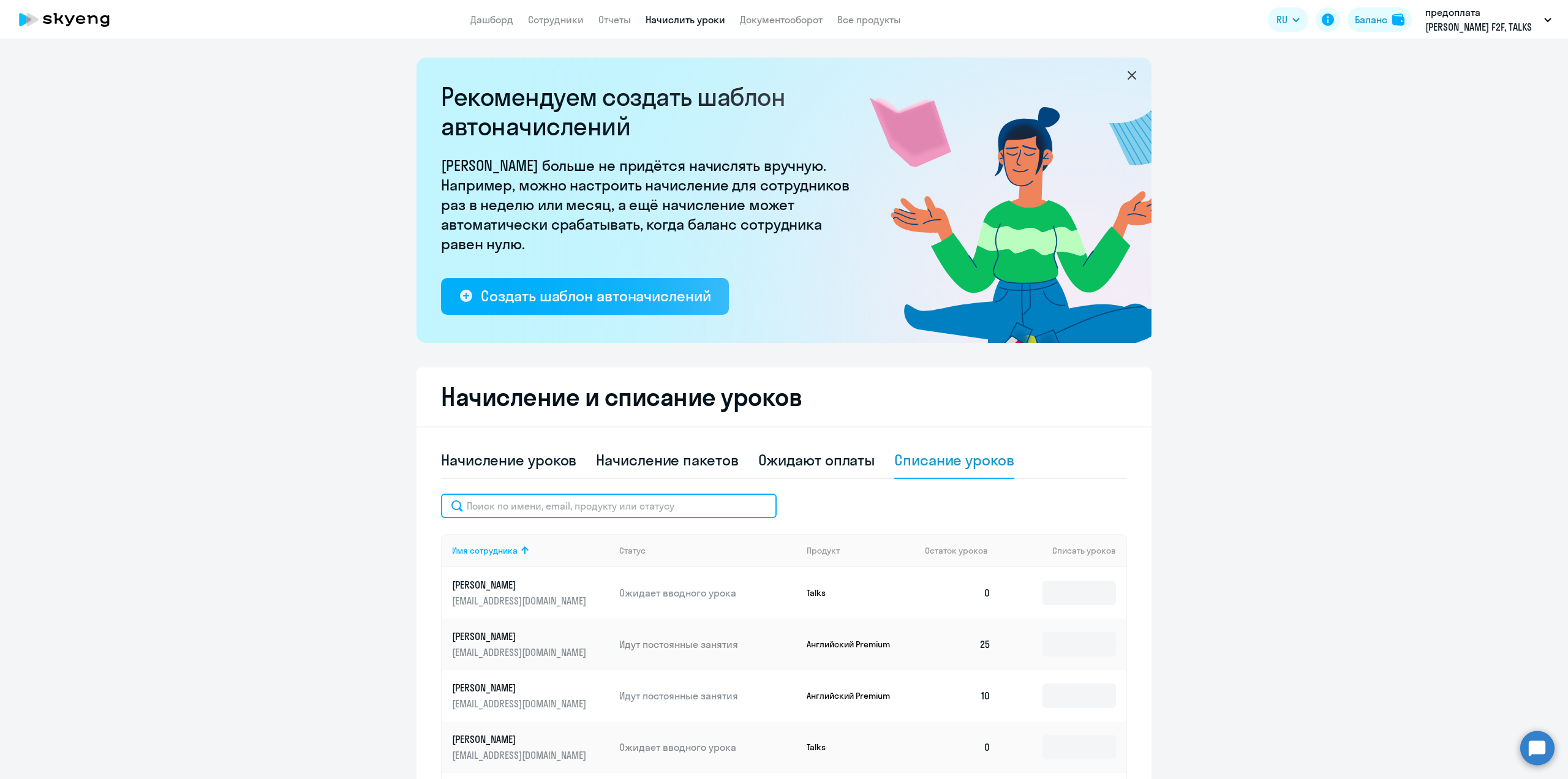
click at [520, 508] on input "text" at bounding box center [609, 505] width 336 height 24
type input "коп"
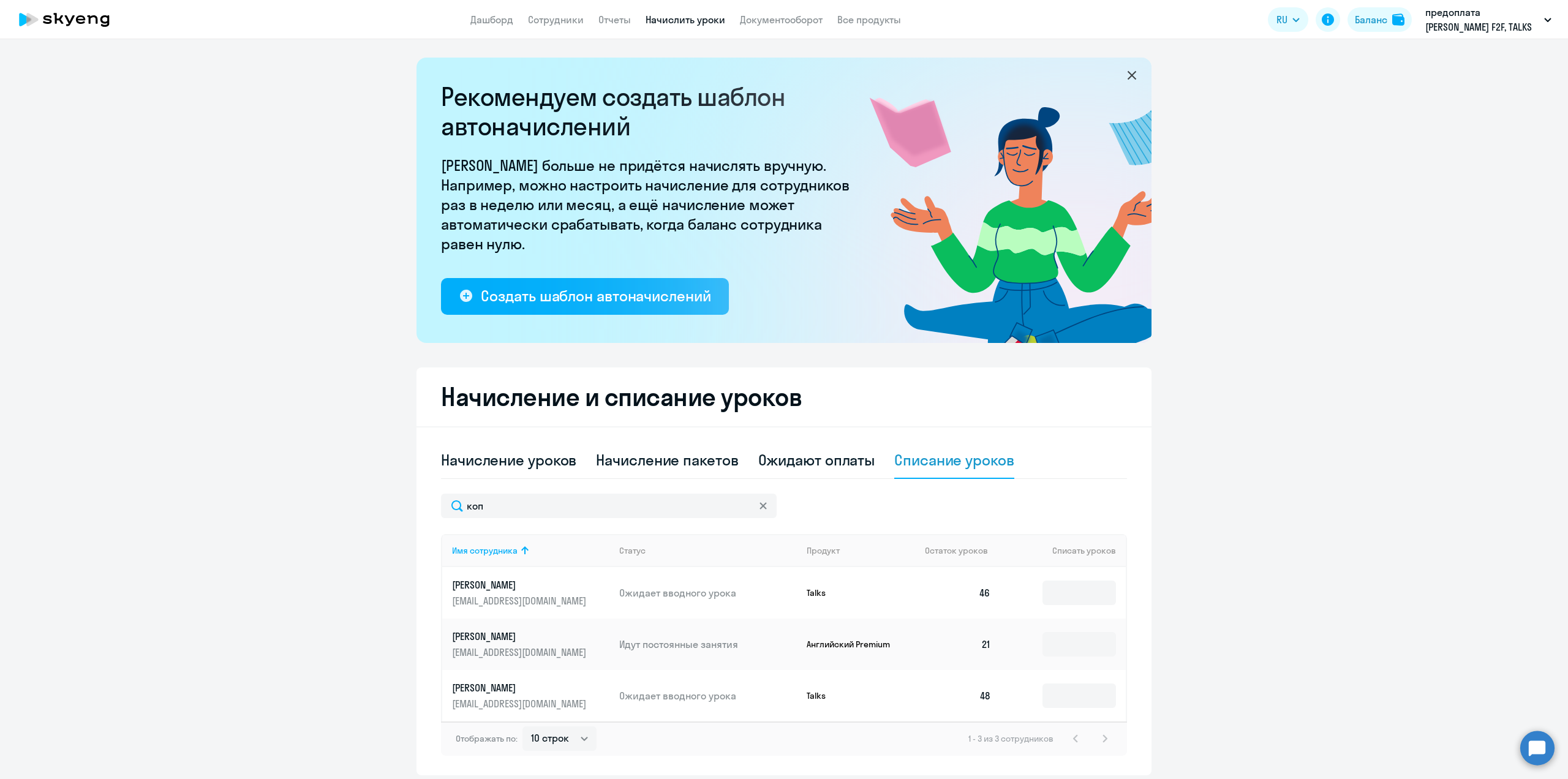
click at [1119, 588] on td at bounding box center [1063, 593] width 125 height 51
click at [1100, 590] on input at bounding box center [1079, 592] width 74 height 24
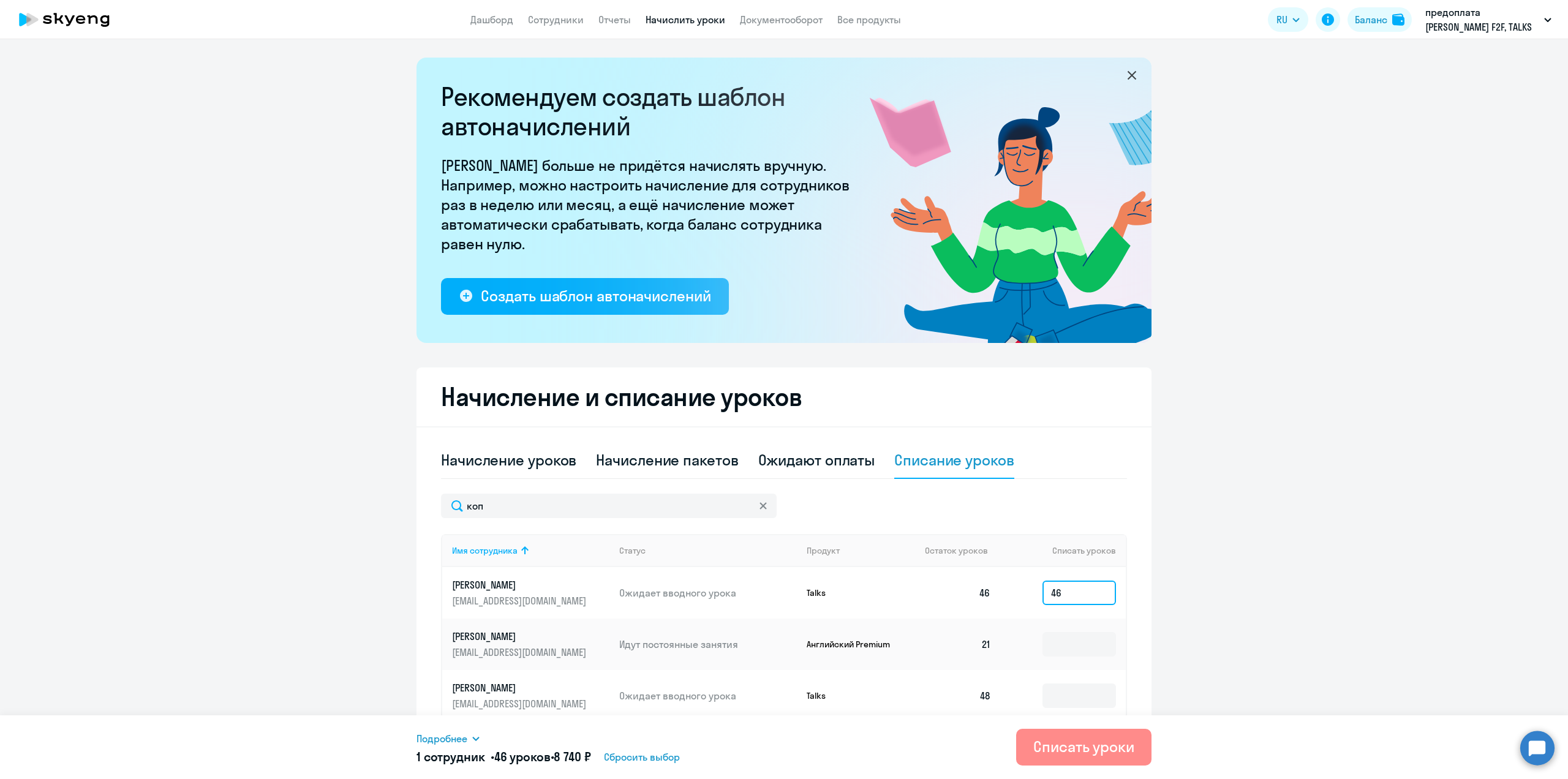
type input "46"
click at [1100, 751] on div "Списать уроки" at bounding box center [1084, 747] width 101 height 20
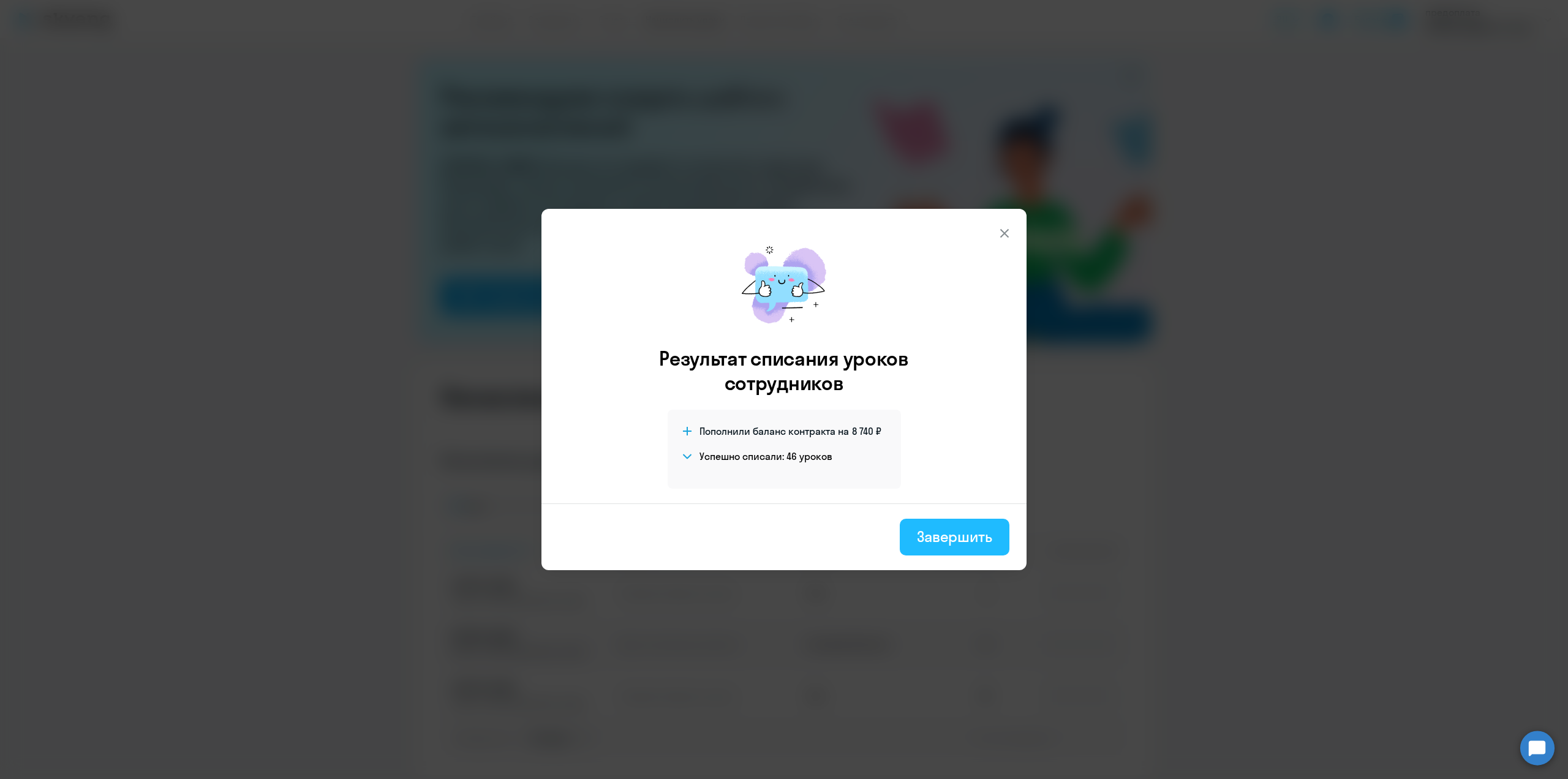
click at [971, 542] on div "Завершить" at bounding box center [954, 536] width 75 height 20
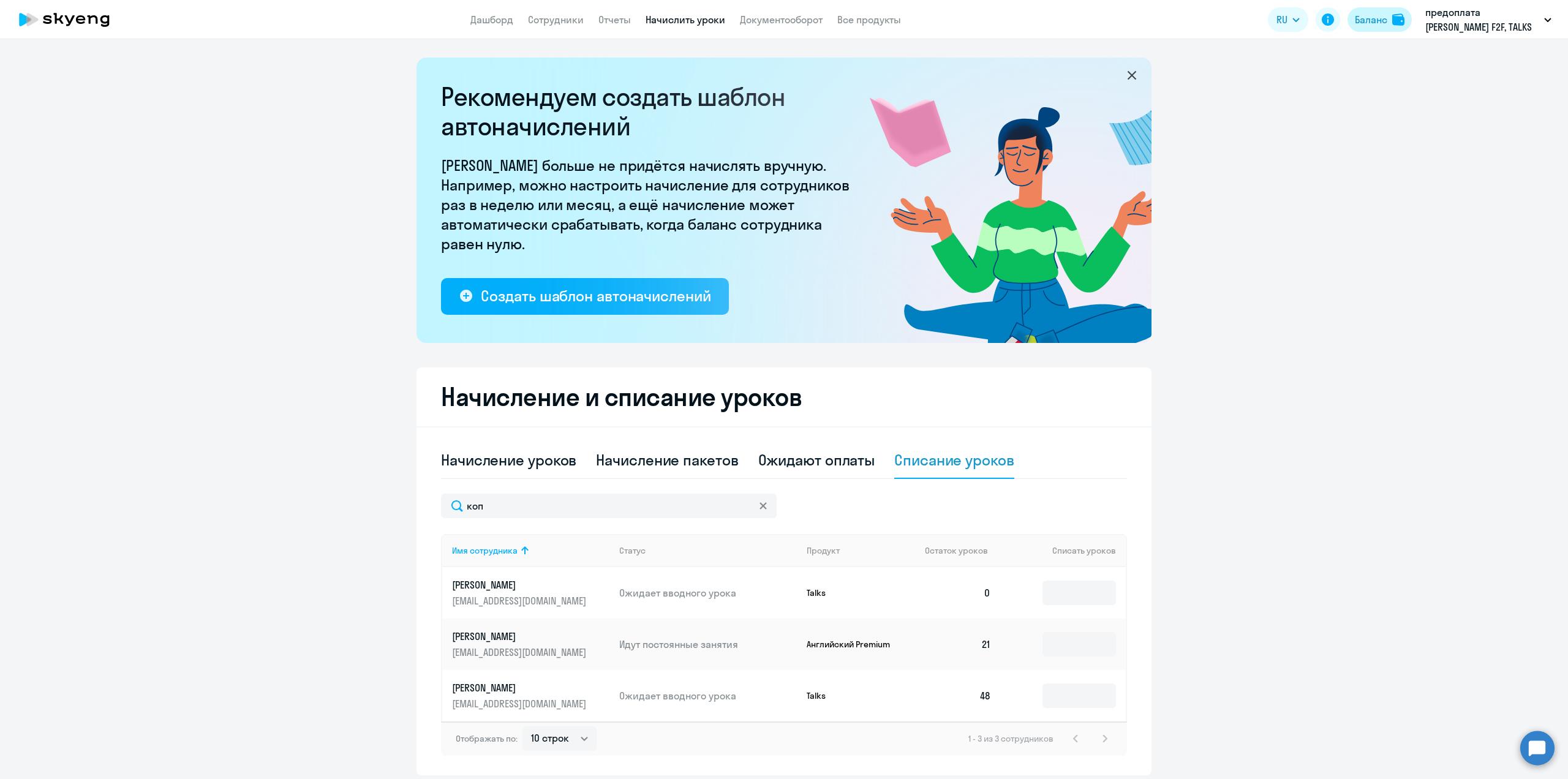
click at [1381, 24] on div "Баланс" at bounding box center [1371, 20] width 32 height 14
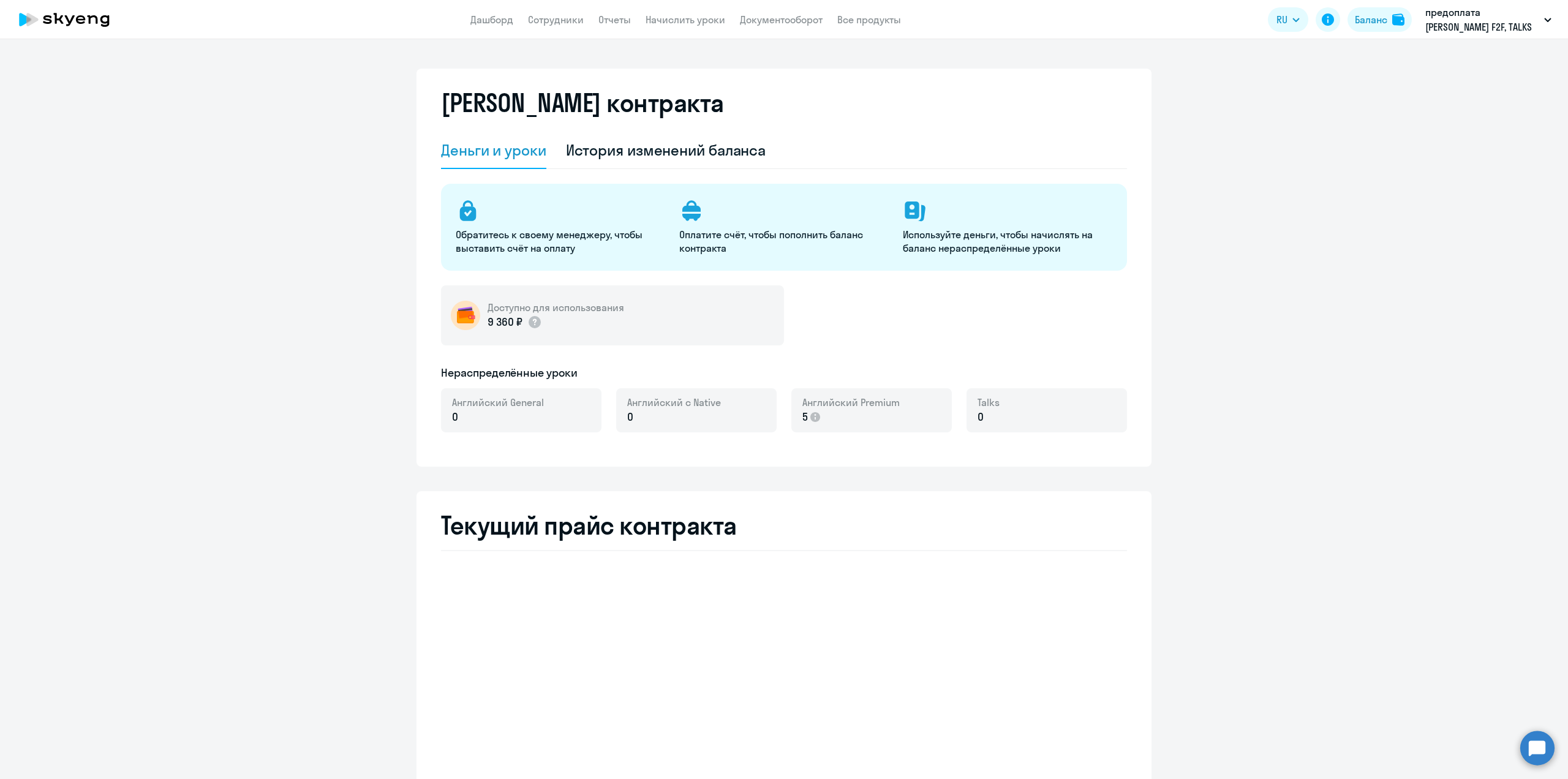
select select "english_adult_not_native_speaker"
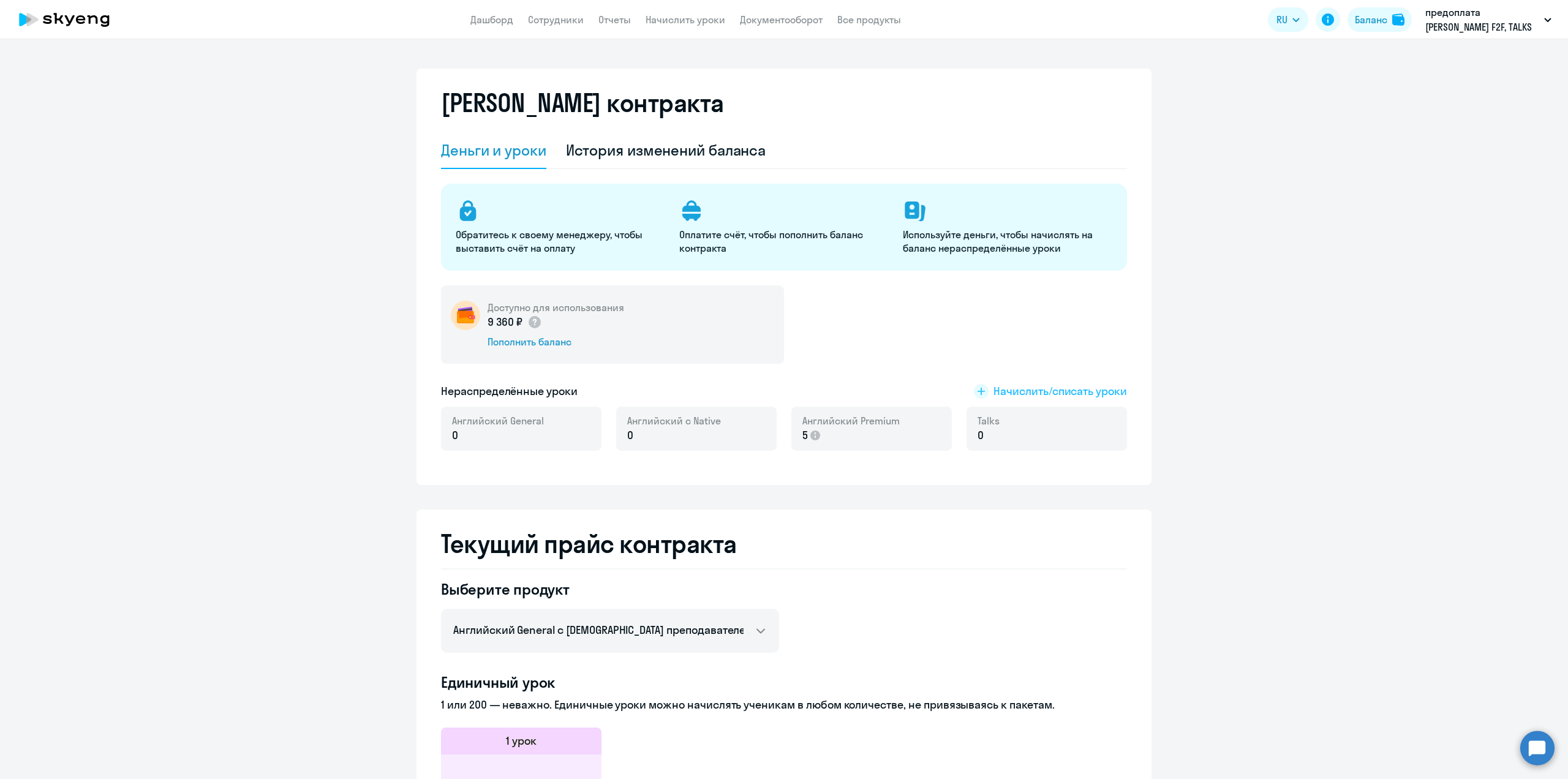
click at [1013, 388] on span "Начислить/списать уроки" at bounding box center [1060, 391] width 134 height 16
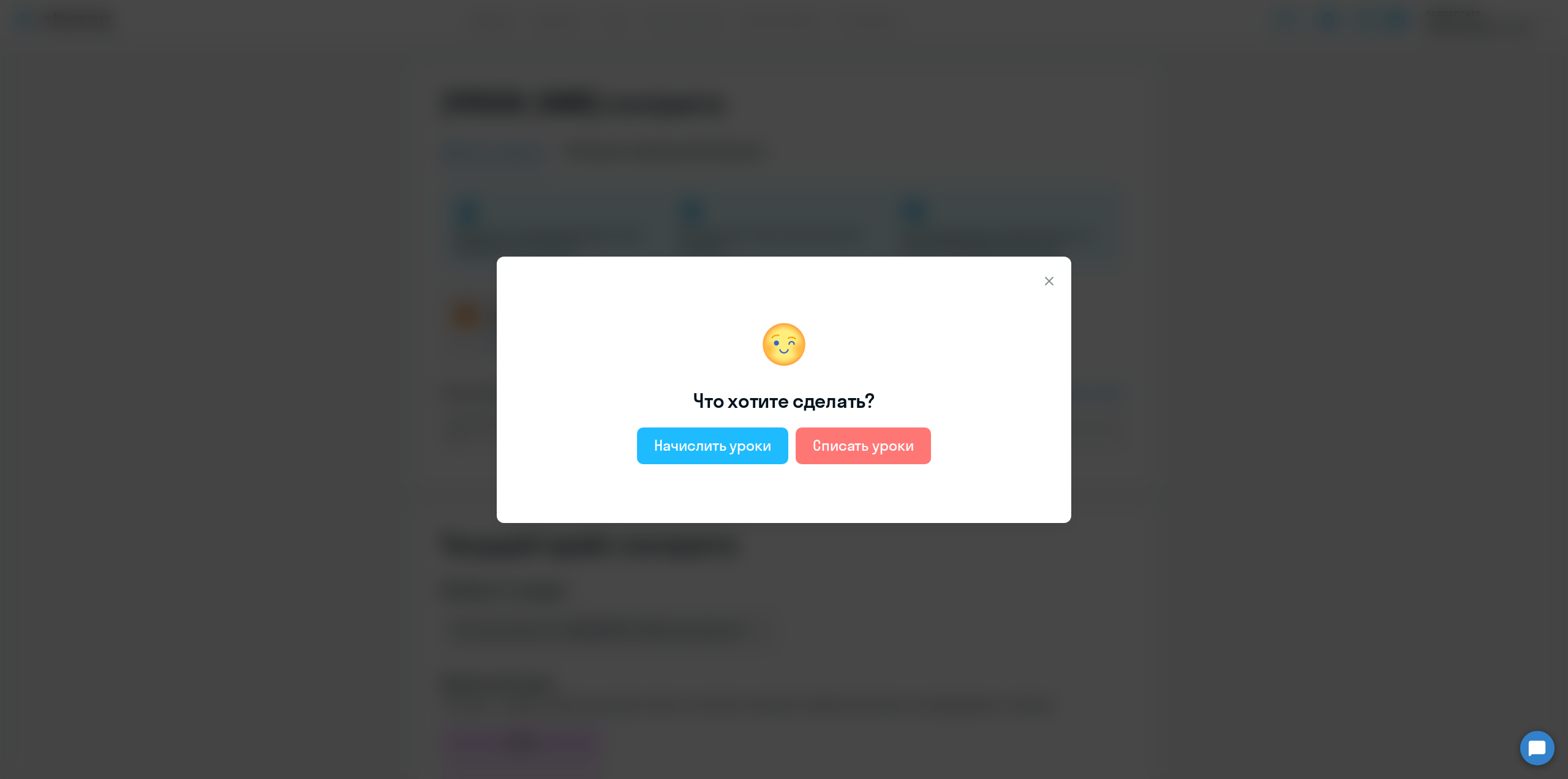
click at [714, 446] on div "Начислить уроки" at bounding box center [713, 445] width 117 height 20
select select "english_adult_not_native_speaker"
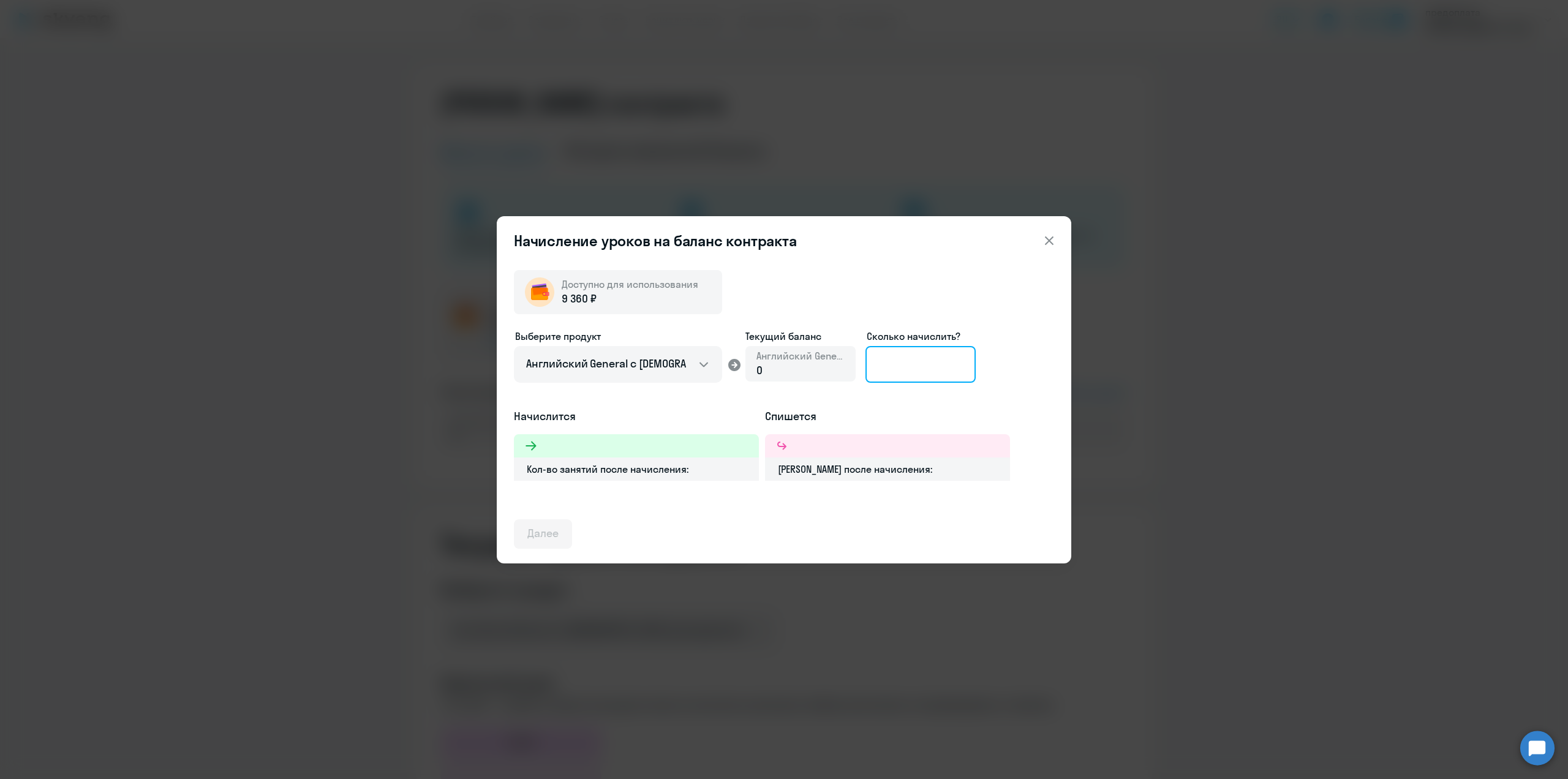
click at [921, 360] on input at bounding box center [921, 364] width 111 height 37
type input "12"
click at [551, 535] on div "Далее" at bounding box center [542, 534] width 31 height 16
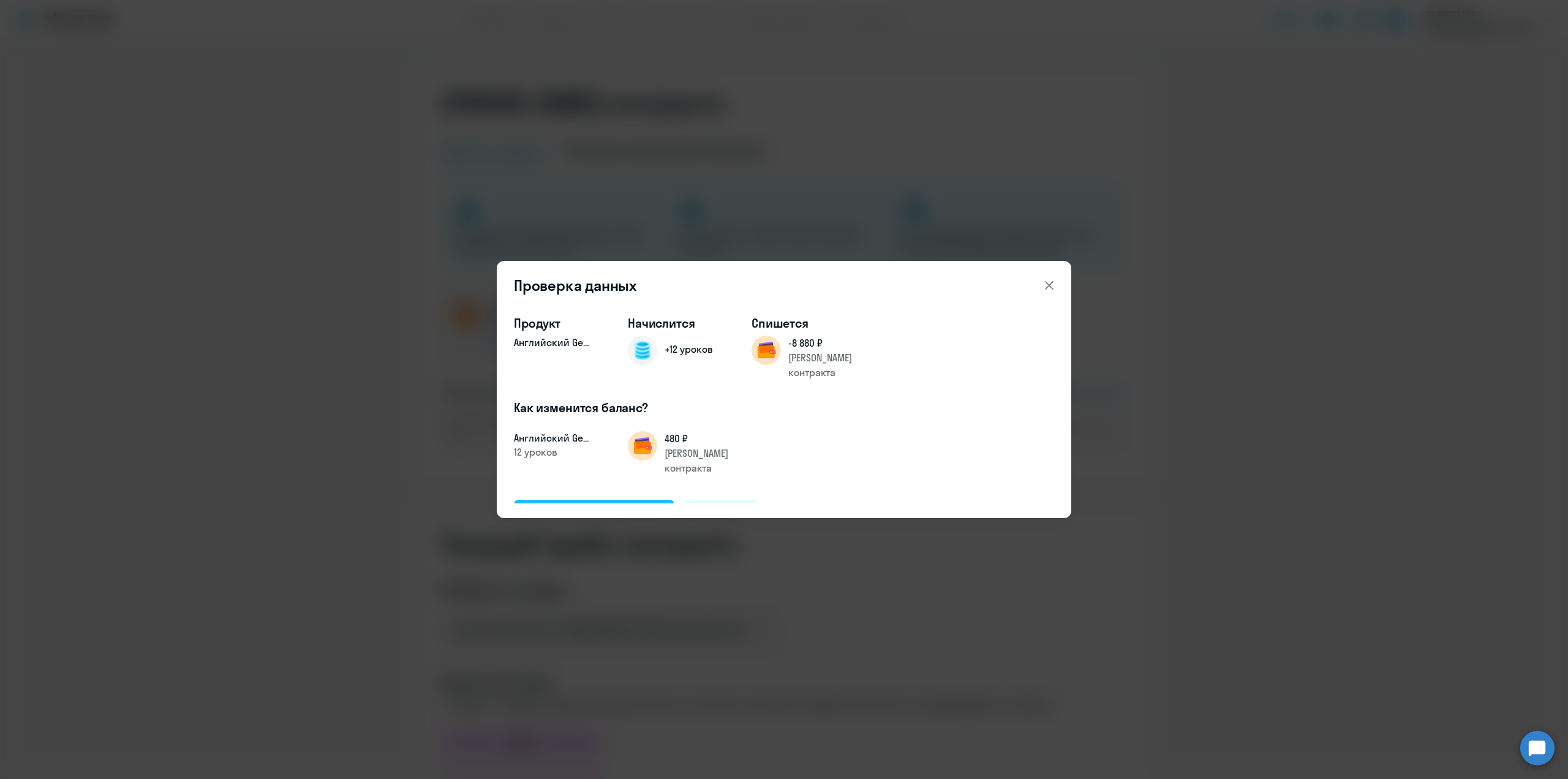
click at [578, 506] on div "Подтвердить и начислить" at bounding box center [594, 514] width 134 height 16
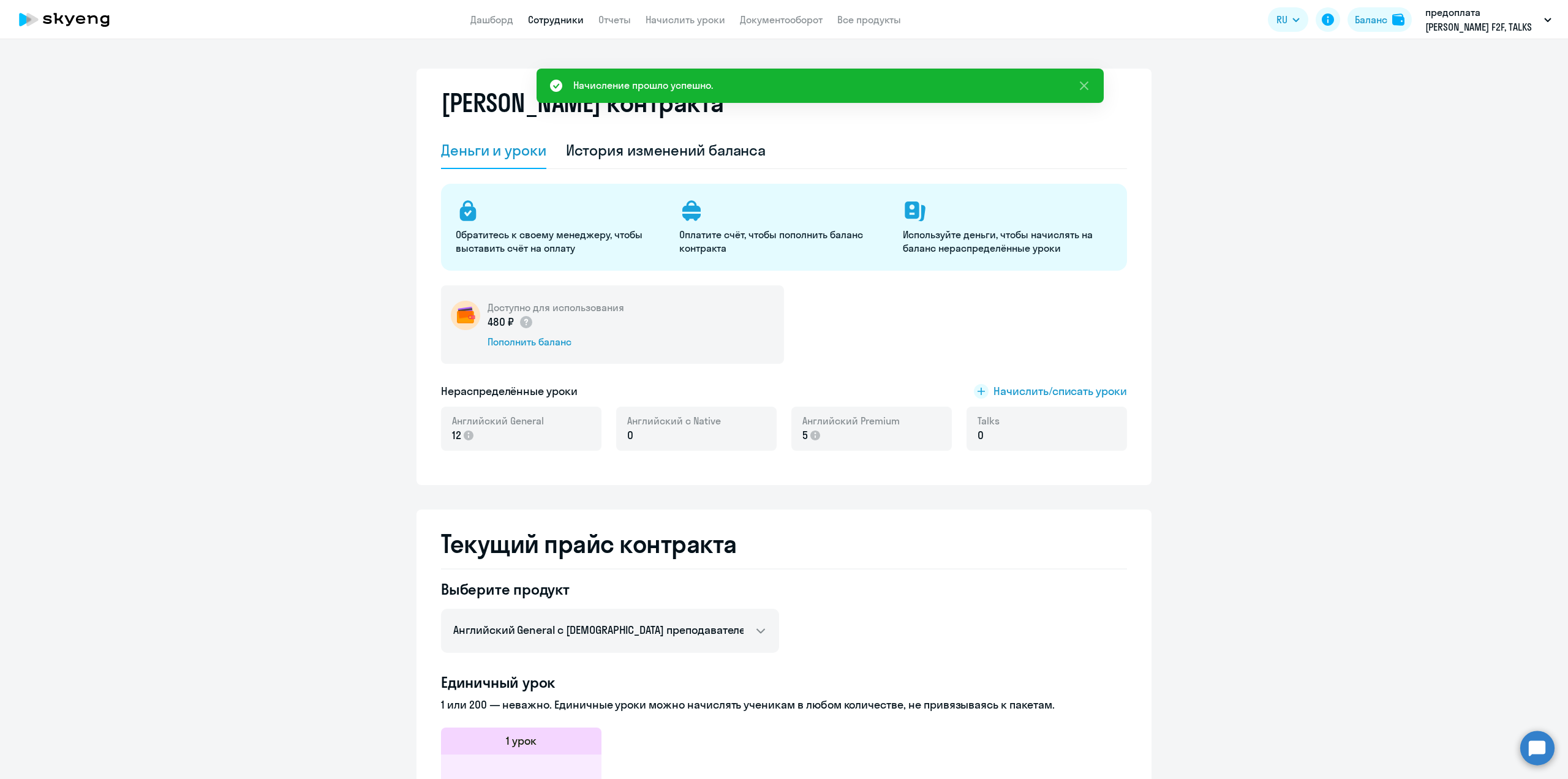
click at [556, 16] on link "Сотрудники" at bounding box center [555, 19] width 56 height 13
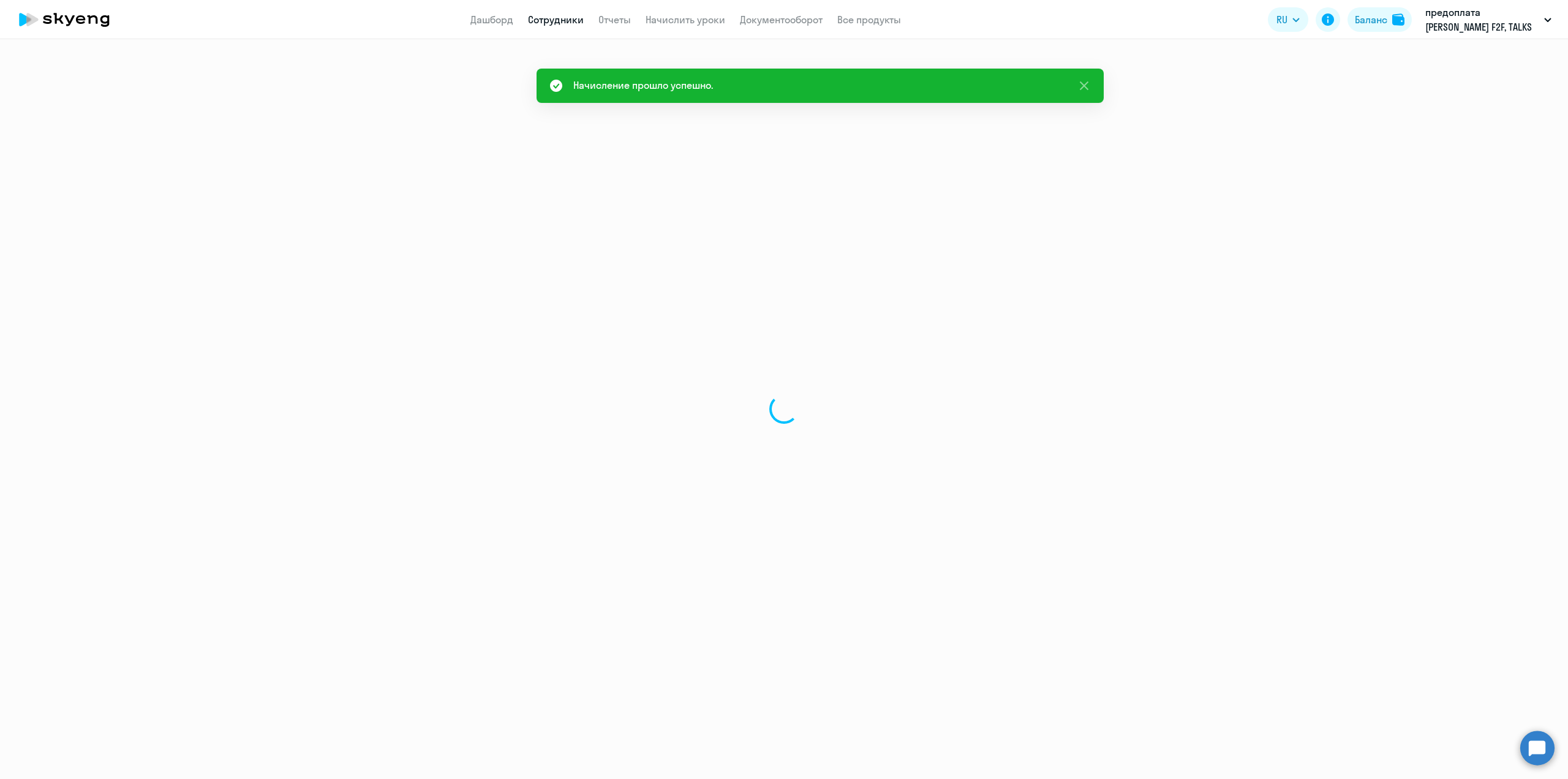
select select "30"
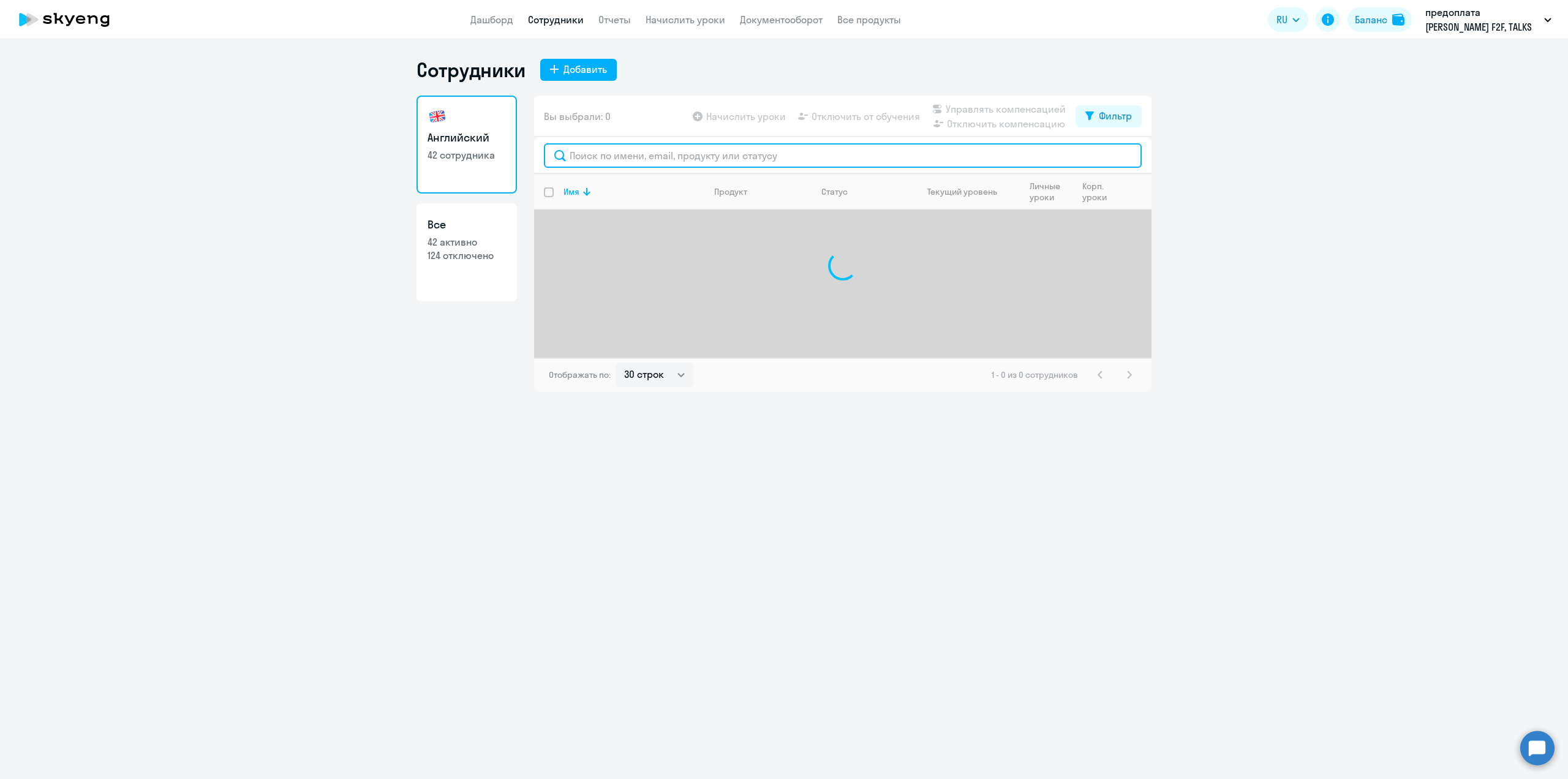
click at [607, 157] on input "text" at bounding box center [843, 155] width 597 height 24
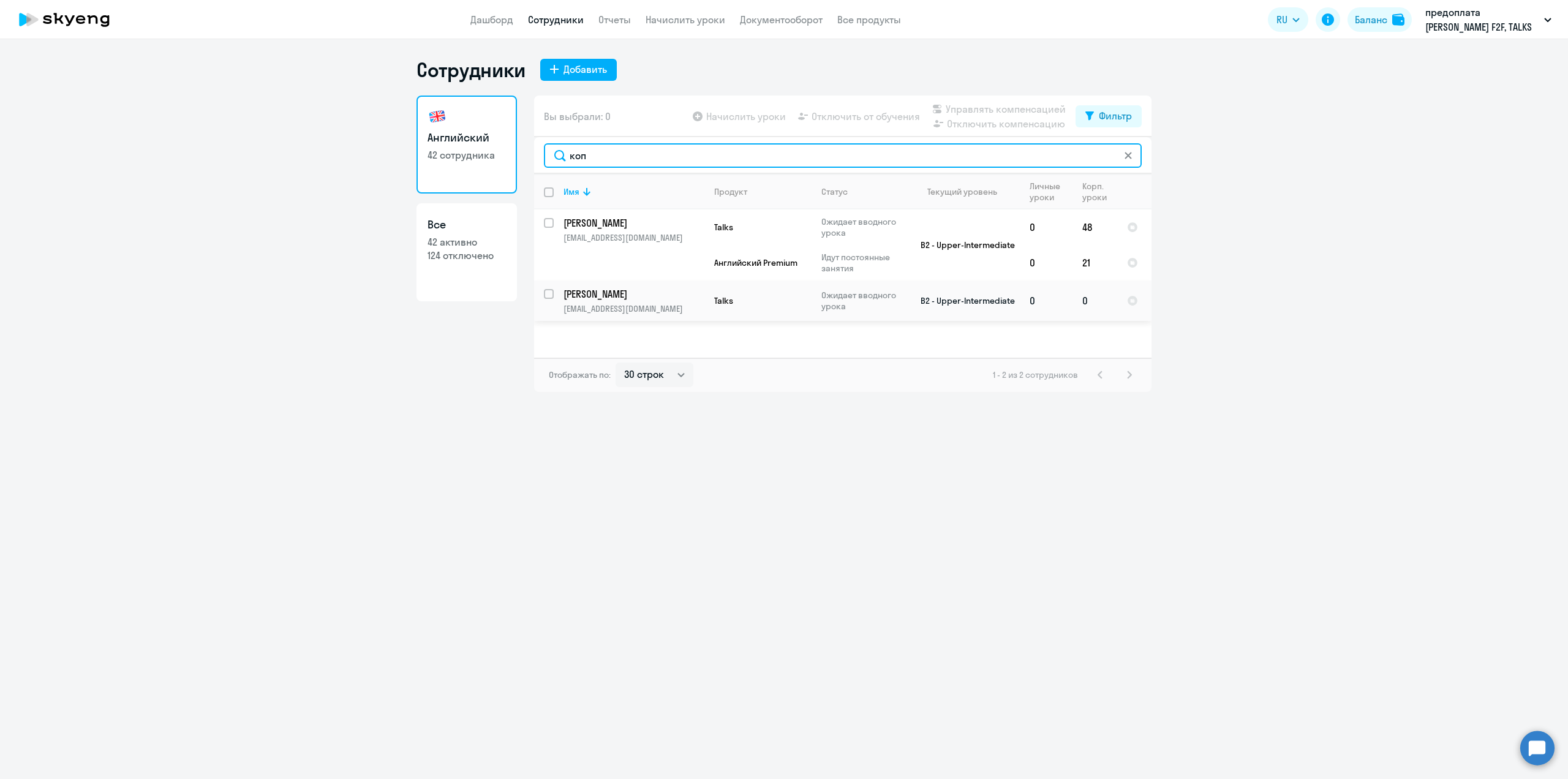
type input "коп"
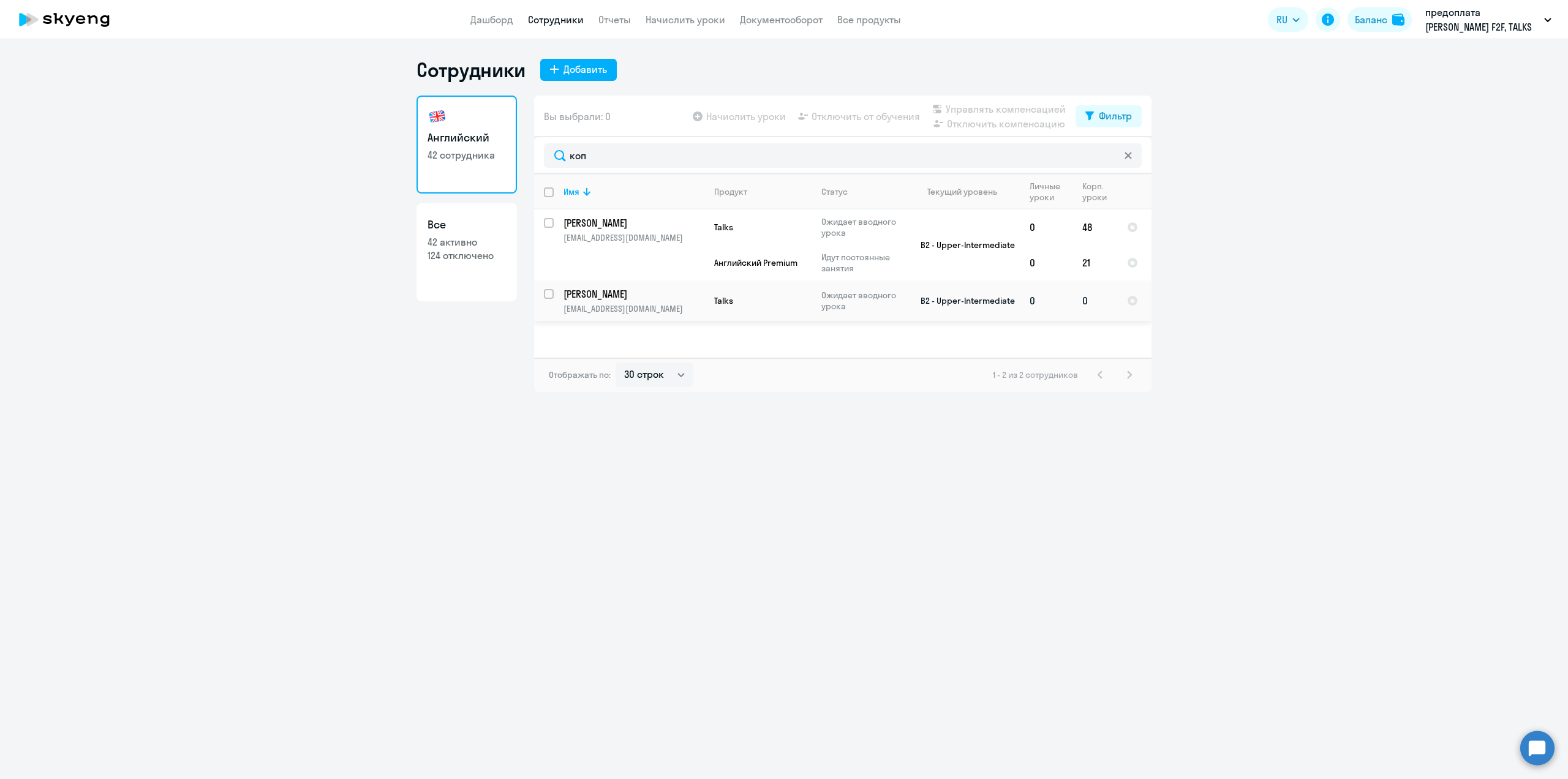
click at [601, 297] on p "[PERSON_NAME]" at bounding box center [632, 294] width 138 height 13
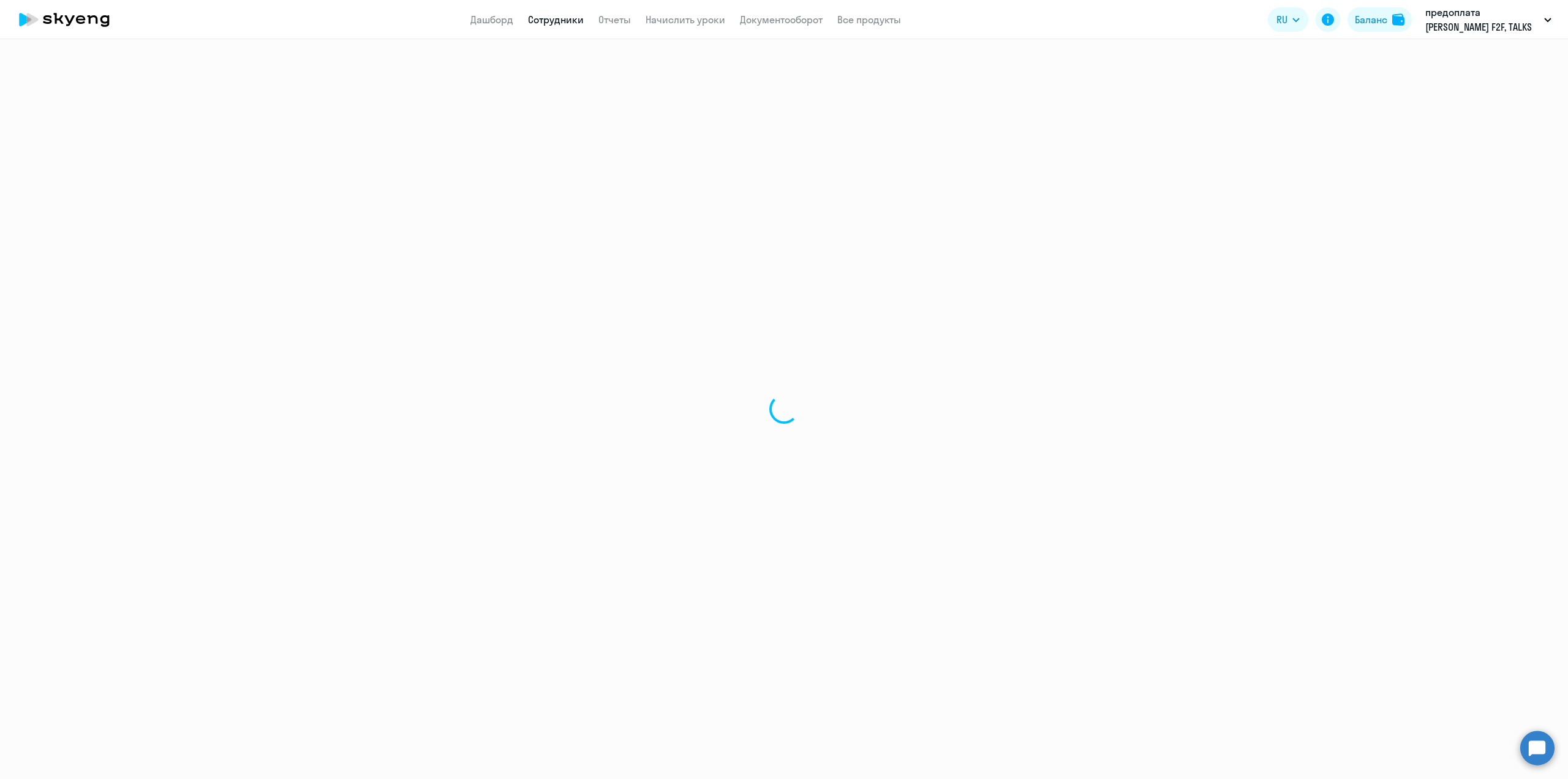
select select "english"
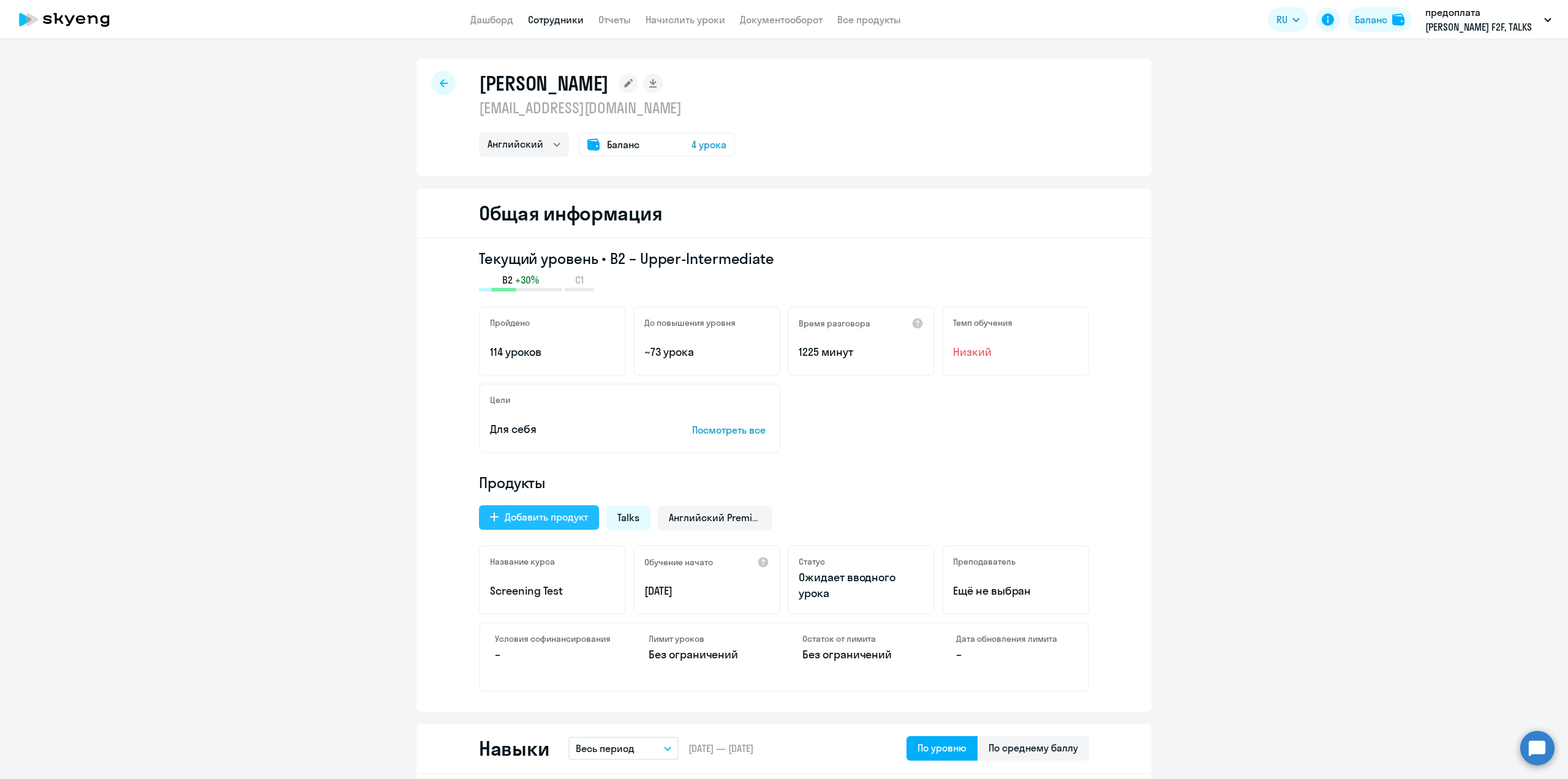
click at [567, 517] on div "Добавить продукт" at bounding box center [546, 516] width 84 height 14
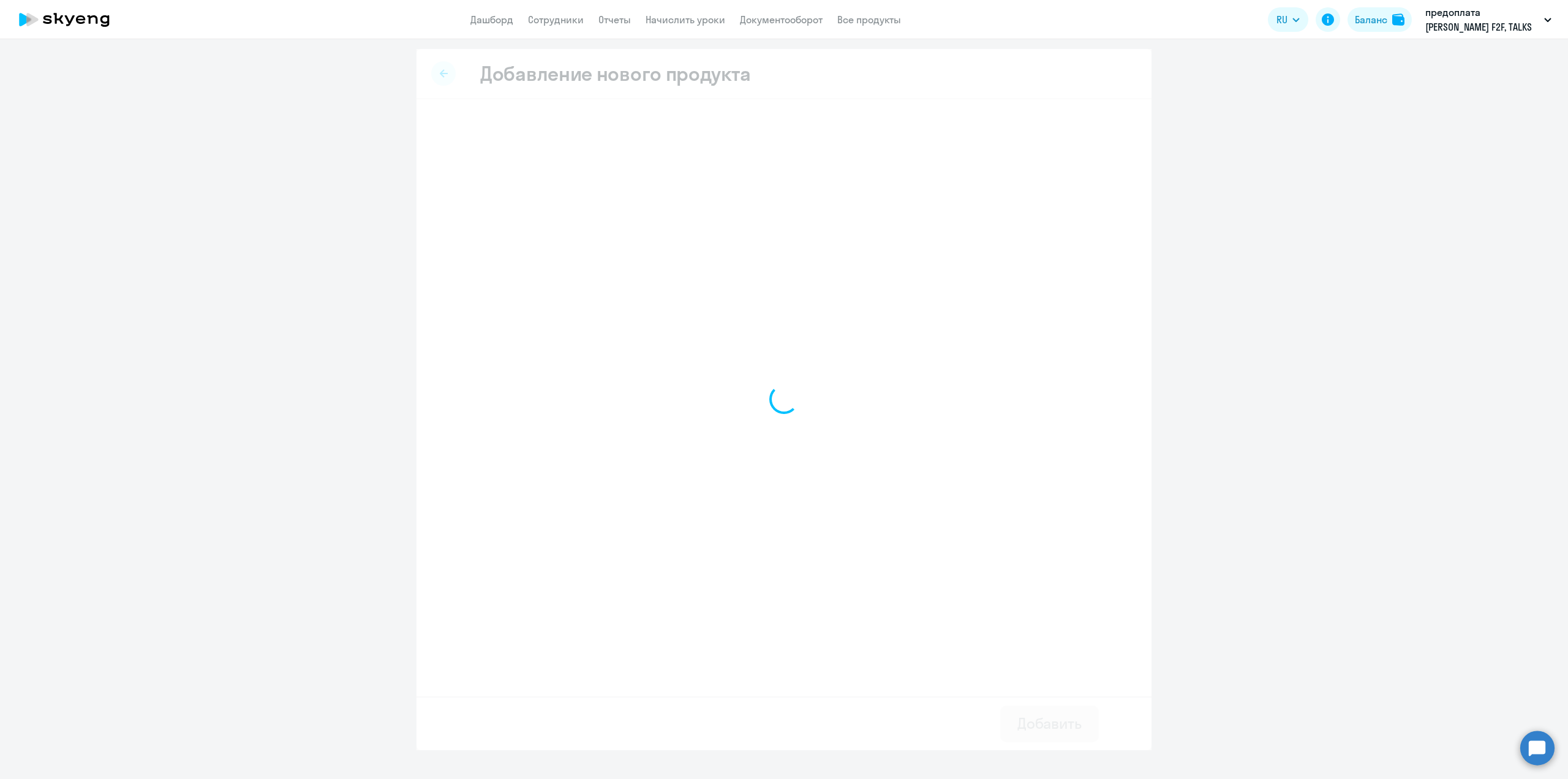
select select "english_adult_native_speaker"
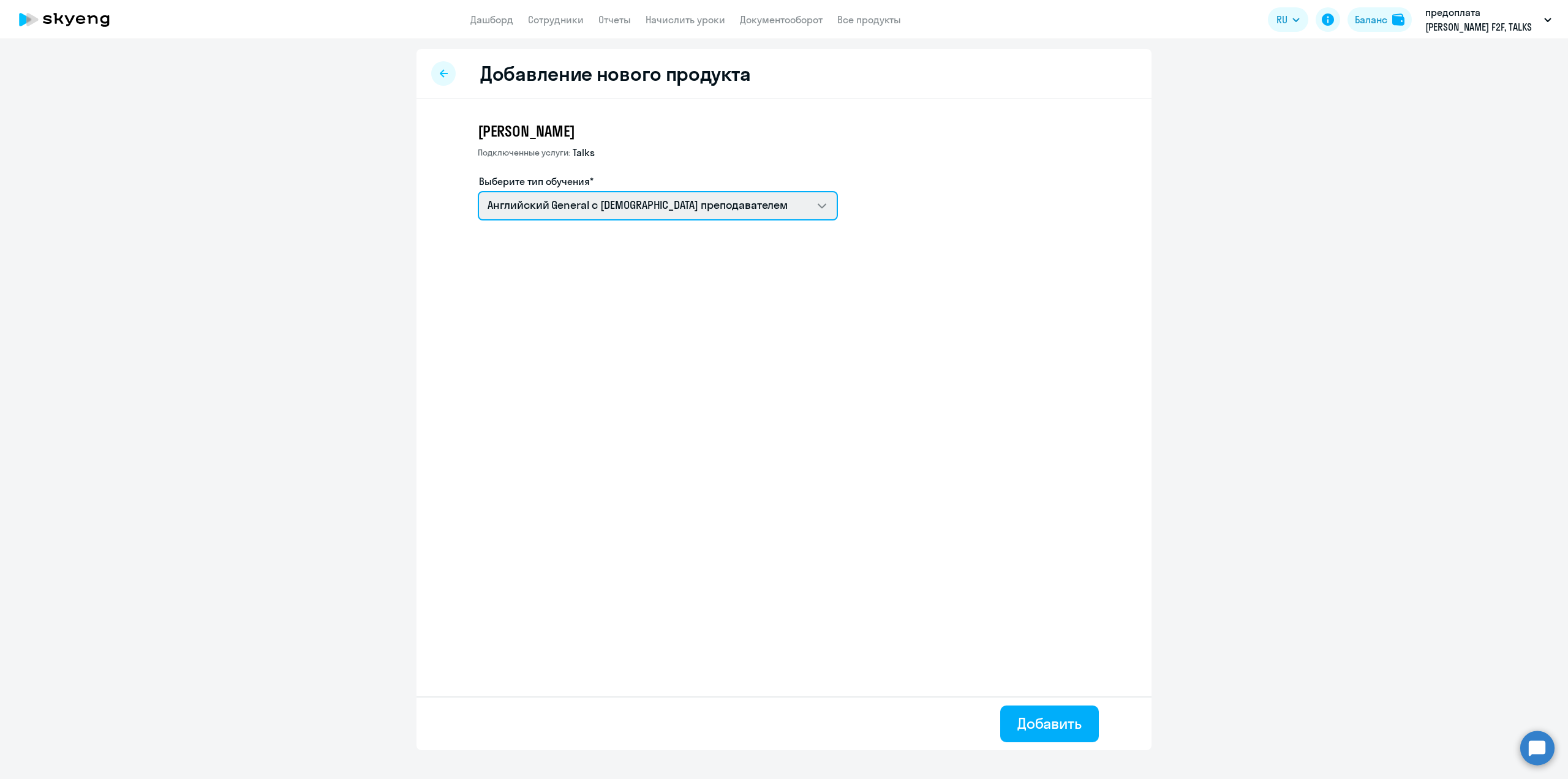
click at [809, 208] on select "Английский General с [DEMOGRAPHIC_DATA] преподавателем Премиум [DEMOGRAPHIC_DAT…" at bounding box center [657, 205] width 360 height 30
click at [823, 206] on select "Английский General с [DEMOGRAPHIC_DATA] преподавателем Премиум [DEMOGRAPHIC_DAT…" at bounding box center [657, 205] width 360 height 30
click at [1020, 227] on app-new-education-service-form "[PERSON_NAME] Подключенные услуги: Talks Выберите тип обучения* Английский Gene…" at bounding box center [805, 176] width 654 height 109
click at [443, 78] on div at bounding box center [443, 73] width 24 height 24
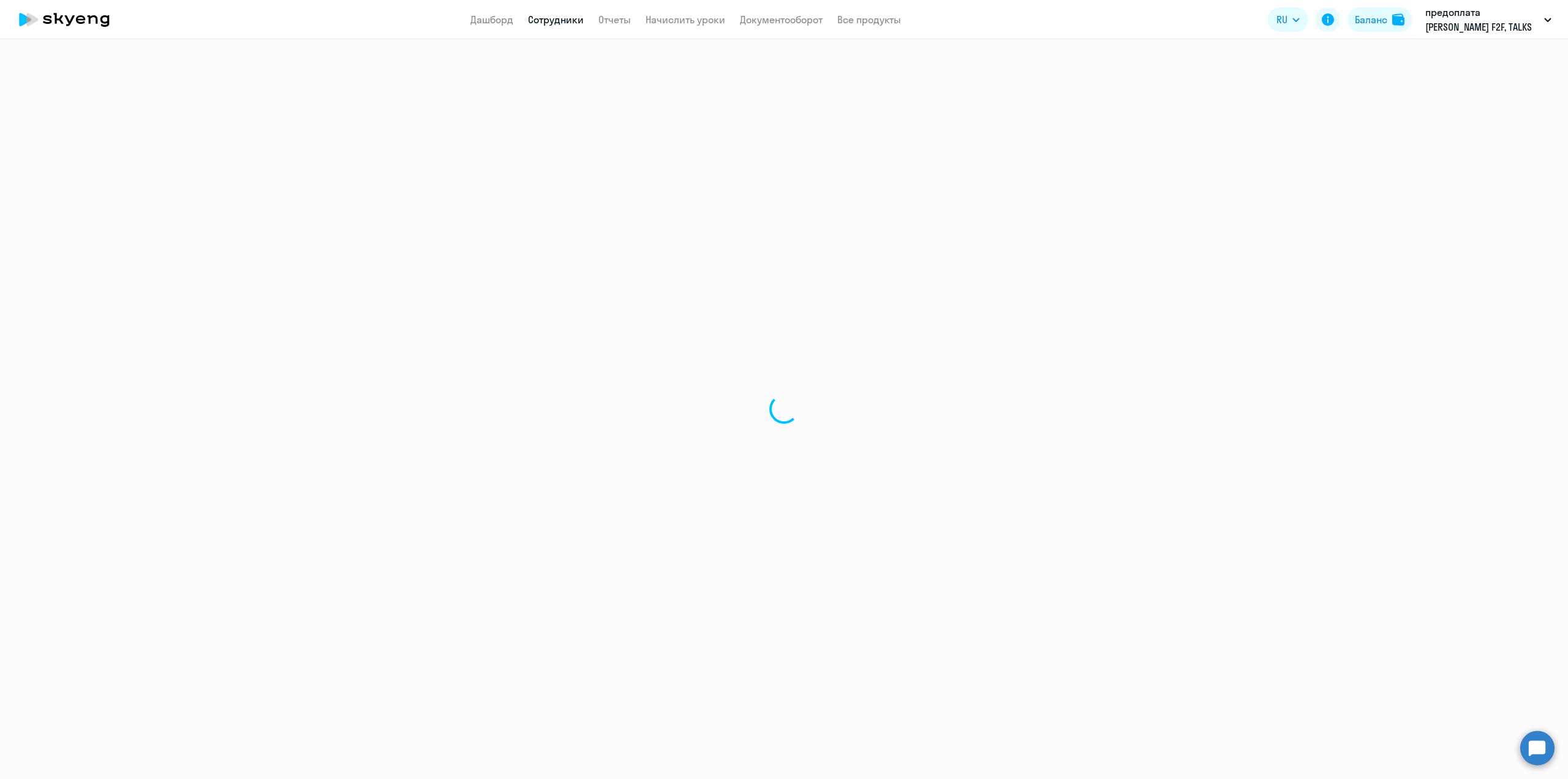
select select "english"
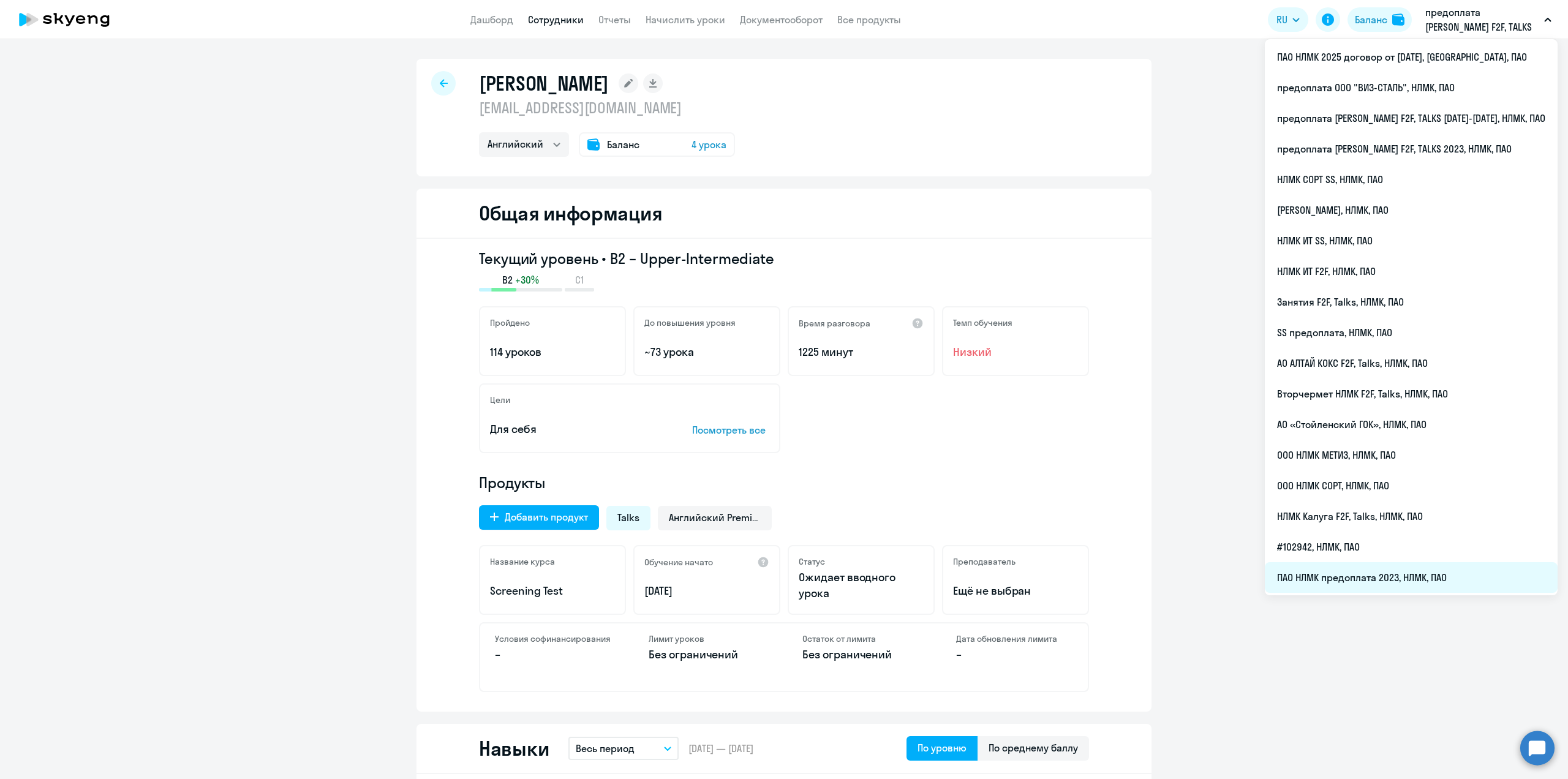
click at [1357, 580] on li "ПАО НЛМК предоплата 2023, НЛМК, ПАО" at bounding box center [1411, 577] width 293 height 31
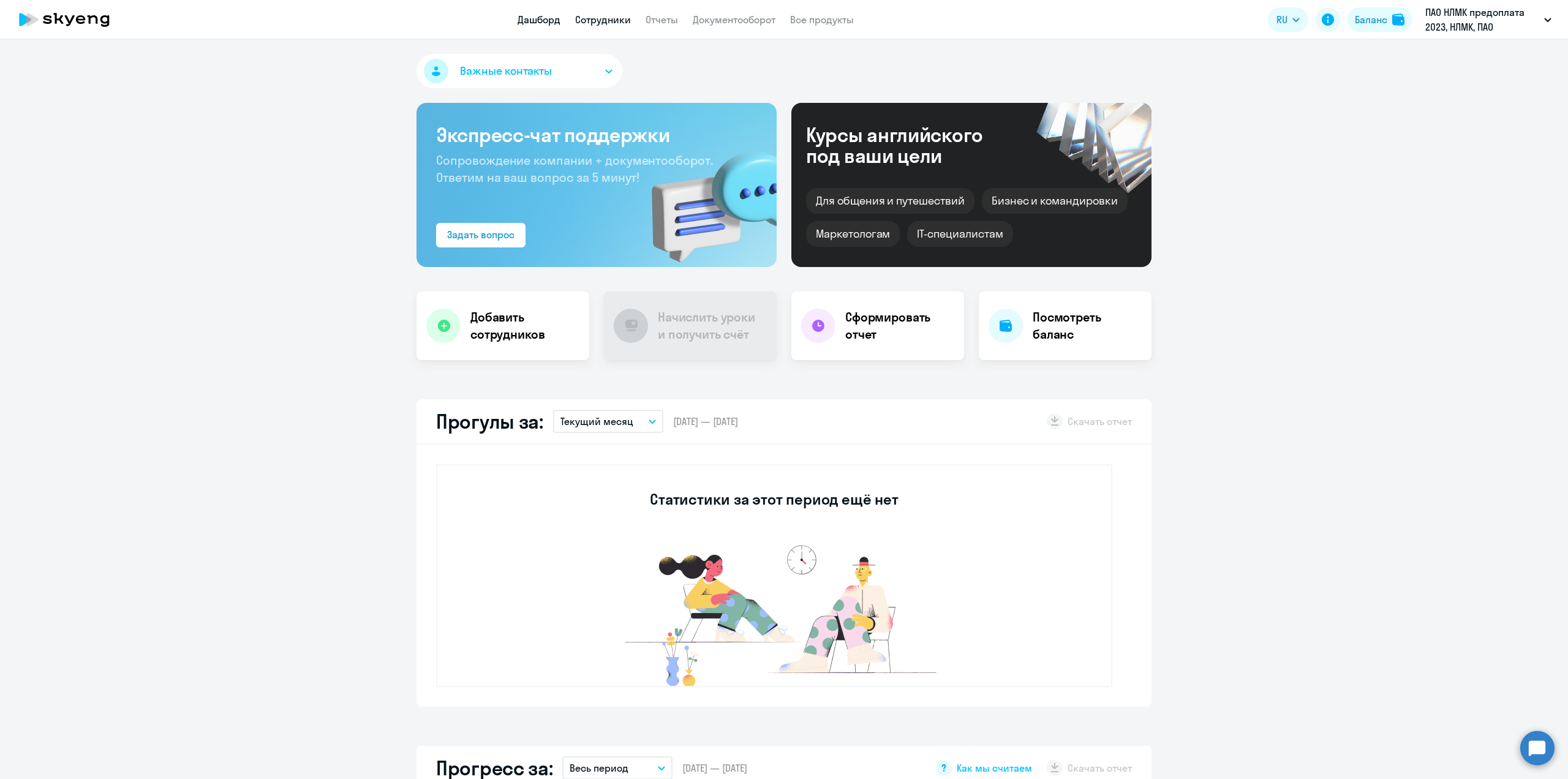
click at [615, 18] on link "Сотрудники" at bounding box center [603, 19] width 56 height 13
select select "30"
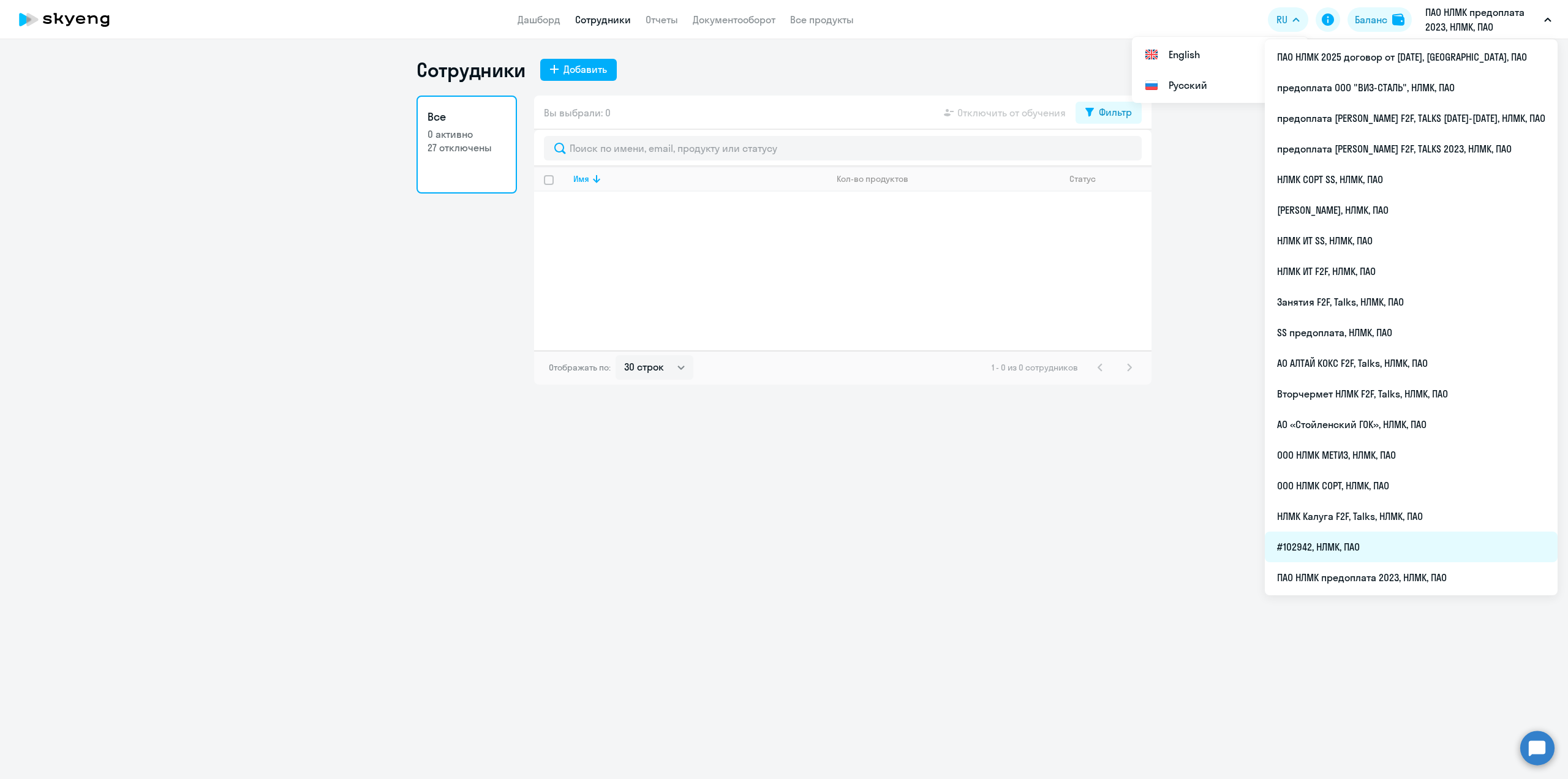
click at [1371, 541] on li "#102942, НЛМК, ПАО" at bounding box center [1411, 547] width 293 height 31
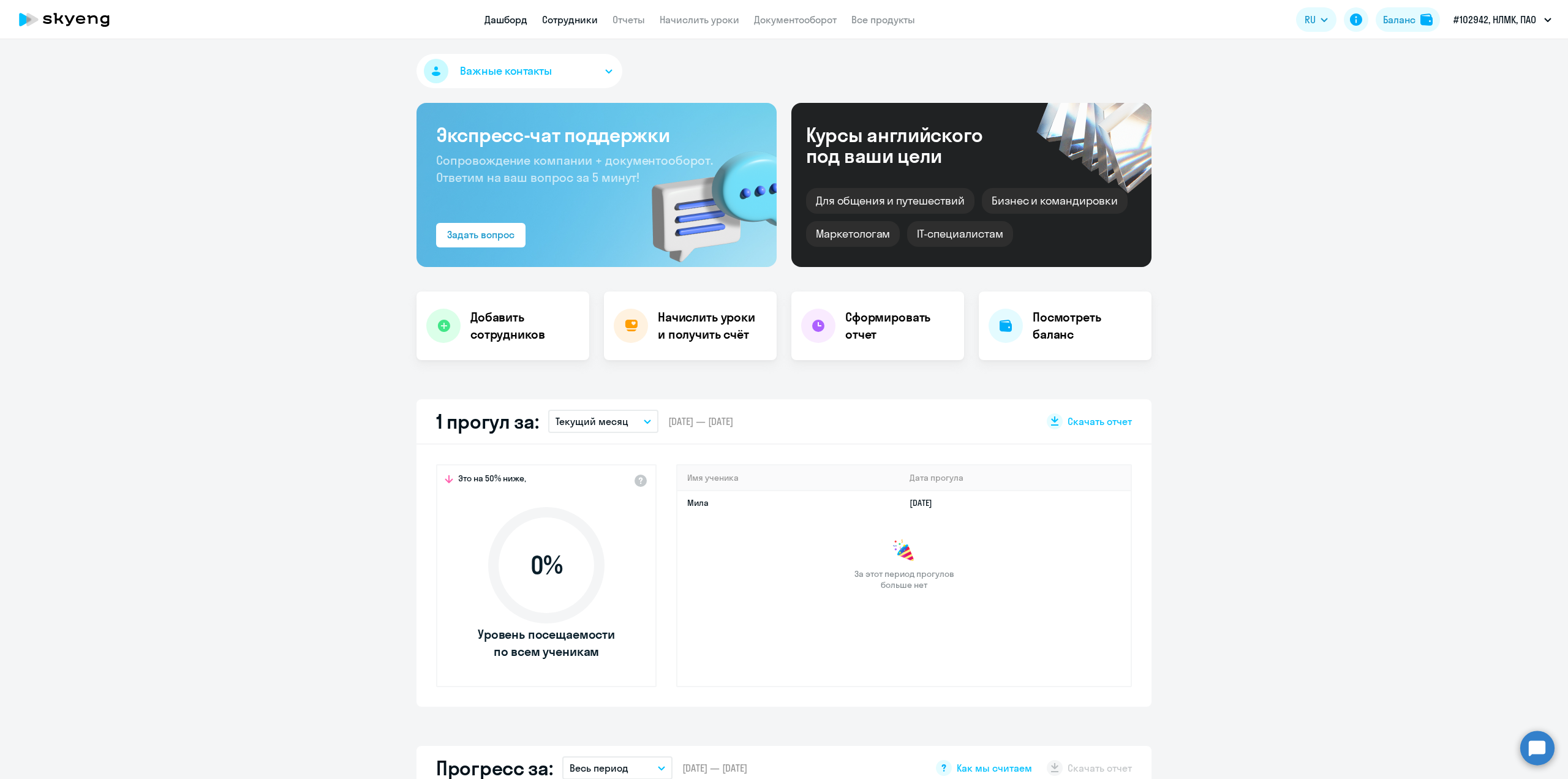
click at [559, 24] on link "Сотрудники" at bounding box center [570, 19] width 56 height 13
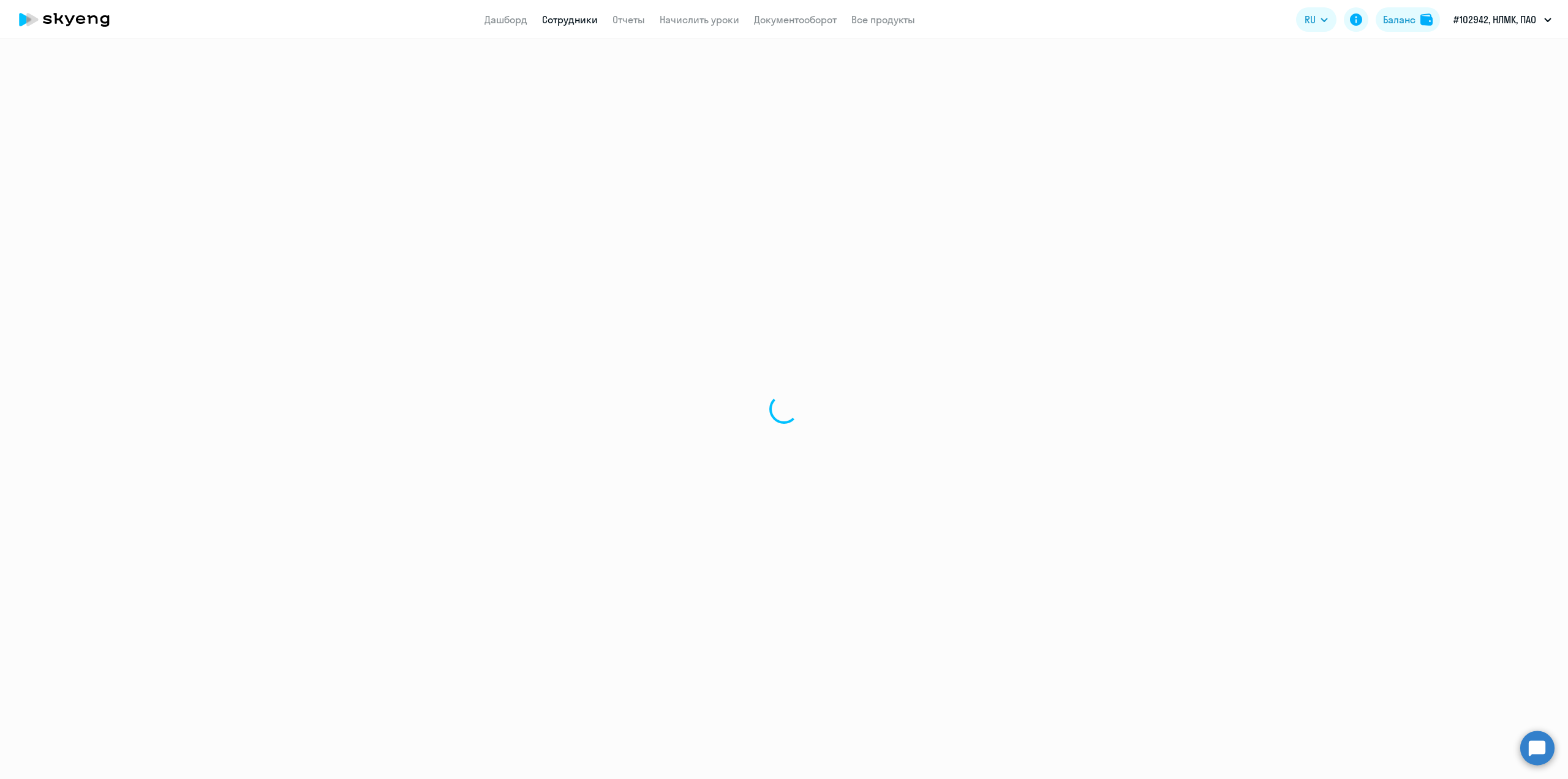
select select "30"
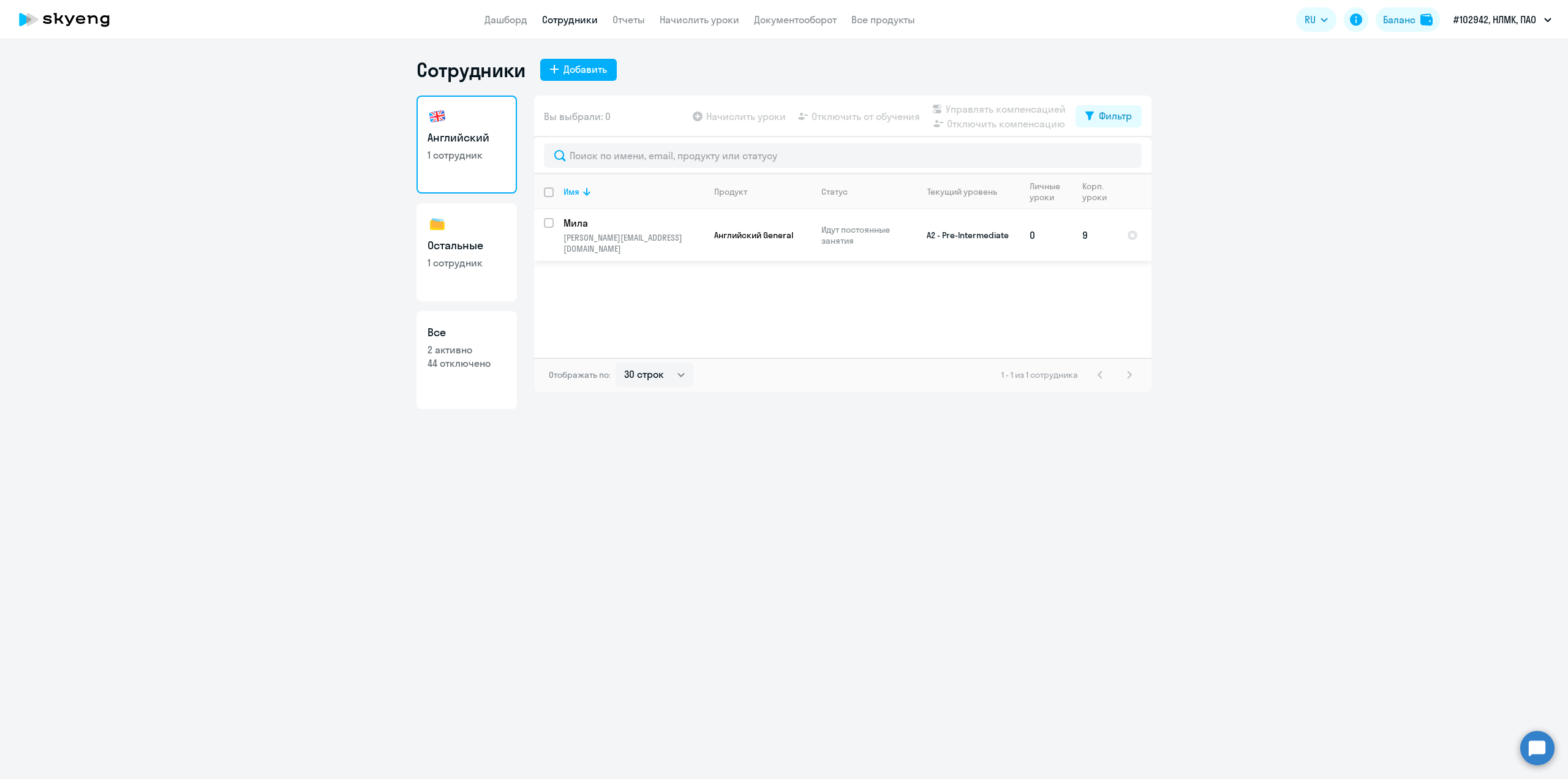
click at [603, 230] on td "Мила [EMAIL_ADDRESS][DOMAIN_NAME]" at bounding box center [628, 235] width 151 height 51
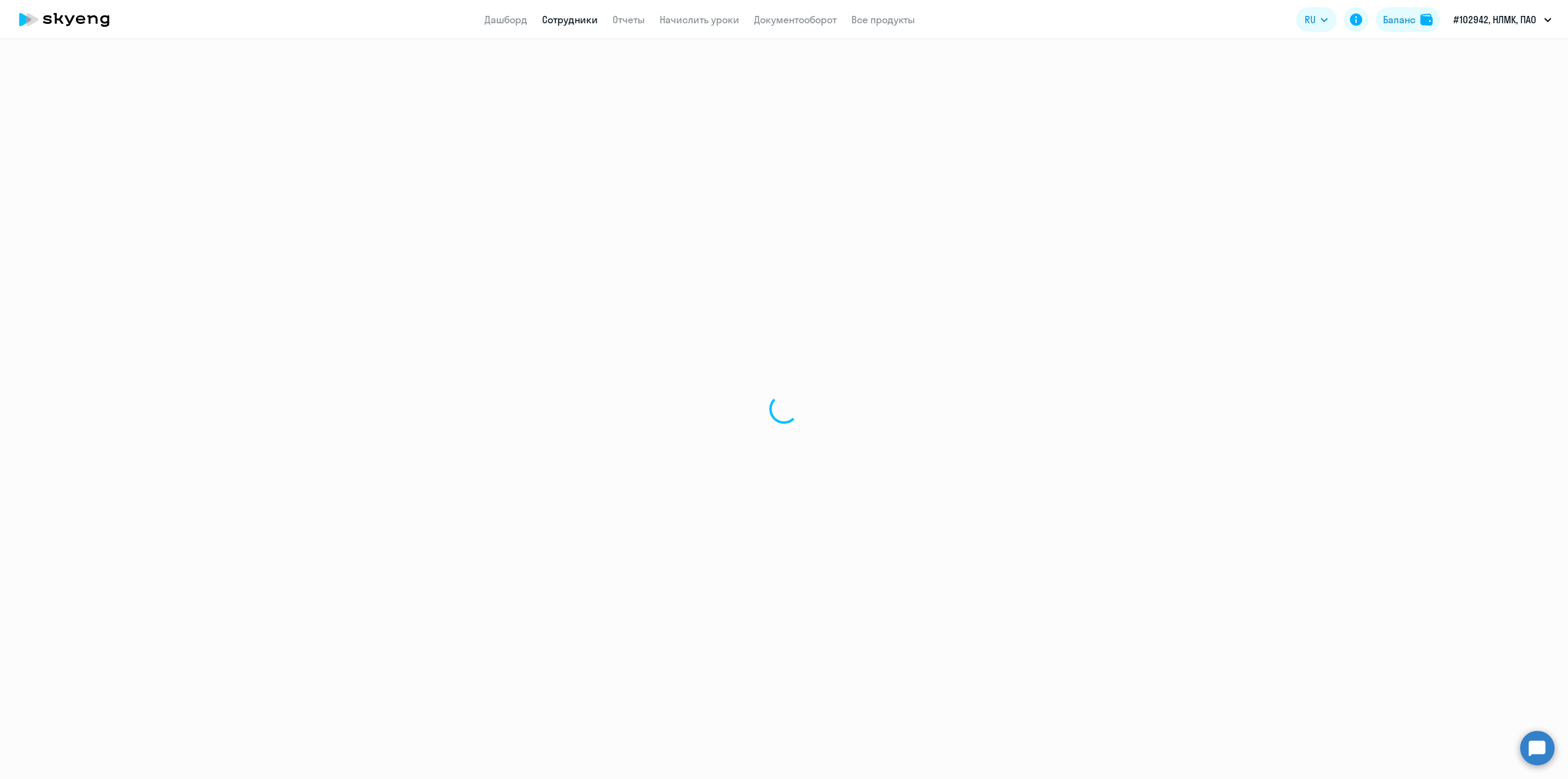
select select "english"
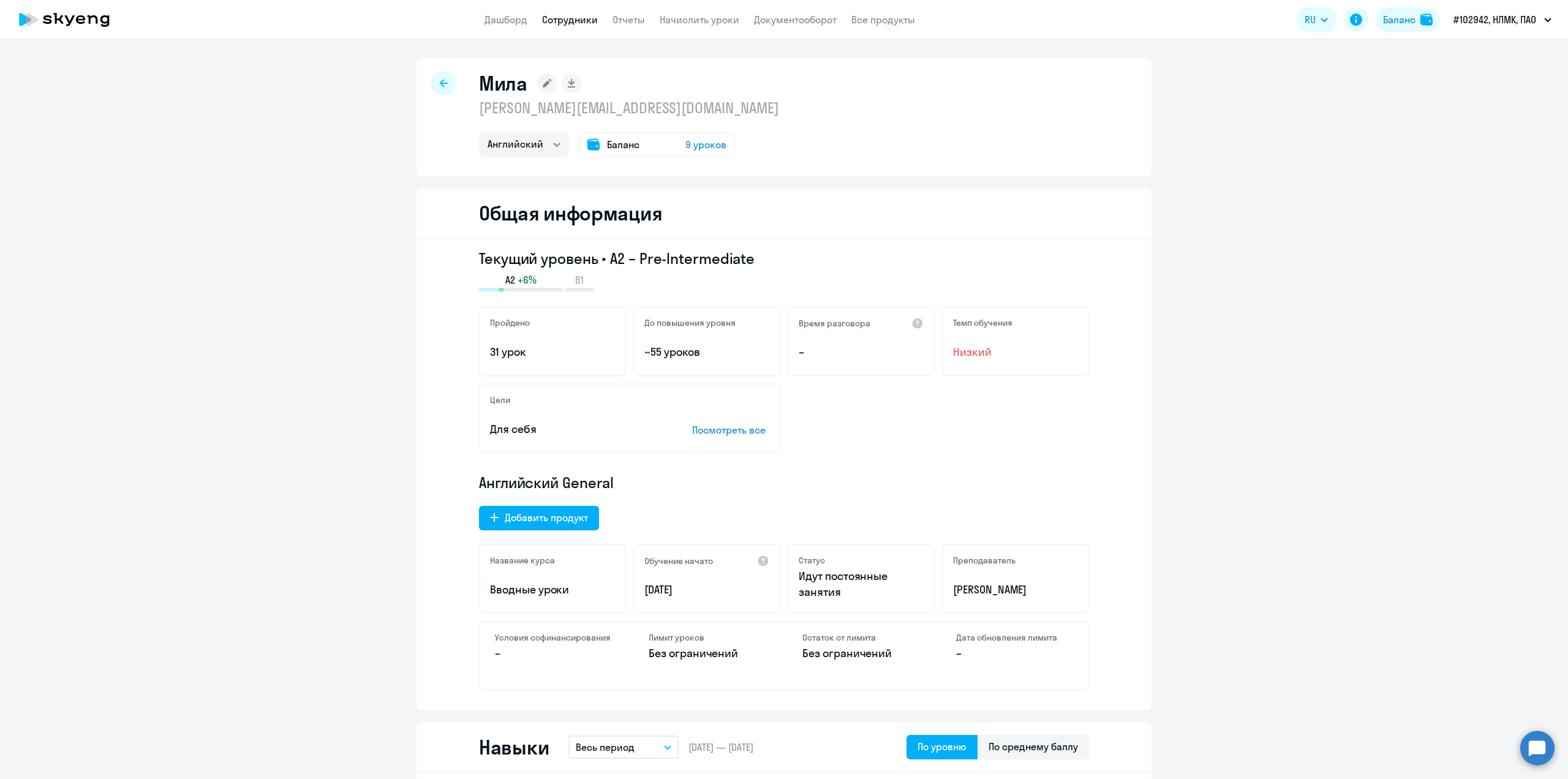
click at [1527, 750] on circle at bounding box center [1537, 747] width 34 height 34
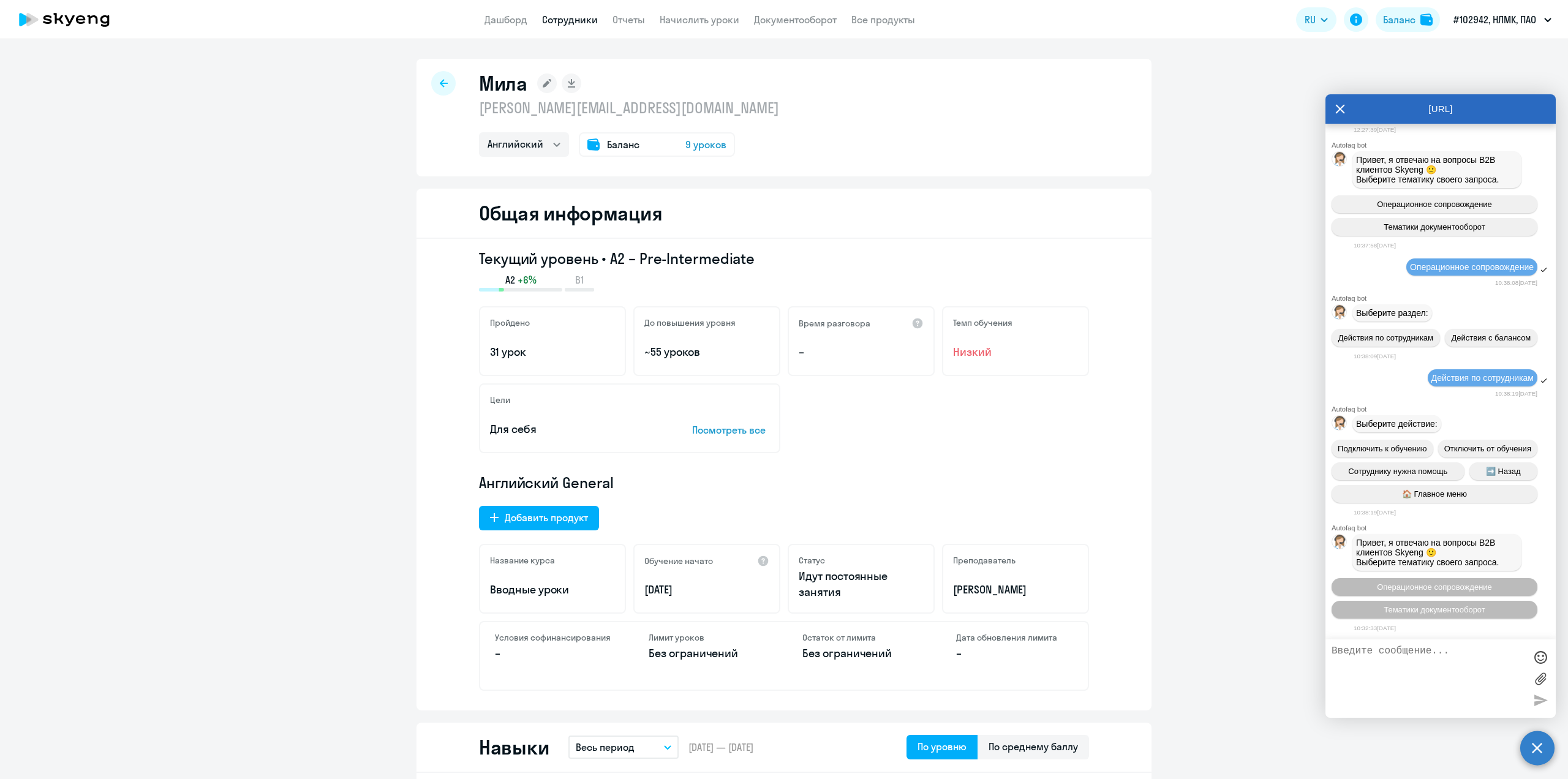
scroll to position [6778, 0]
click at [1471, 588] on span "Операционное сопровождение" at bounding box center [1434, 587] width 115 height 9
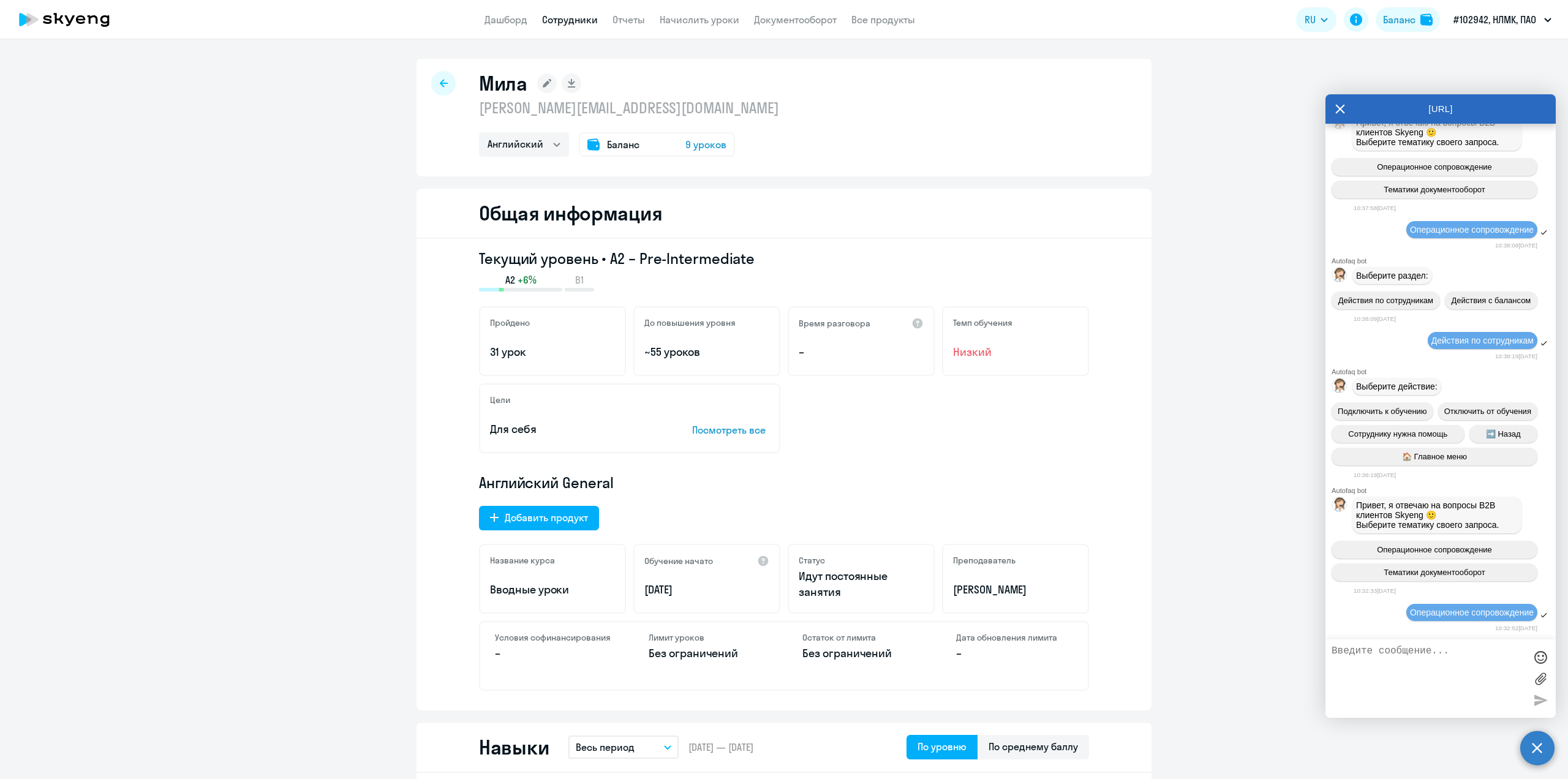
scroll to position [6912, 0]
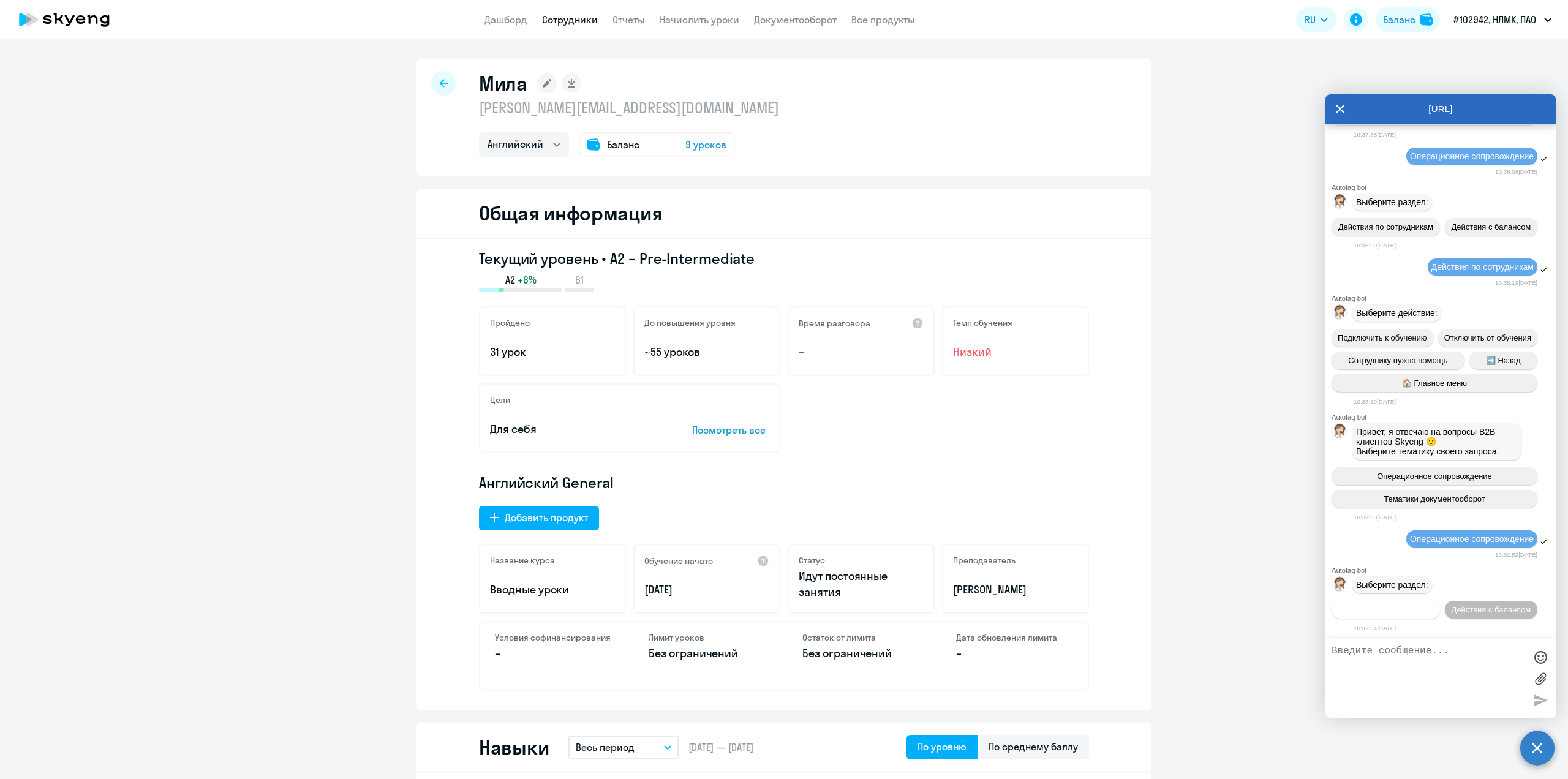
click at [1407, 605] on span "Действия по сотрудникам" at bounding box center [1386, 610] width 95 height 9
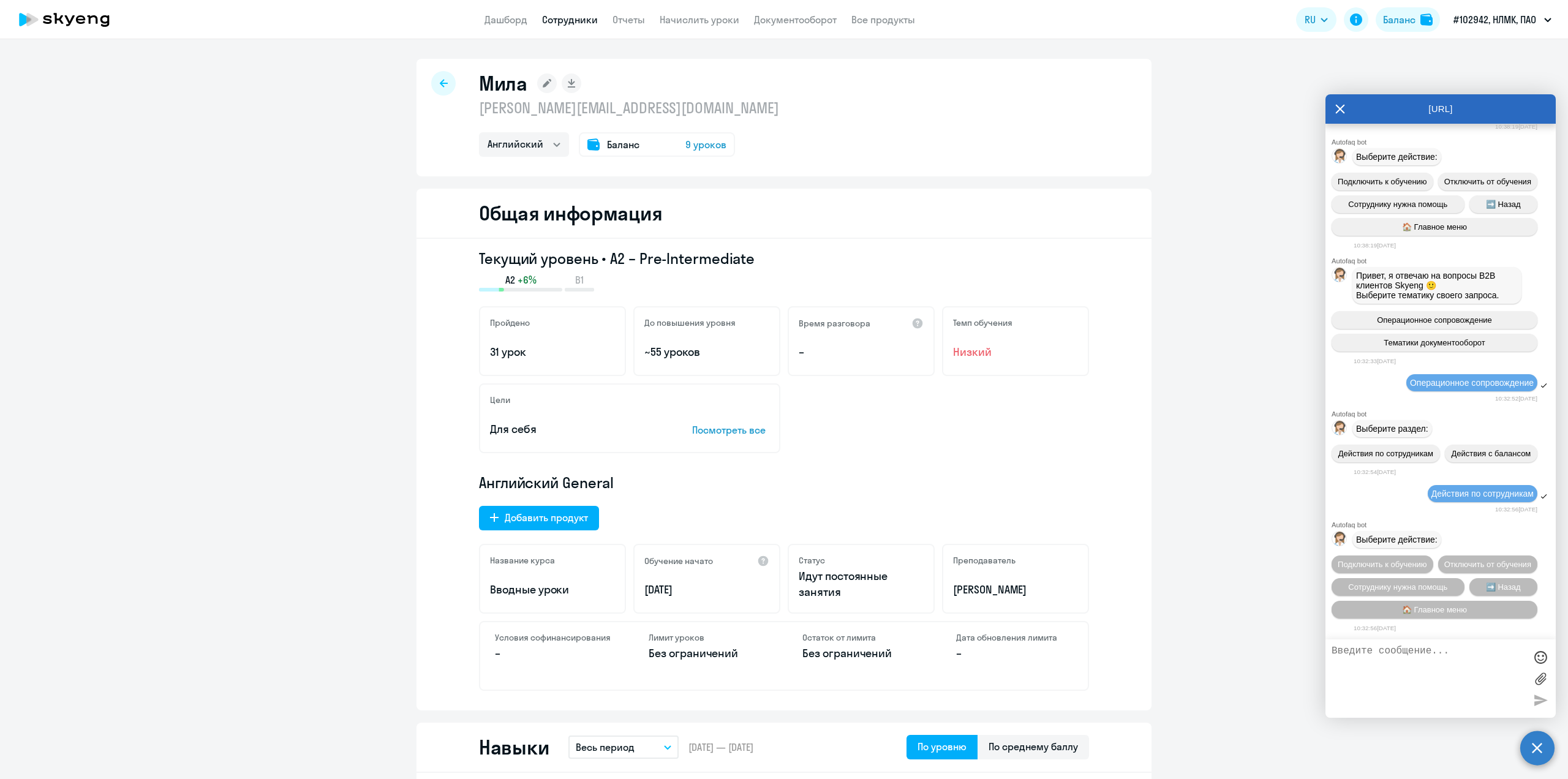
scroll to position [7093, 0]
click at [1419, 560] on span "Подключить к обучению" at bounding box center [1382, 565] width 89 height 9
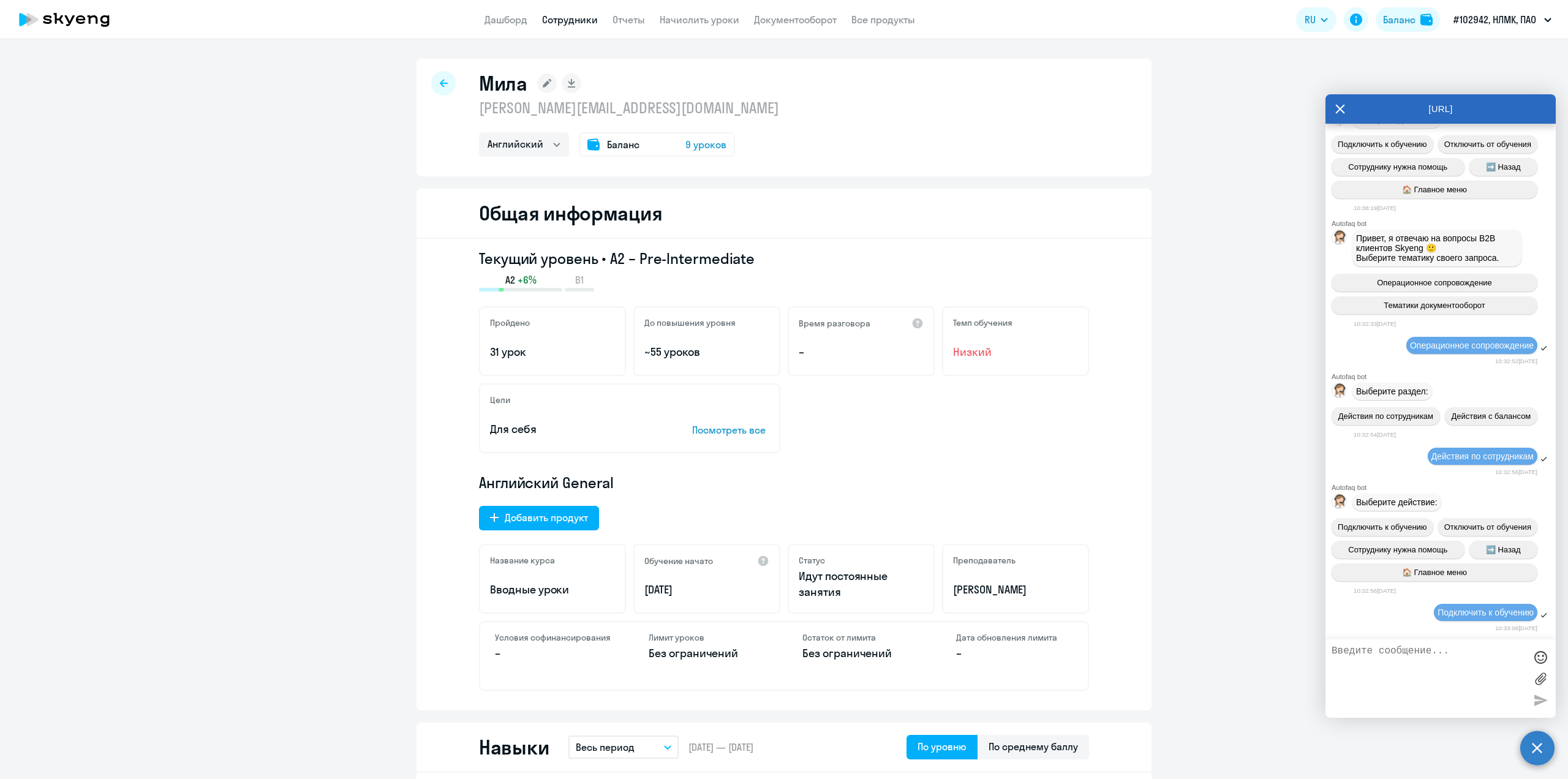
scroll to position [7250, 0]
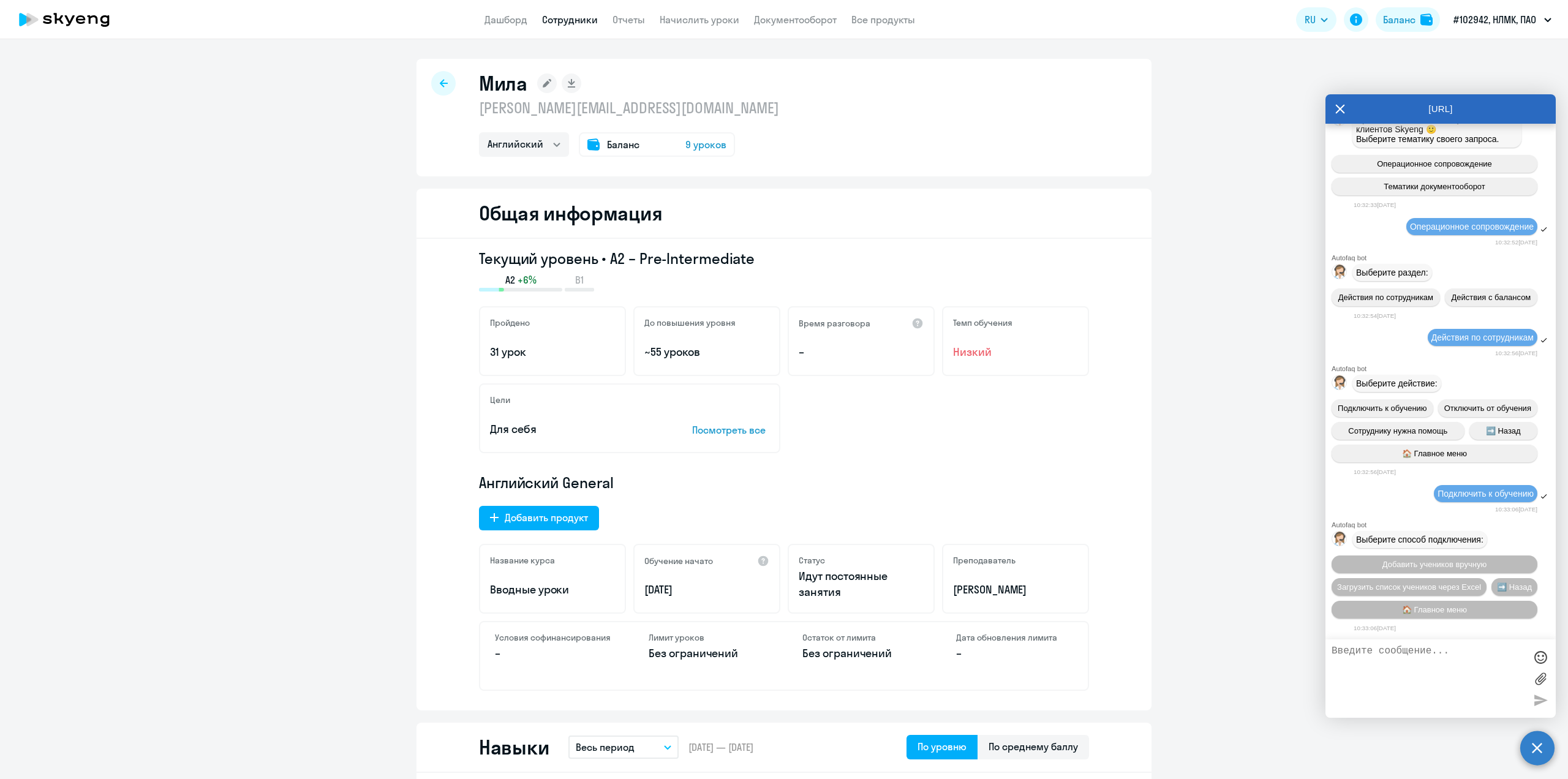
click at [1432, 650] on textarea at bounding box center [1428, 678] width 193 height 66
type textarea "Добрый день. Прошу добавить сотруднику тип доступных уроков - General уроки с […"
click at [1338, 111] on icon at bounding box center [1340, 109] width 9 height 9
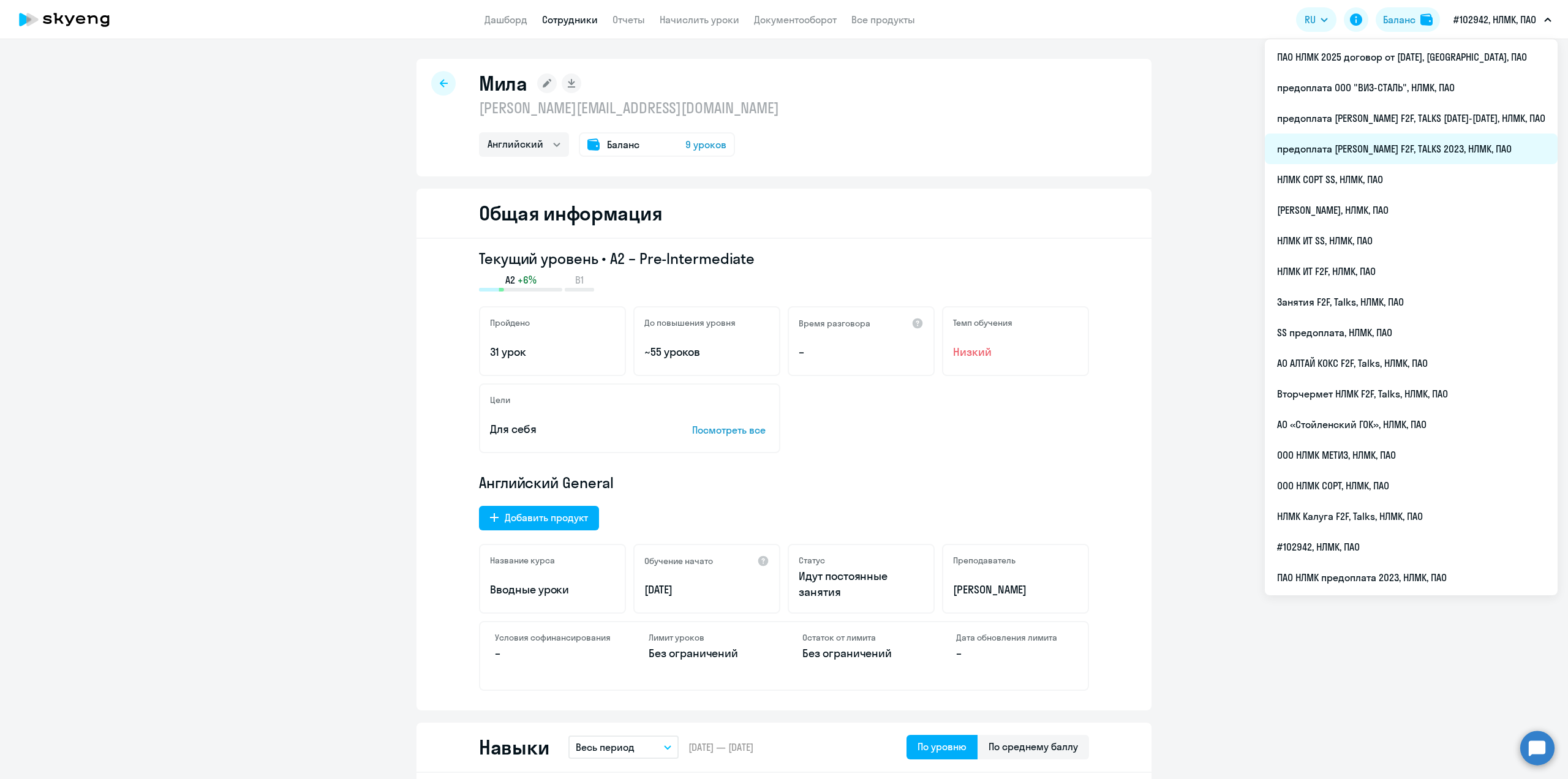
click at [1384, 151] on li "предоплата [PERSON_NAME] F2F, TALKS 2023, НЛМК, ПАО" at bounding box center [1411, 149] width 293 height 31
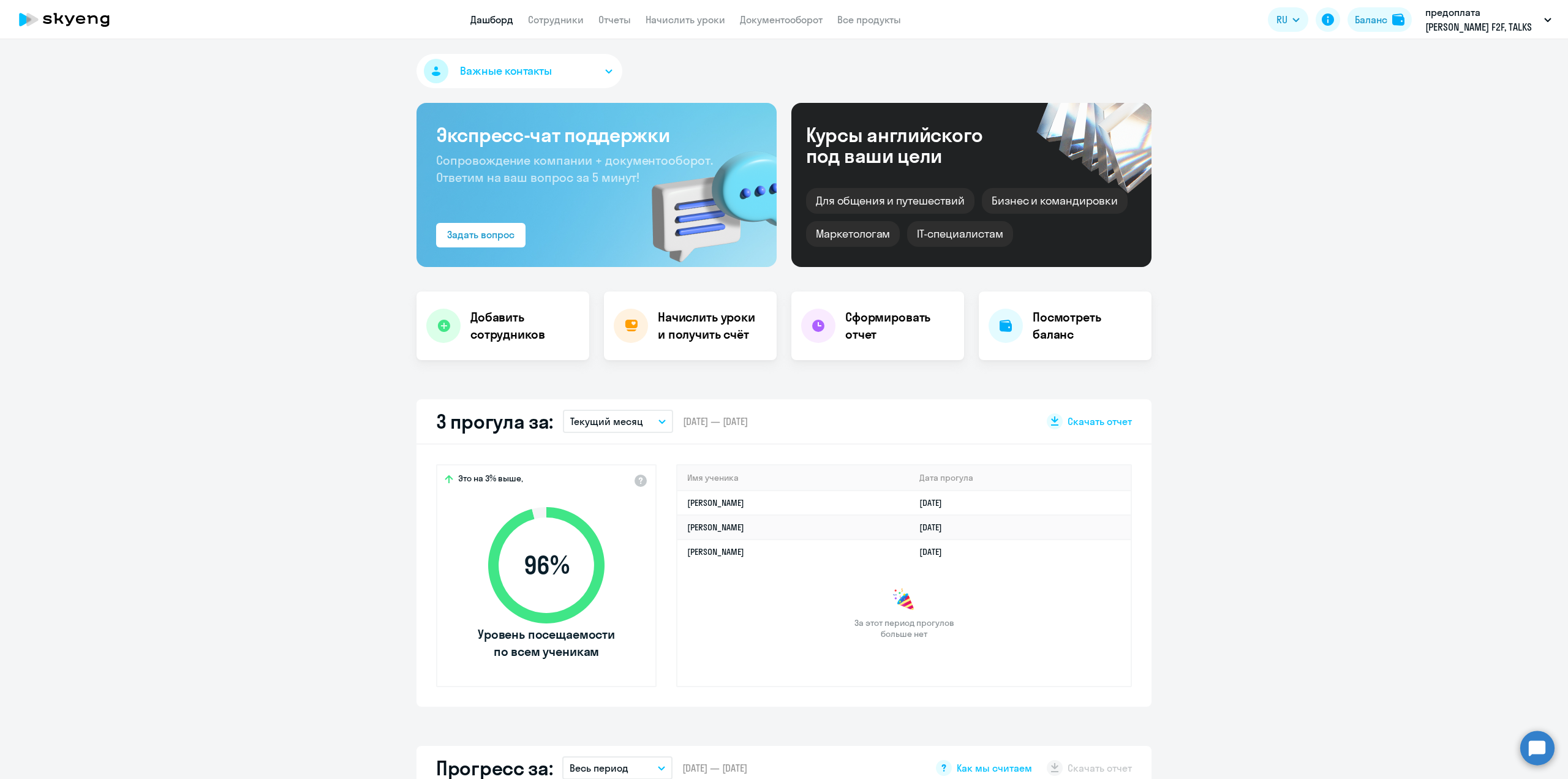
click at [1546, 762] on circle at bounding box center [1537, 747] width 34 height 34
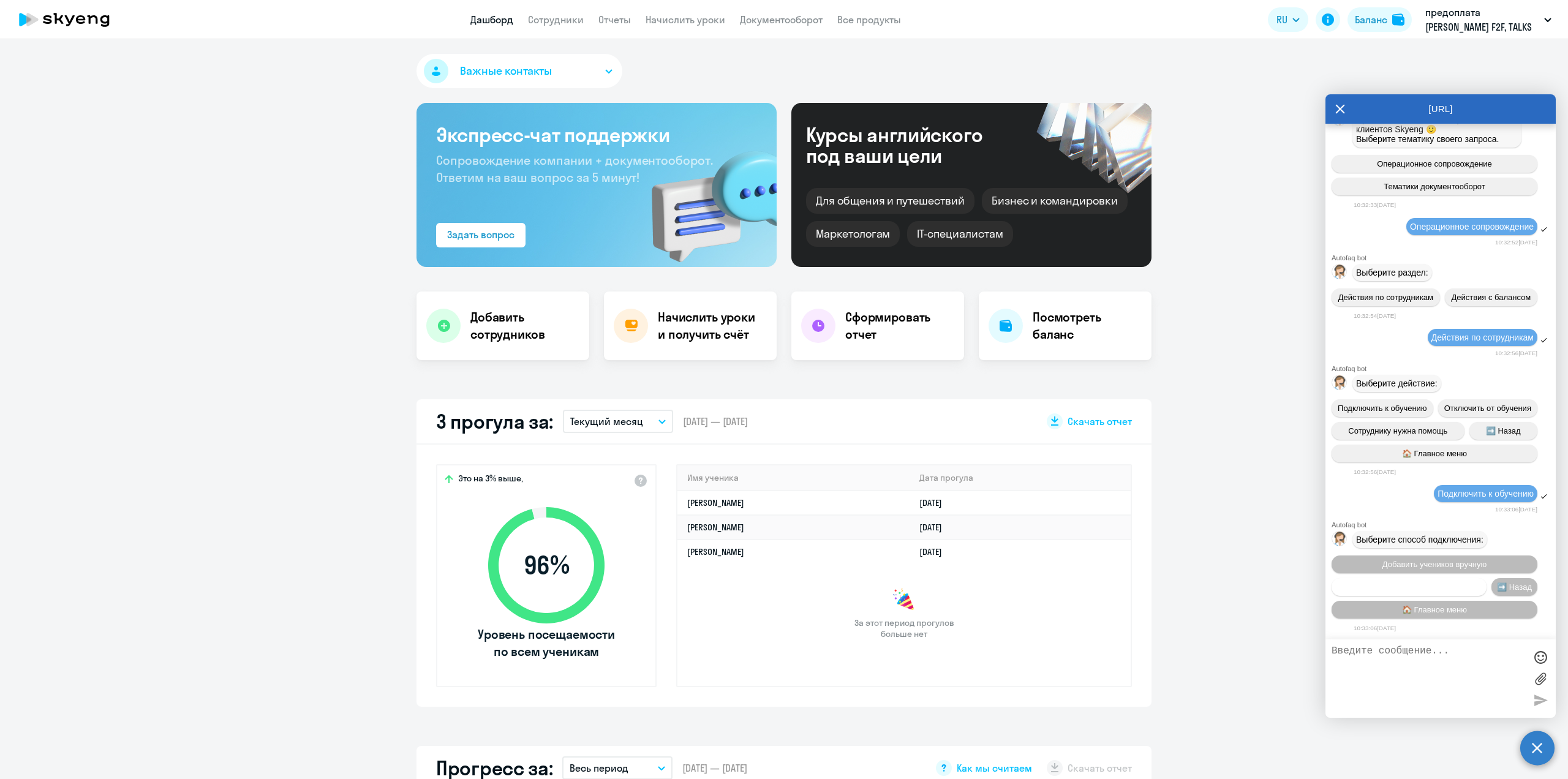
scroll to position [7368, 0]
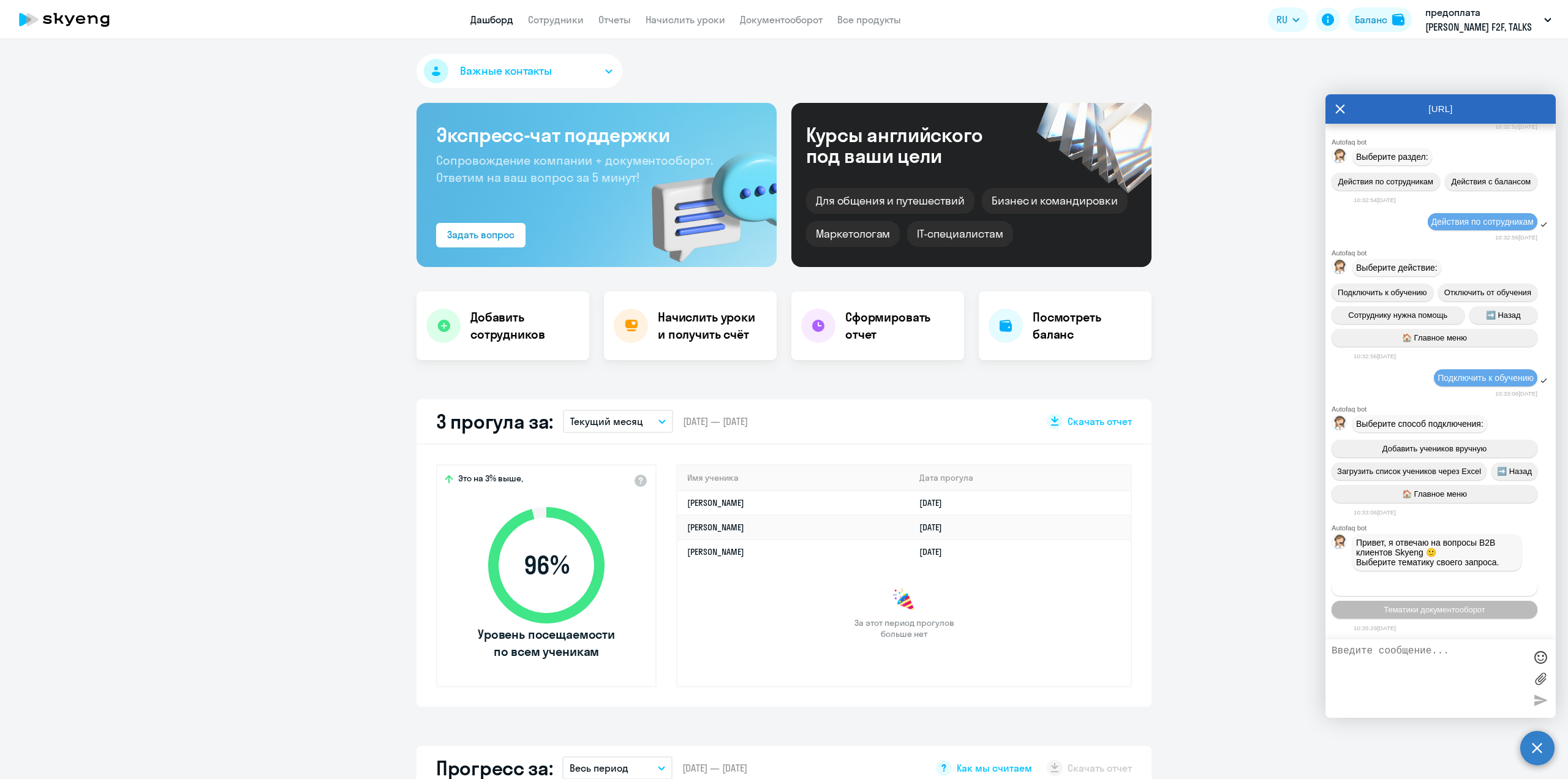
click at [1419, 588] on span "Операционное сопровождение" at bounding box center [1434, 587] width 115 height 9
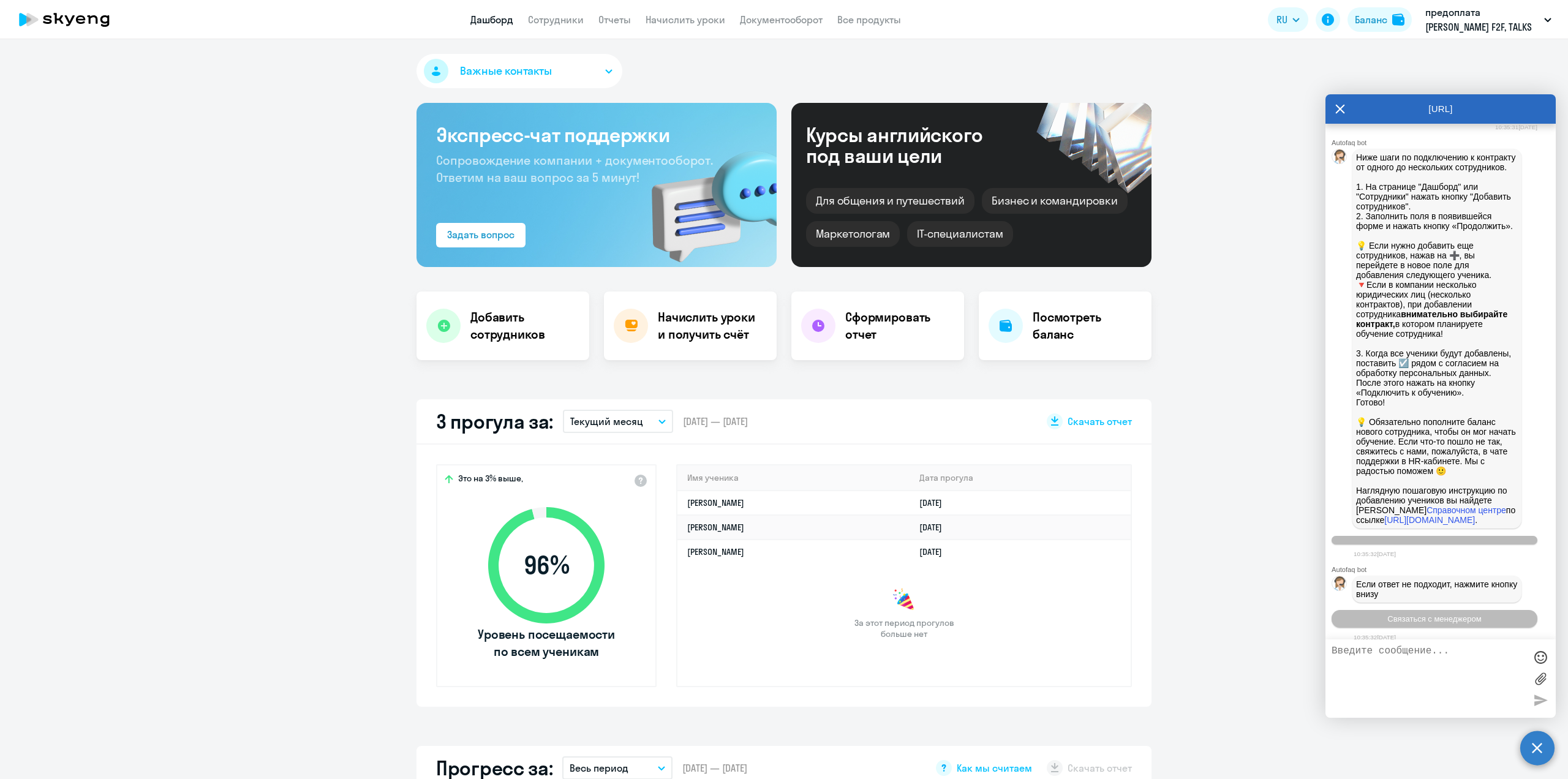
scroll to position [7975, 0]
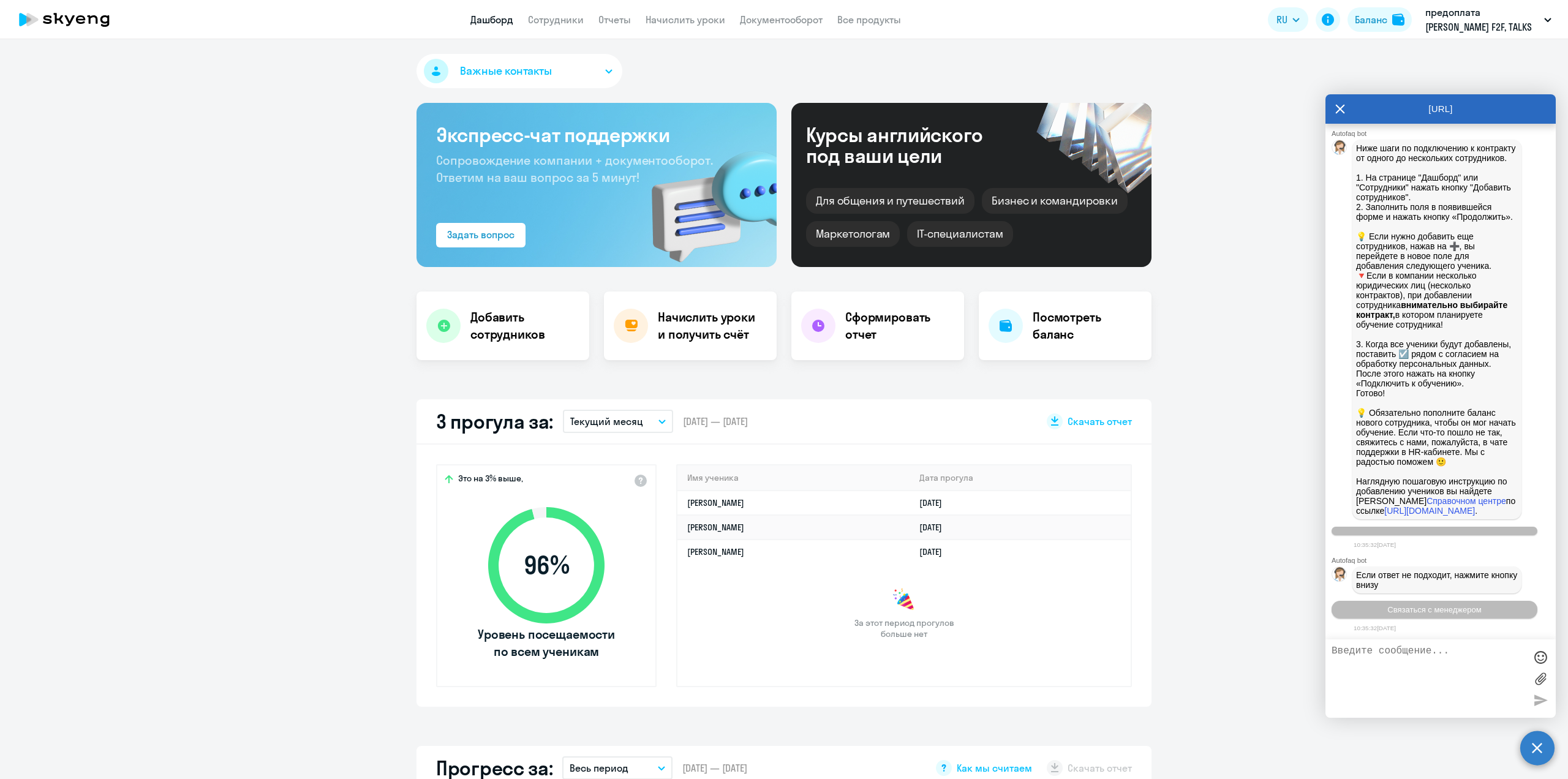
select select "30"
click at [1427, 610] on span "Связаться с менеджером" at bounding box center [1434, 610] width 93 height 9
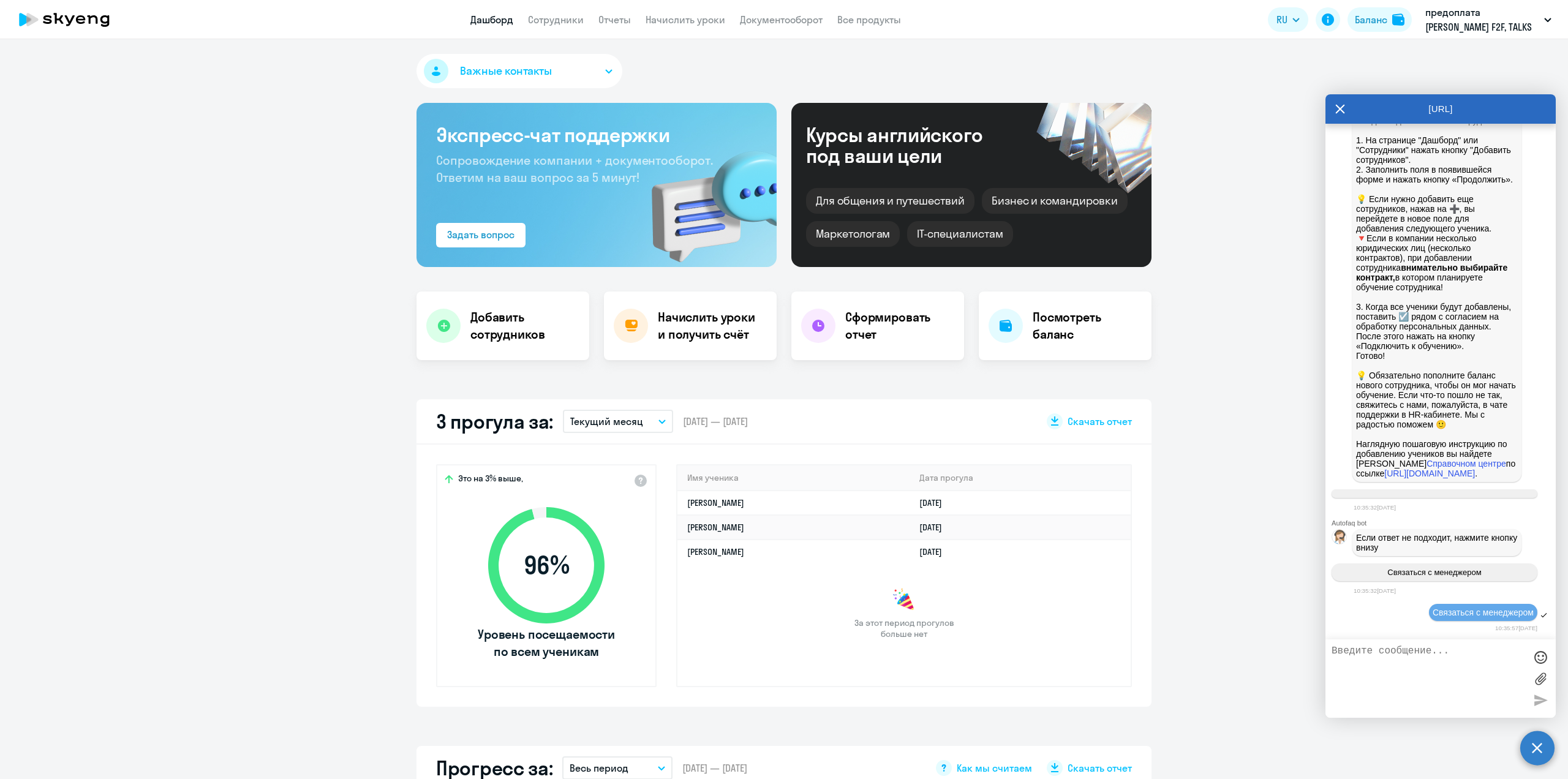
click at [1429, 653] on textarea at bounding box center [1428, 678] width 193 height 66
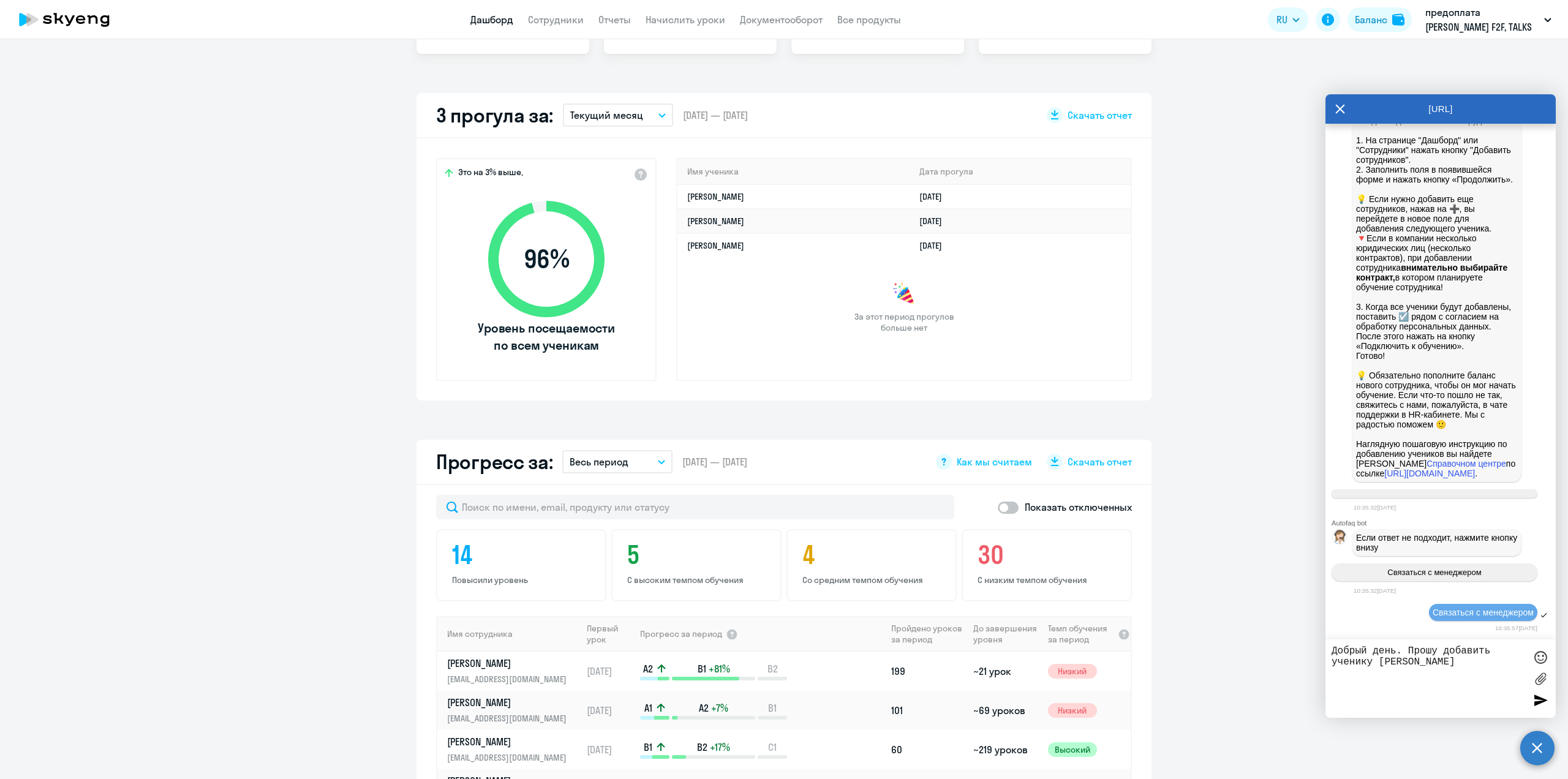
paste textarea "1786412"
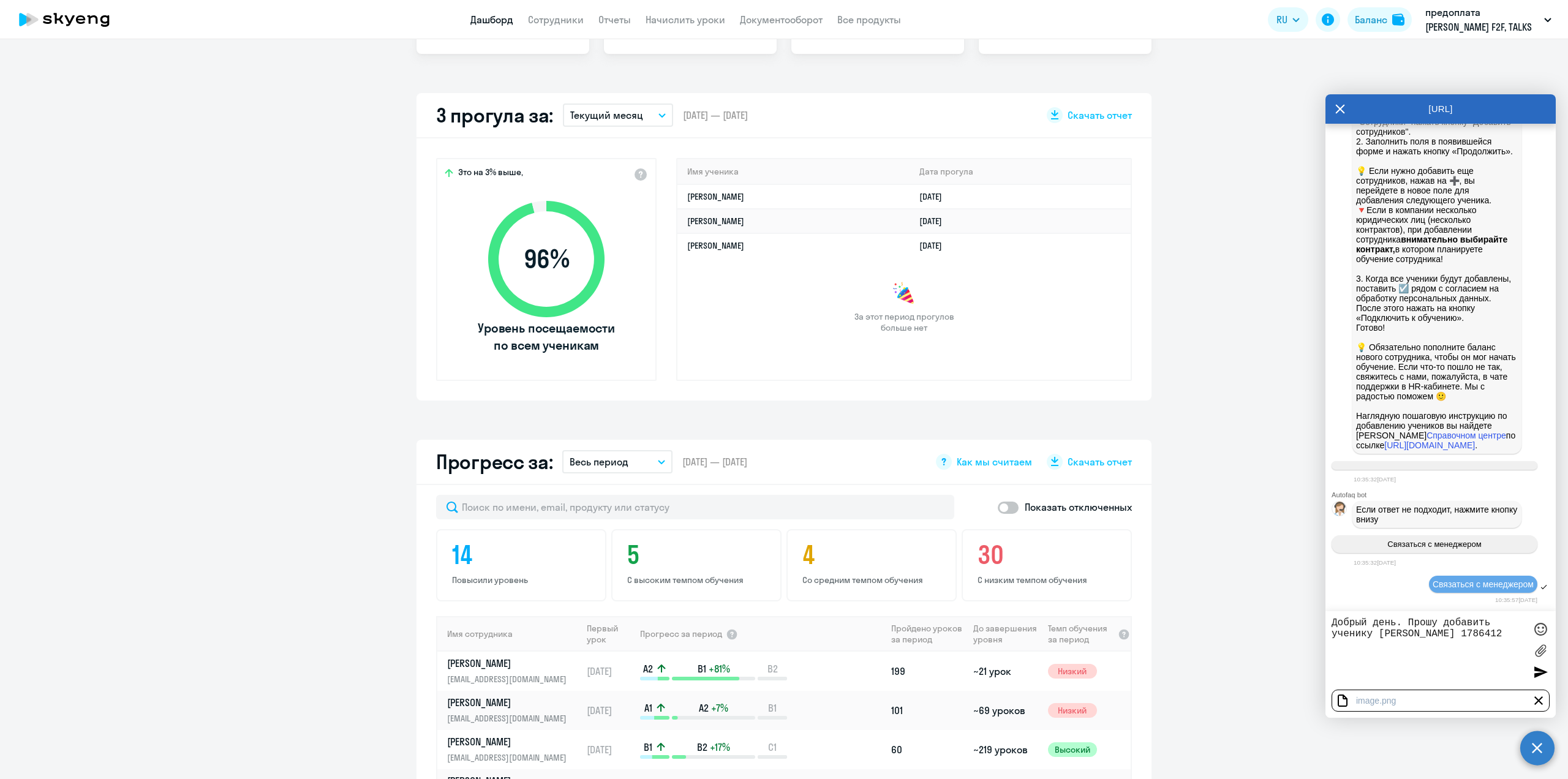
click at [1461, 636] on textarea "Добрый день. Прошу добавить ученику [PERSON_NAME] 1786412" at bounding box center [1428, 650] width 193 height 66
click at [1521, 634] on textarea "Добрый день. Прошу добавить ученику [PERSON_NAME] ID 1786412" at bounding box center [1428, 650] width 193 height 66
type textarea "Добрый день. Прошу добавить ученику [PERSON_NAME] ID 1786412 возможность начисл…"
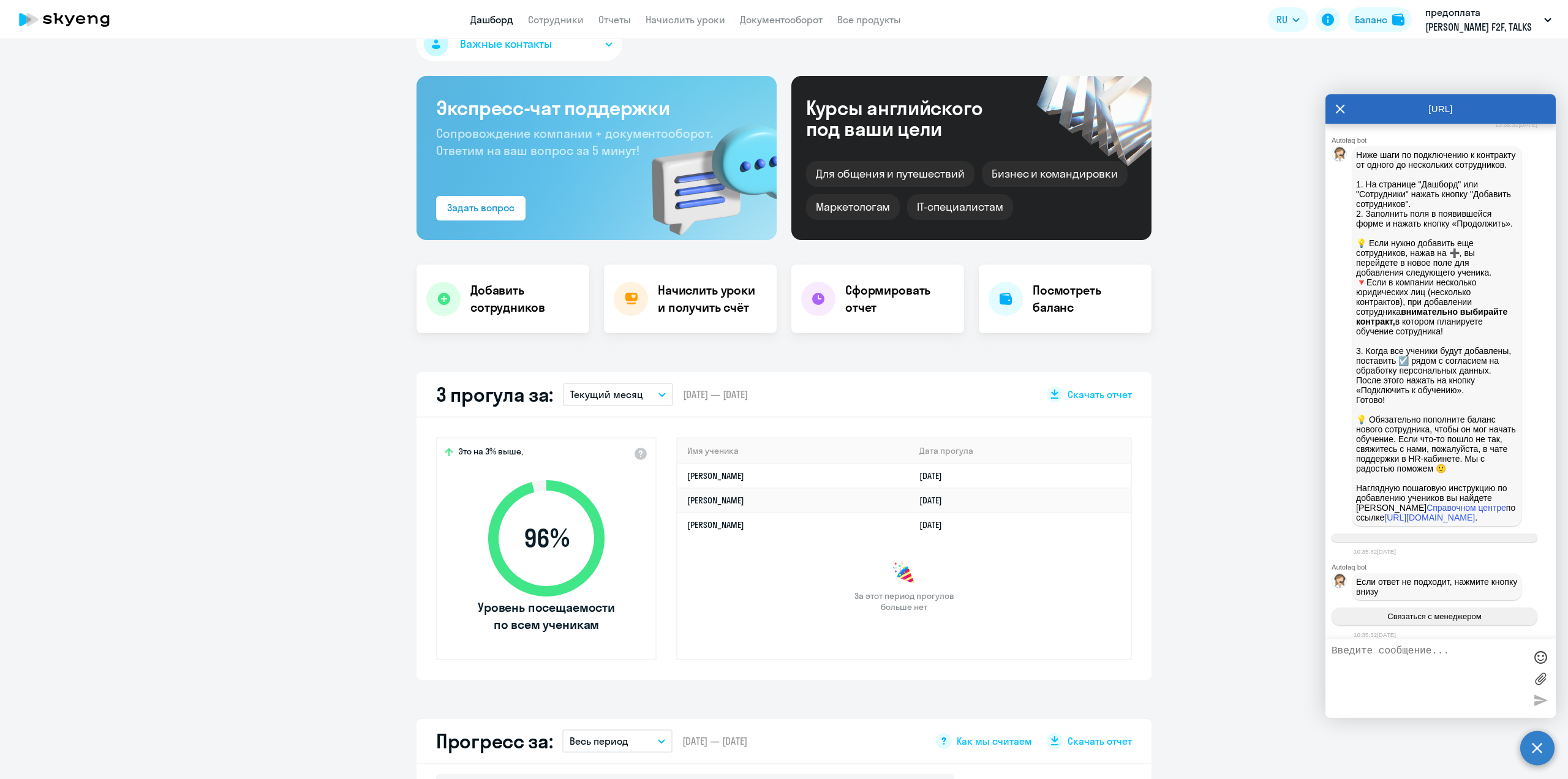
scroll to position [0, 0]
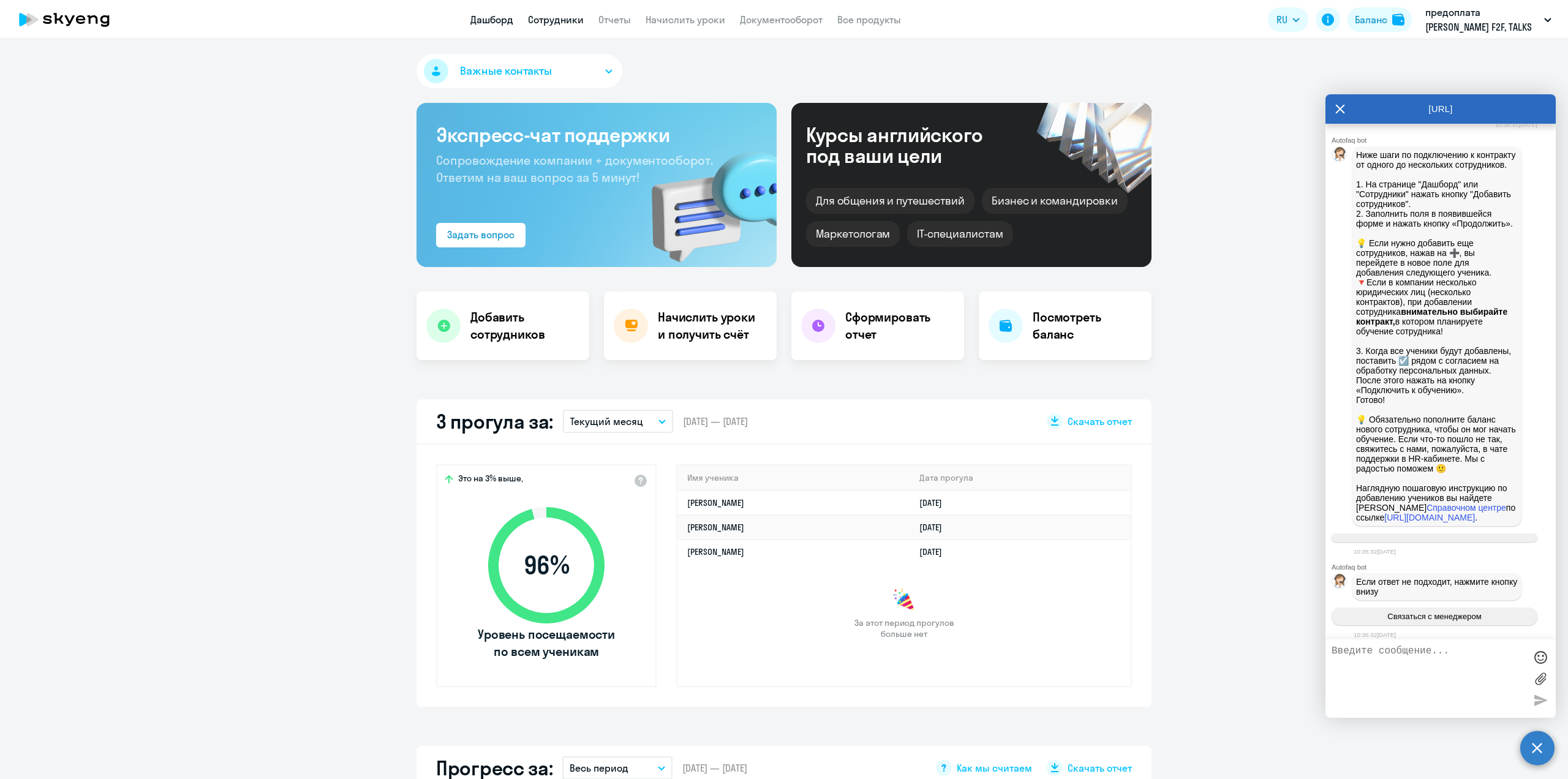
click at [571, 23] on link "Сотрудники" at bounding box center [555, 19] width 56 height 13
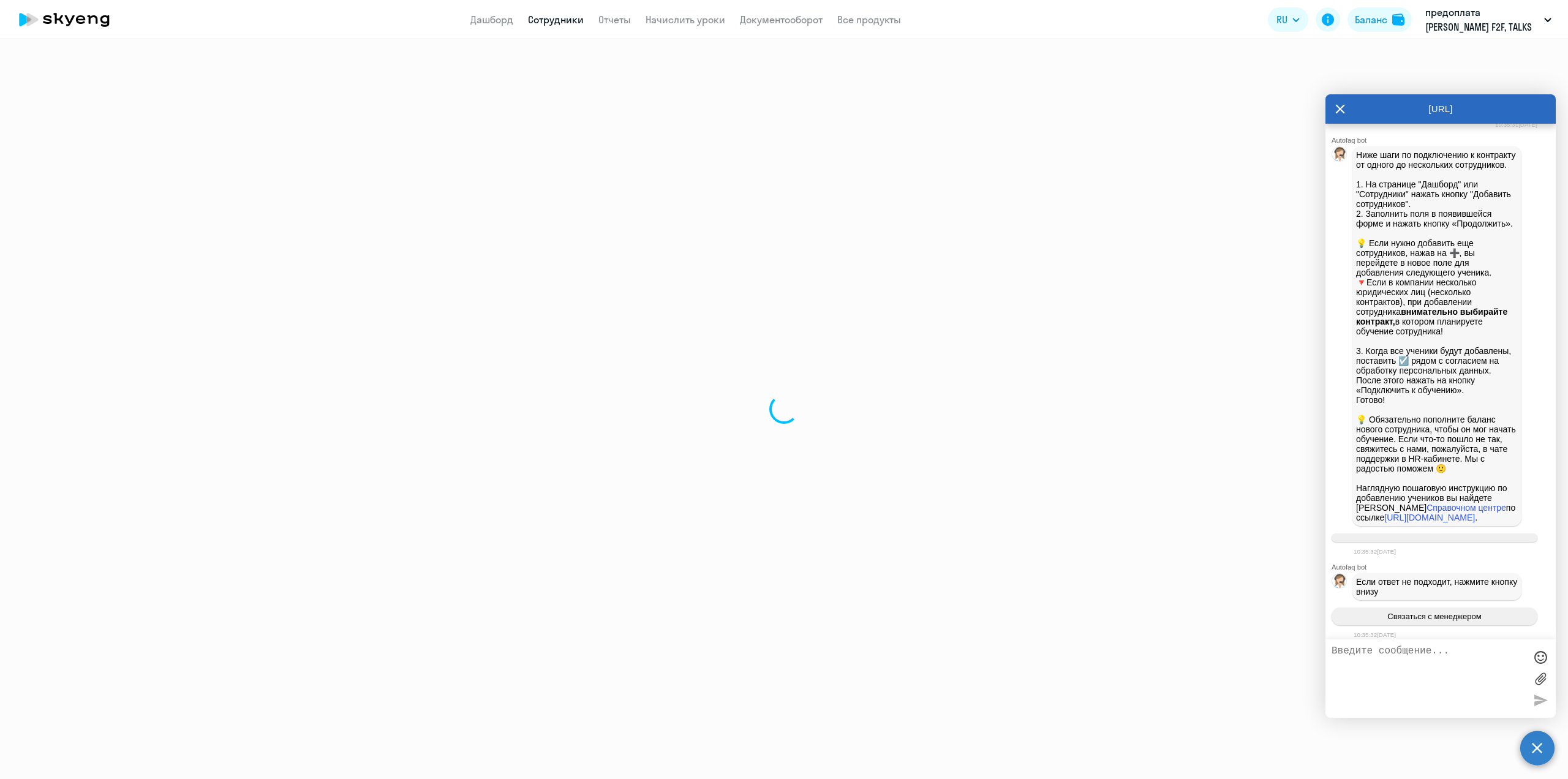
select select "30"
